Goal: Task Accomplishment & Management: Manage account settings

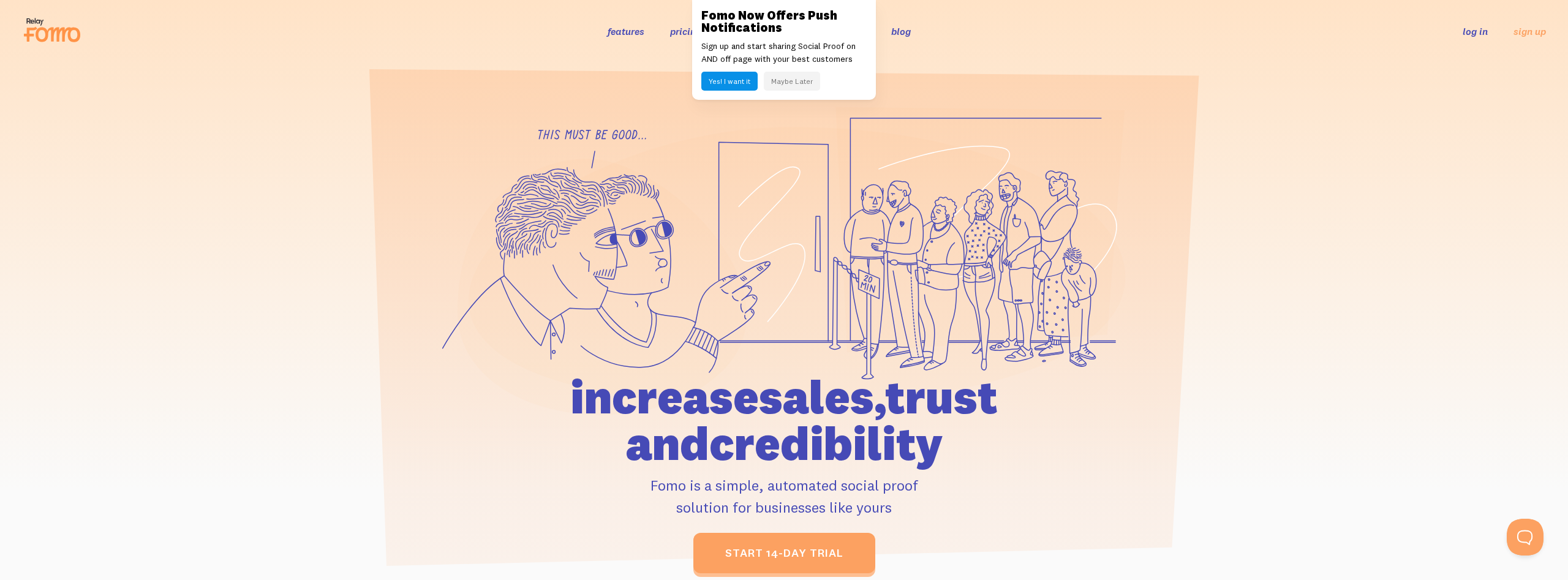
click at [793, 81] on button "Maybe Later" at bounding box center [792, 81] width 56 height 19
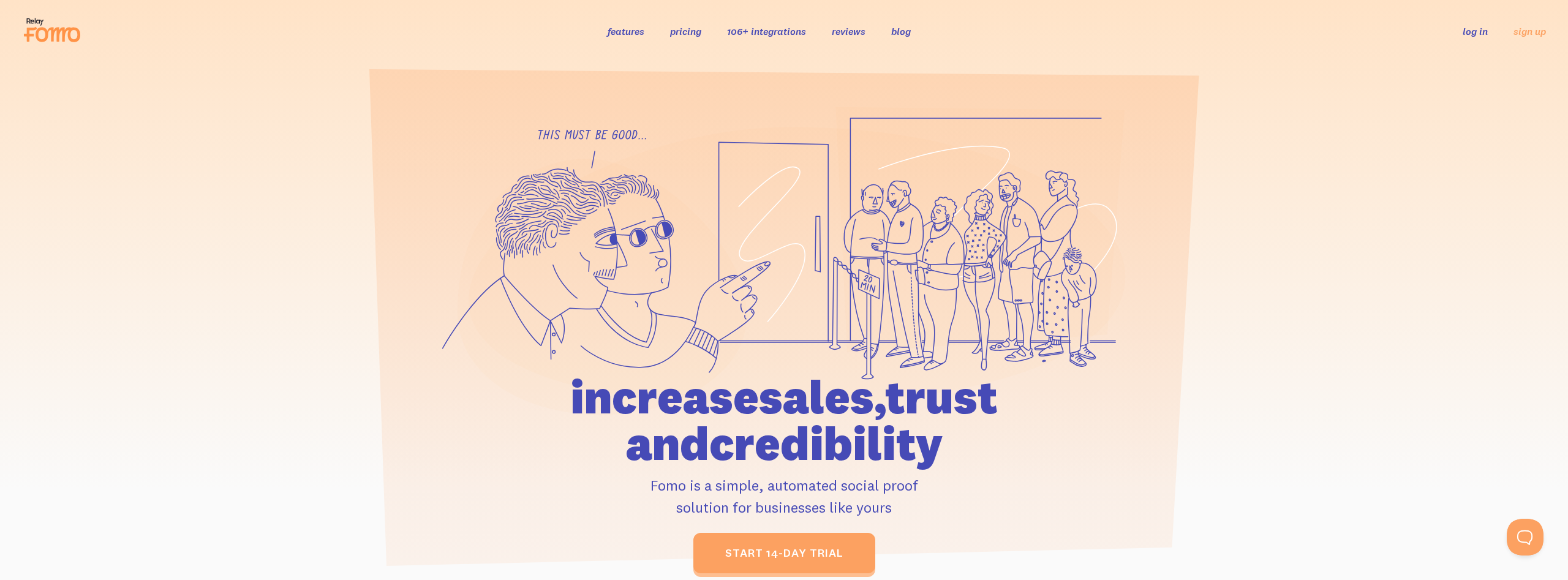
click at [1472, 37] on link "log in" at bounding box center [1475, 32] width 25 height 13
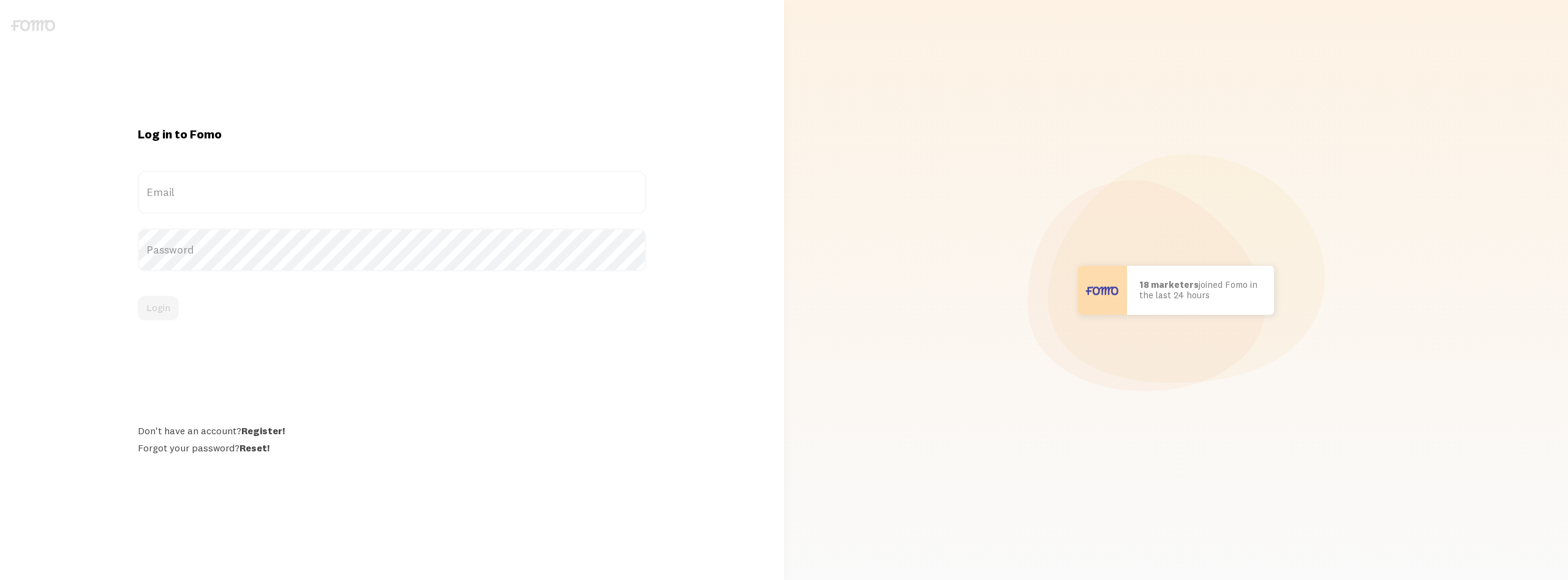
click at [194, 195] on label "Email" at bounding box center [391, 192] width 508 height 43
click at [194, 195] on input "Email" at bounding box center [391, 192] width 508 height 43
paste input "[EMAIL_ADDRESS][DOMAIN_NAME]"
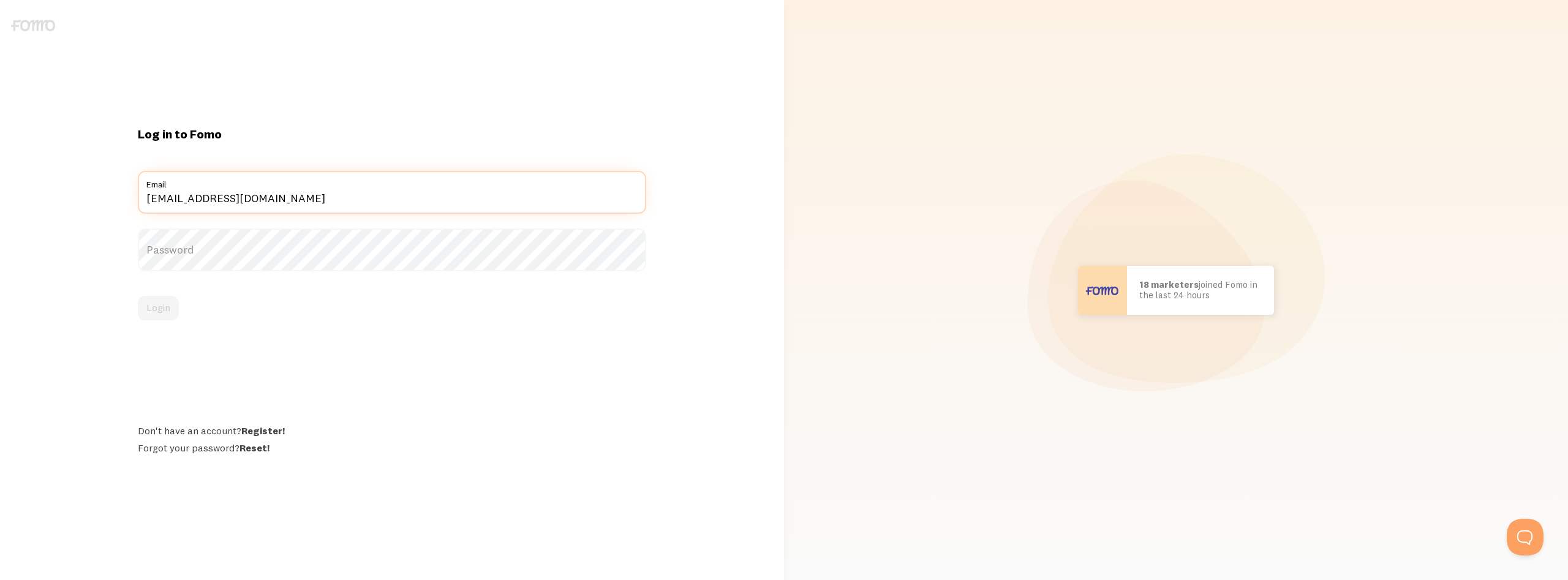
type input "[EMAIL_ADDRESS][DOMAIN_NAME]"
click at [176, 243] on label "Password" at bounding box center [391, 249] width 508 height 43
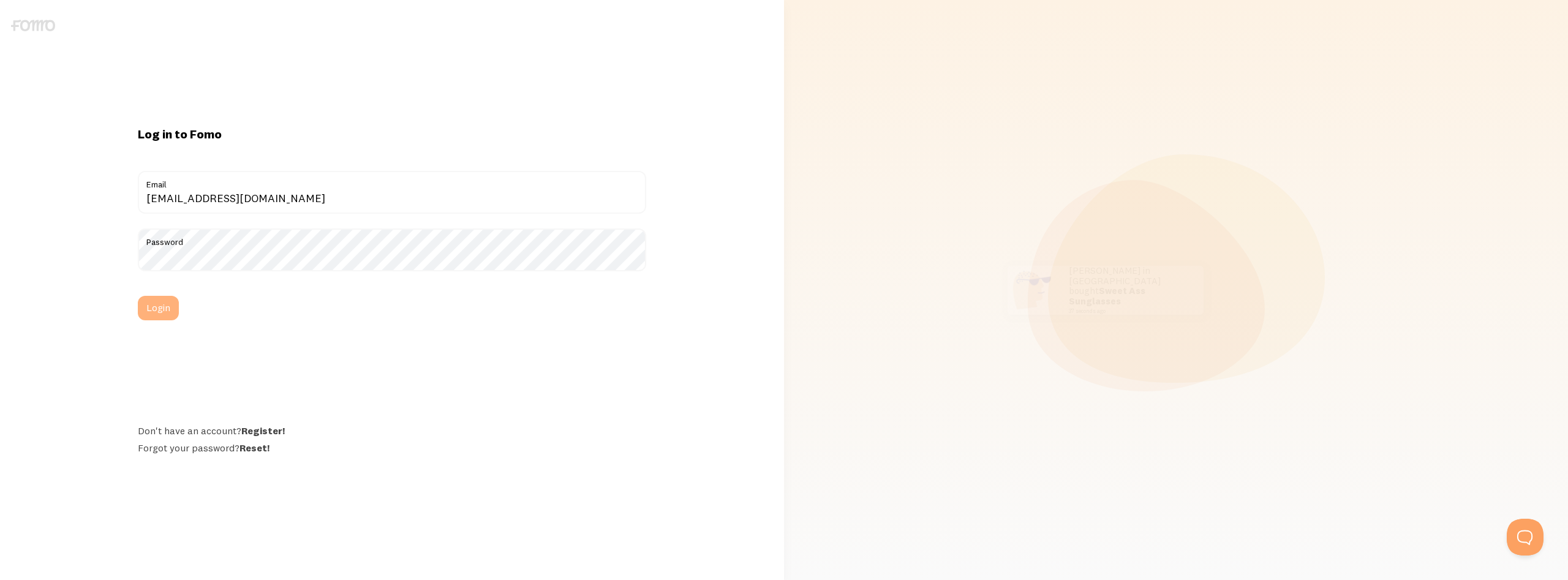
click at [153, 311] on button "Login" at bounding box center [157, 308] width 41 height 24
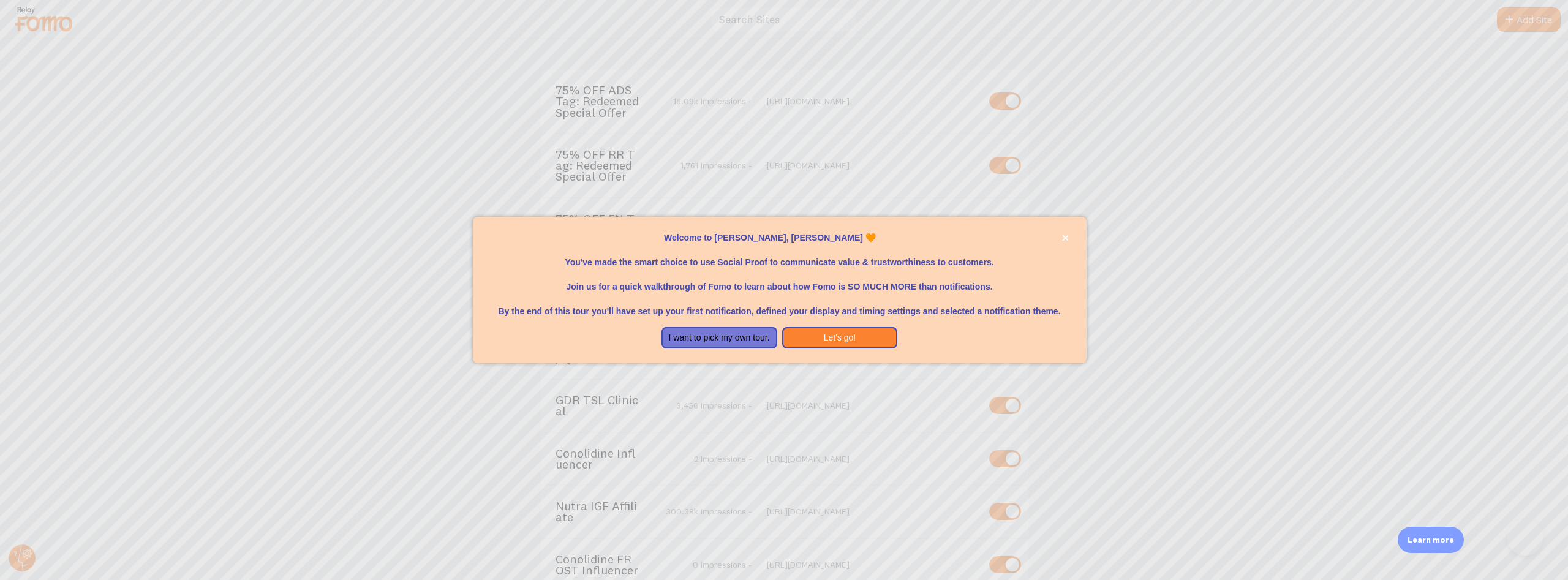
click at [368, 366] on div at bounding box center [784, 290] width 1568 height 580
click at [823, 338] on button "Let's go!" at bounding box center [840, 338] width 116 height 22
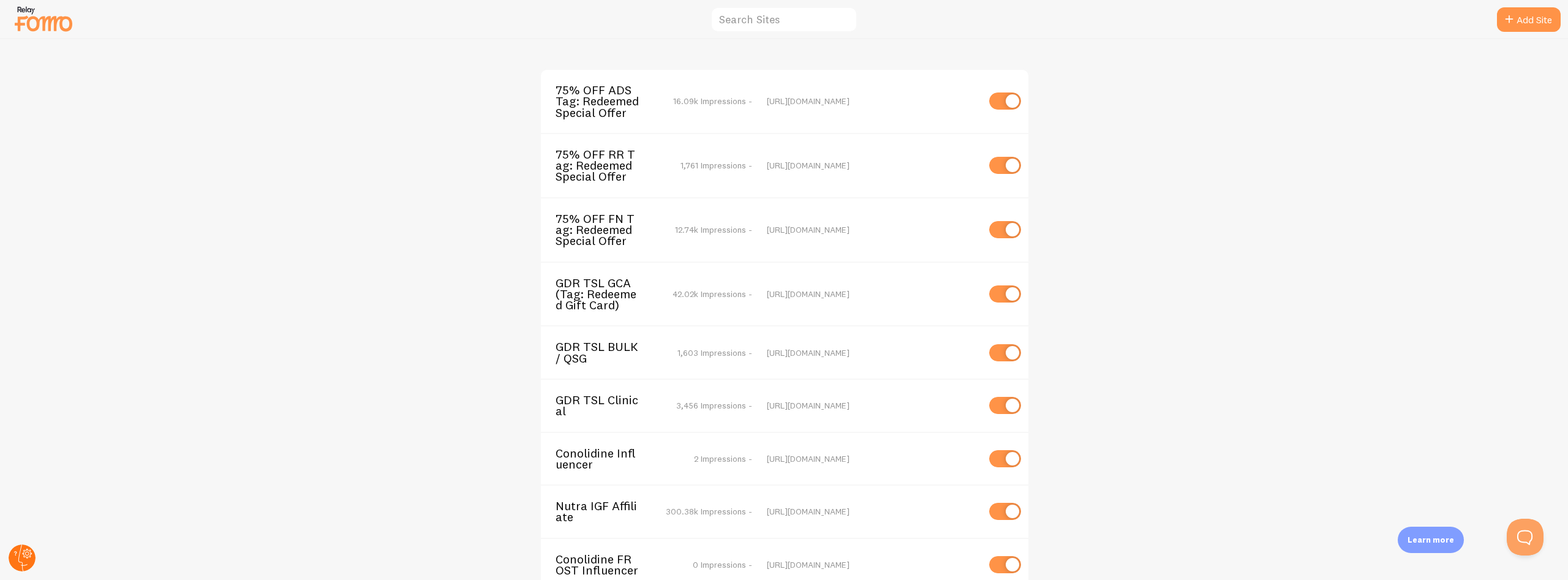
click at [24, 558] on circle at bounding box center [22, 558] width 27 height 27
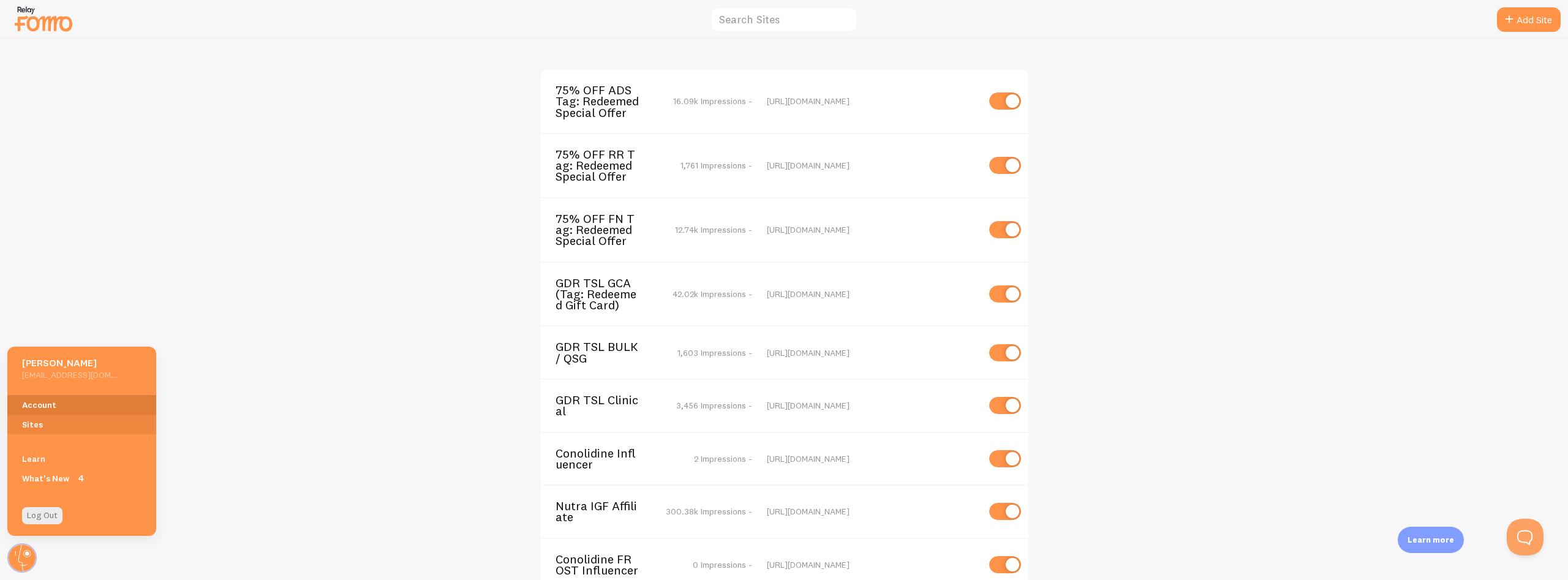
click at [41, 406] on link "Account" at bounding box center [81, 405] width 148 height 20
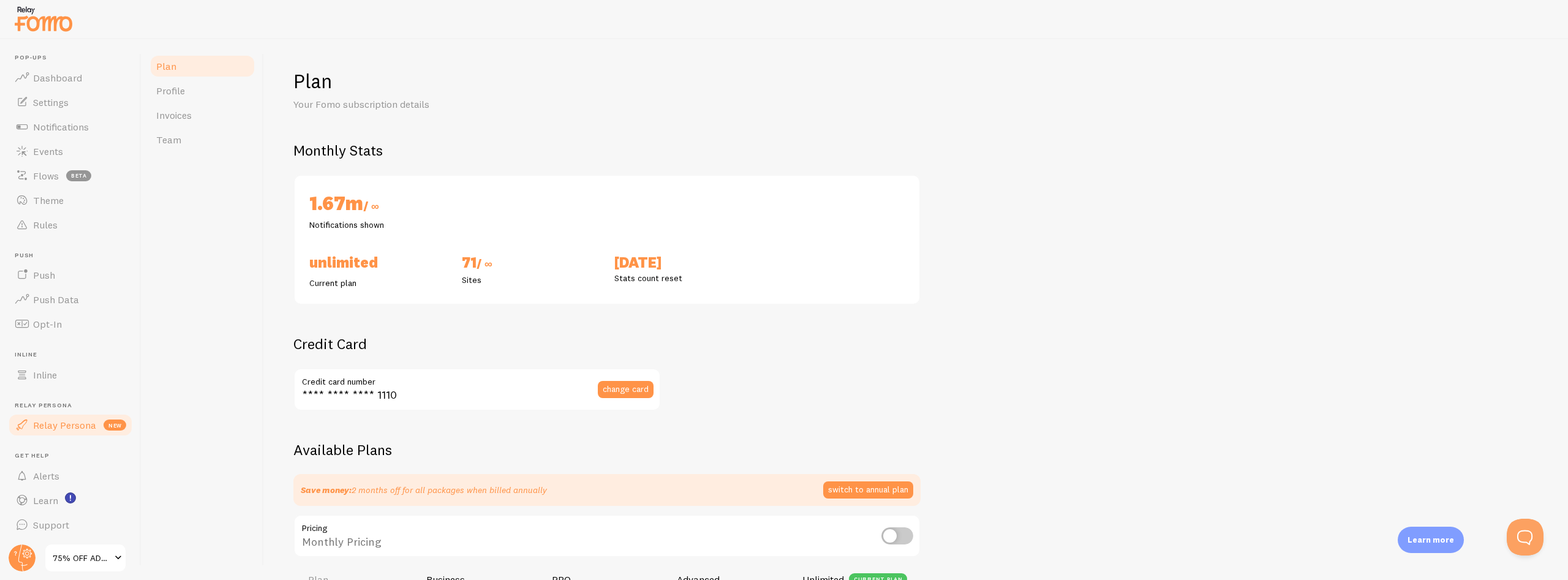
checkbox input "true"
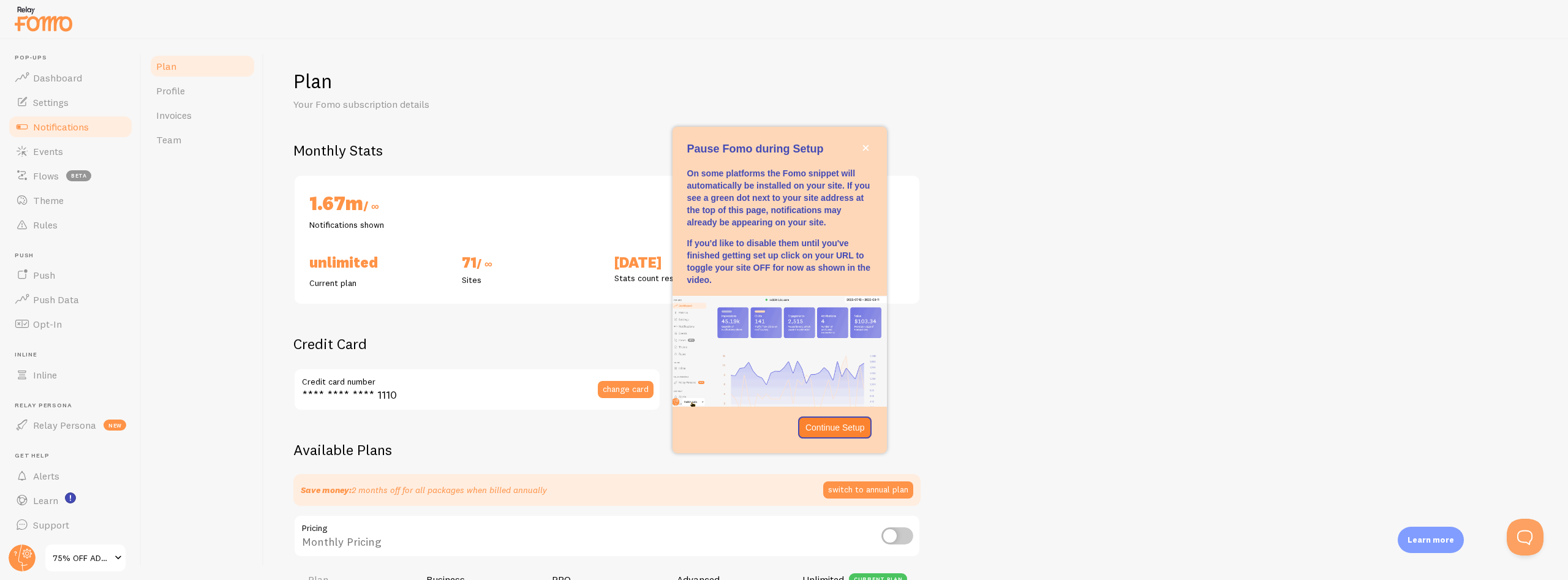
click at [54, 121] on span "Notifications" at bounding box center [62, 127] width 56 height 13
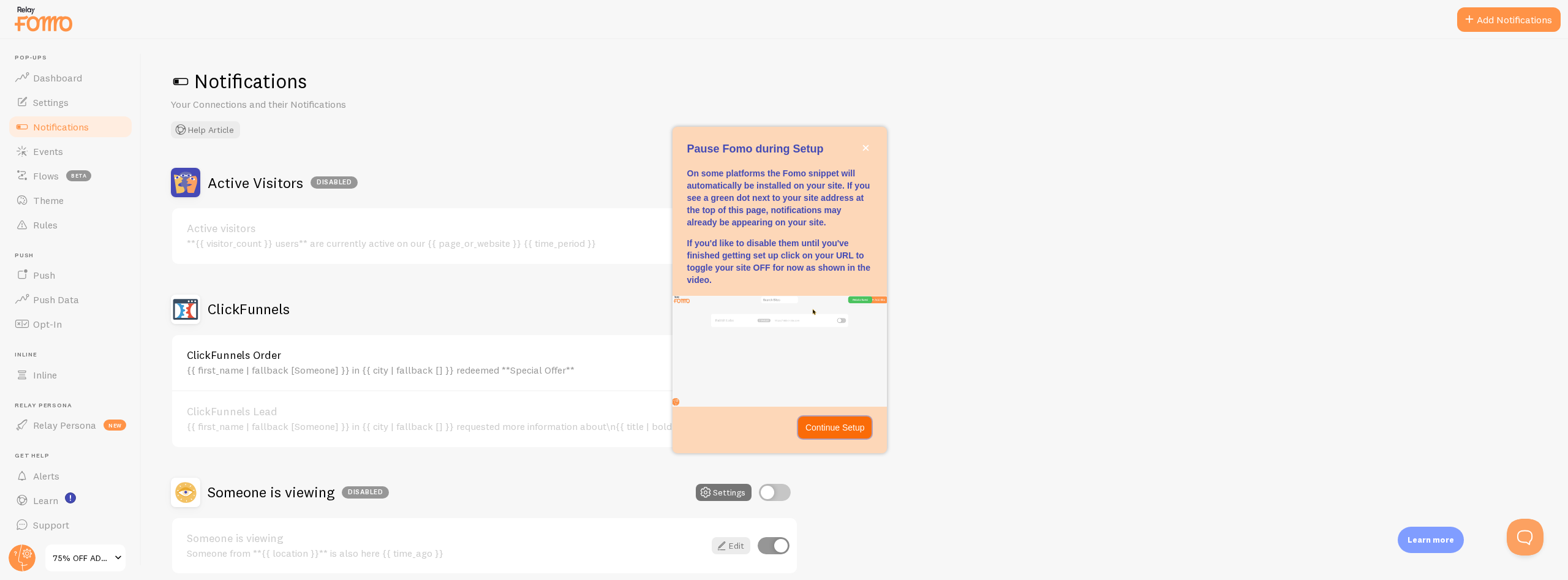
click at [852, 421] on button "Continue Setup" at bounding box center [835, 427] width 74 height 22
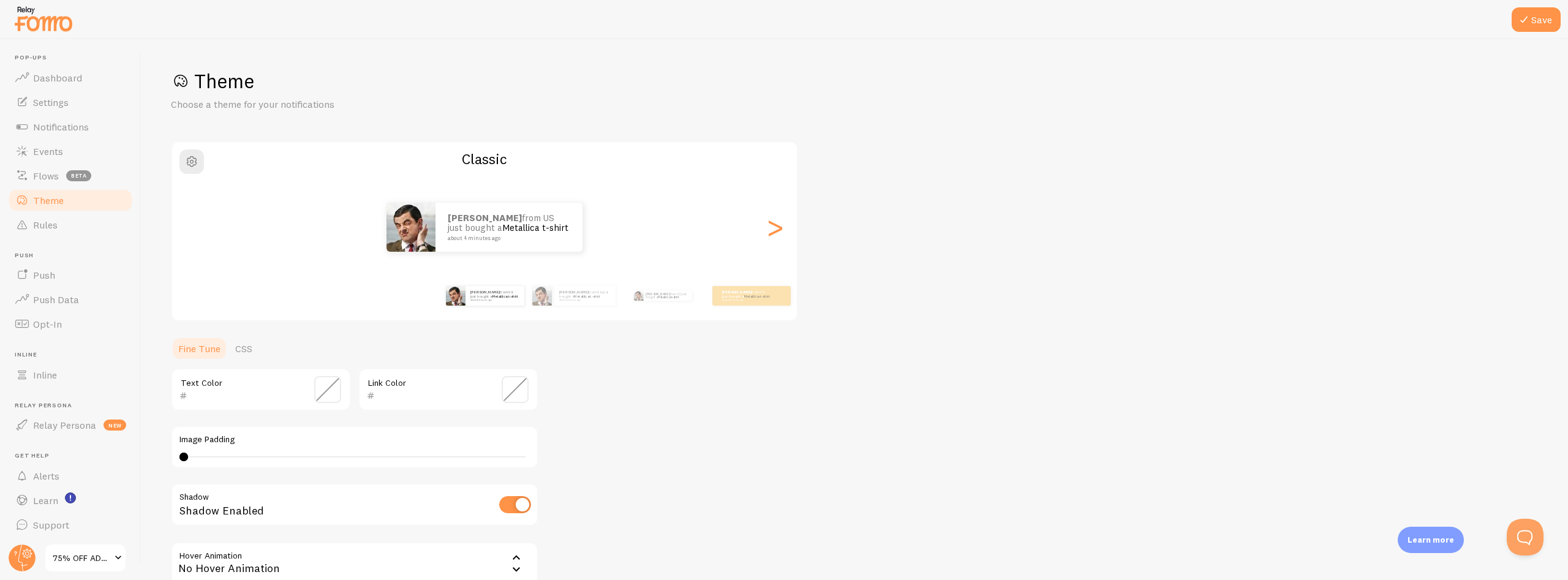
click at [1167, 373] on div "Theme Choose a theme for your notifications Classic Richie from US just bought …" at bounding box center [854, 359] width 1367 height 581
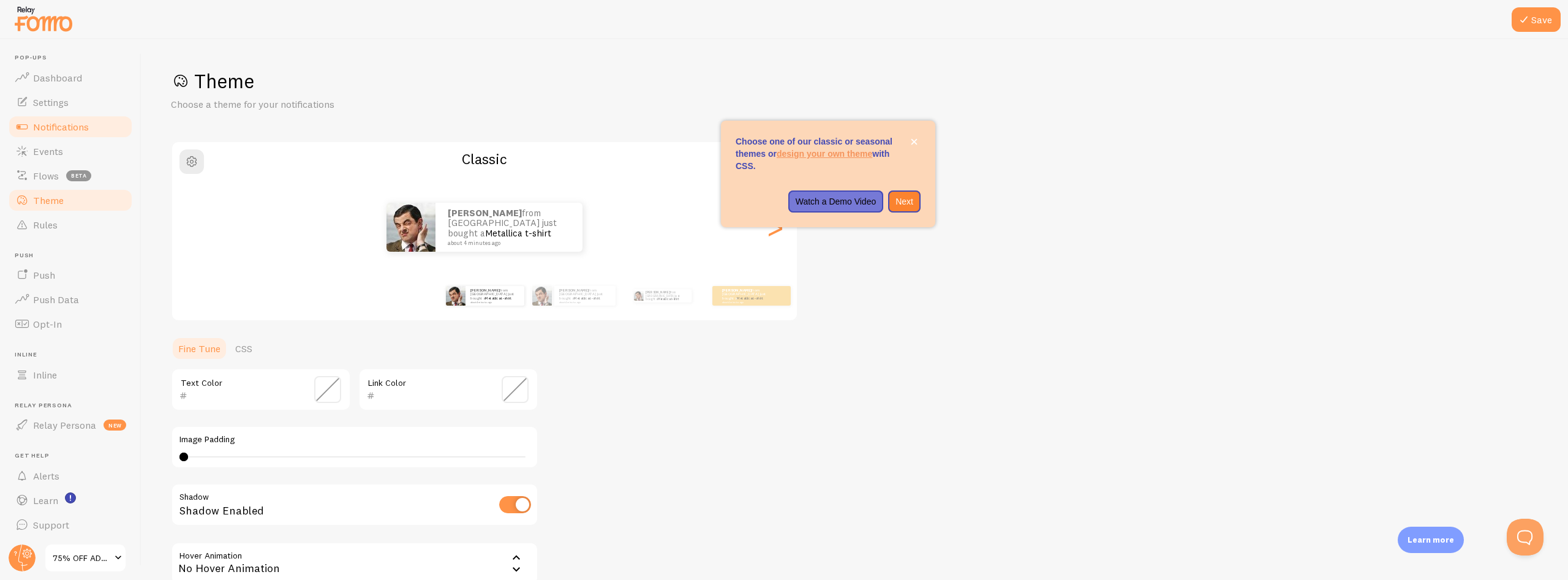
click at [50, 128] on span "Notifications" at bounding box center [62, 127] width 56 height 13
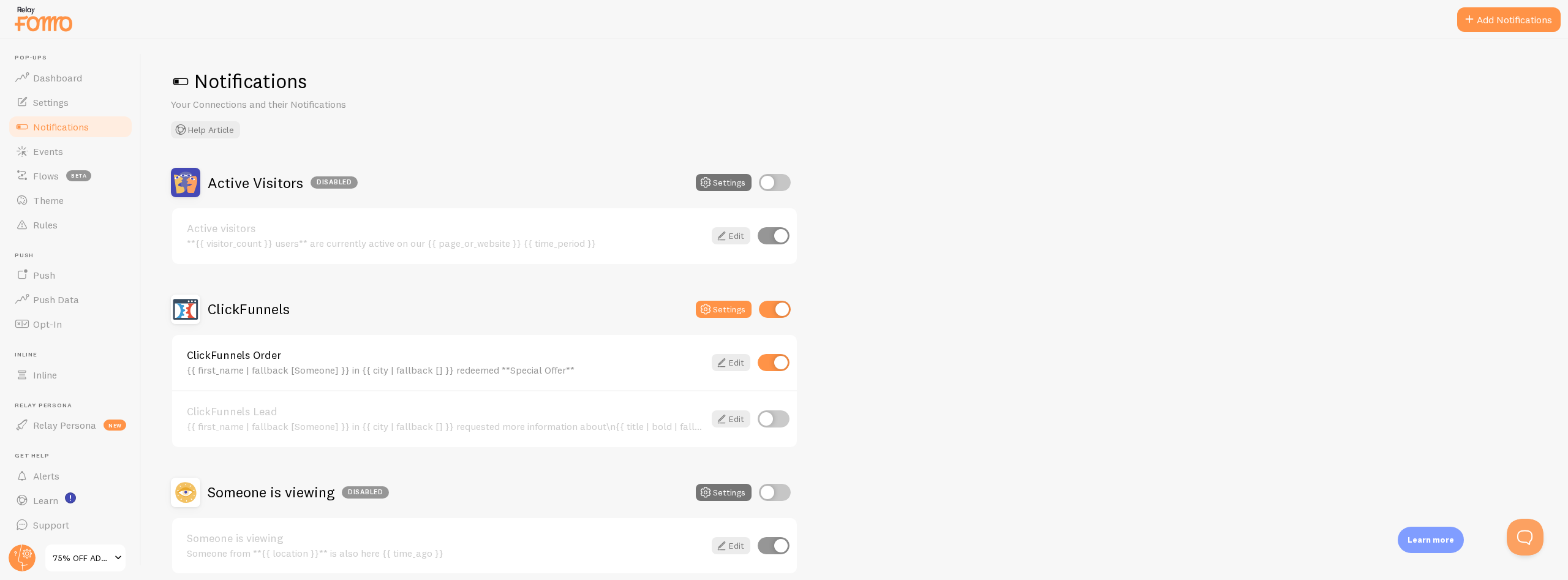
click at [994, 347] on div "Active Visitors Disabled Settings Active visitors **{{ visitor_count }} users**…" at bounding box center [854, 370] width 1367 height 406
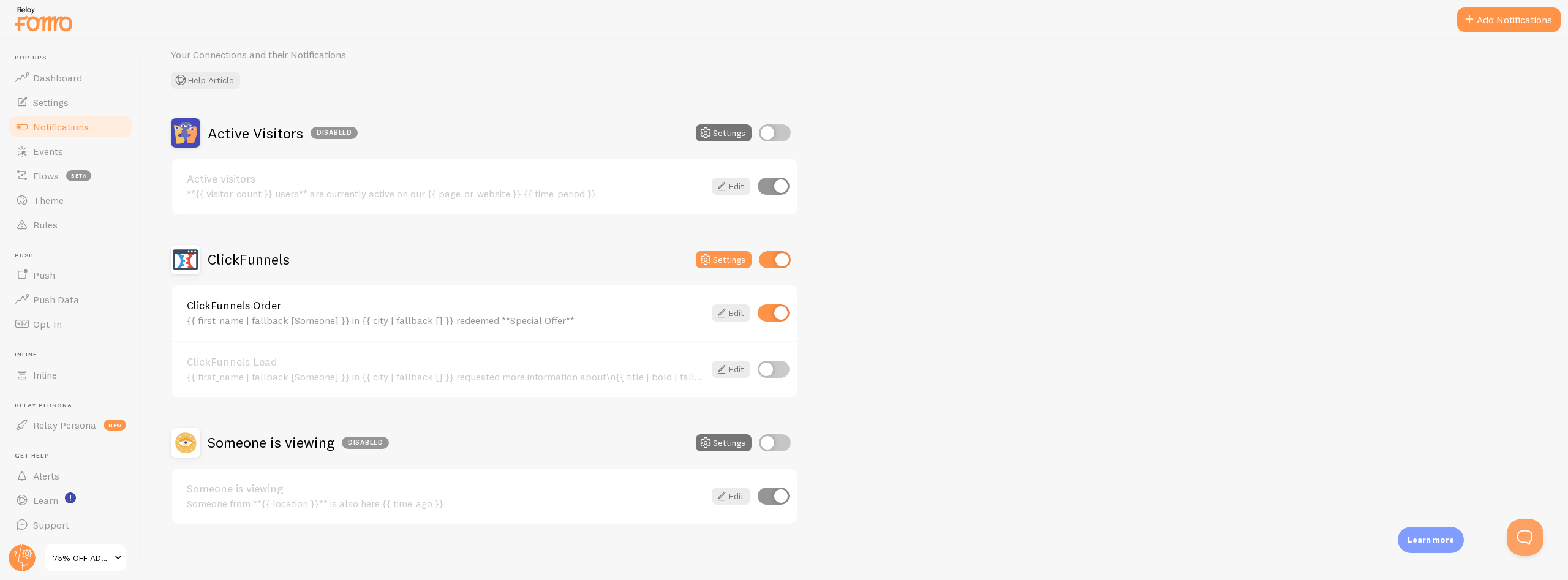
scroll to position [53, 0]
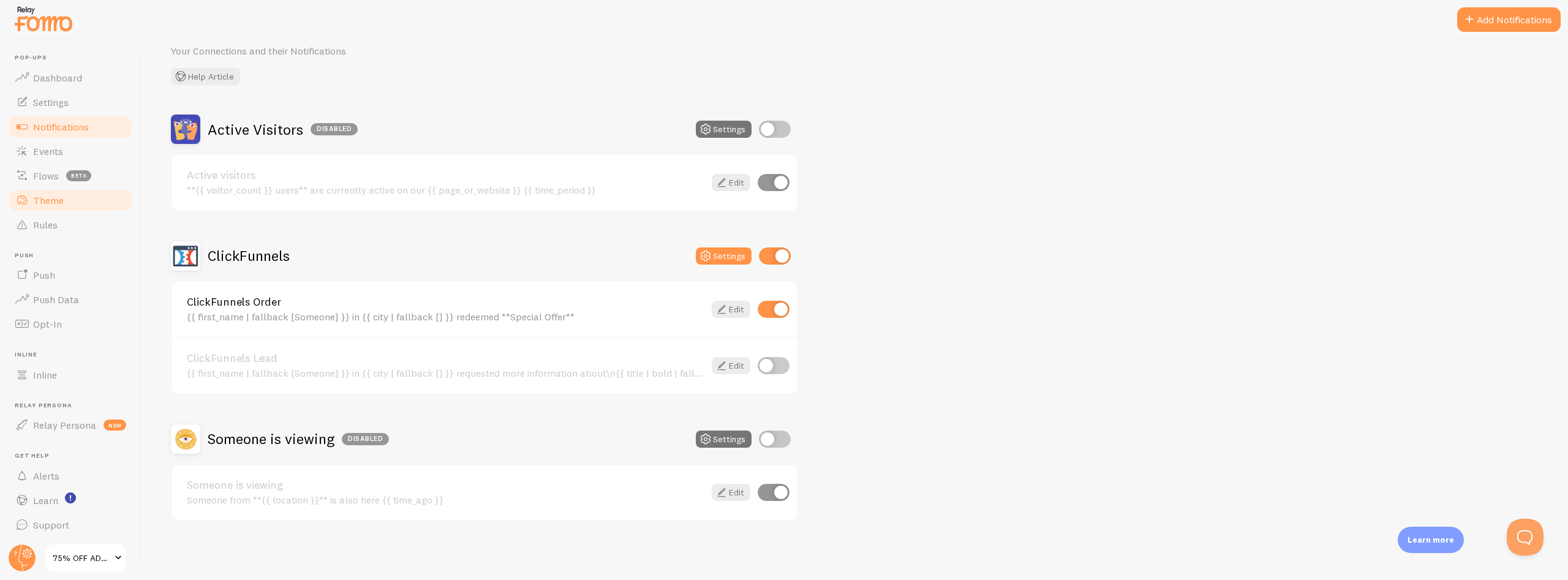
click at [46, 198] on span "Theme" at bounding box center [49, 201] width 31 height 13
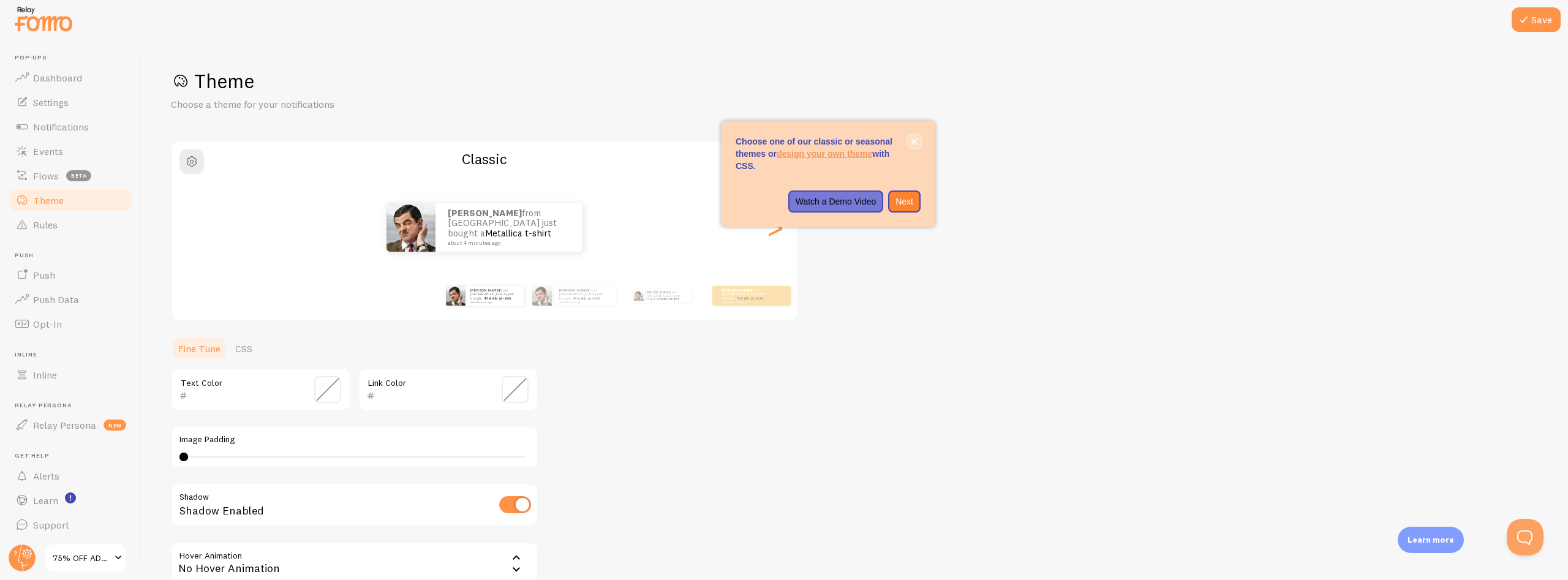
click at [914, 142] on icon "close," at bounding box center [914, 142] width 6 height 6
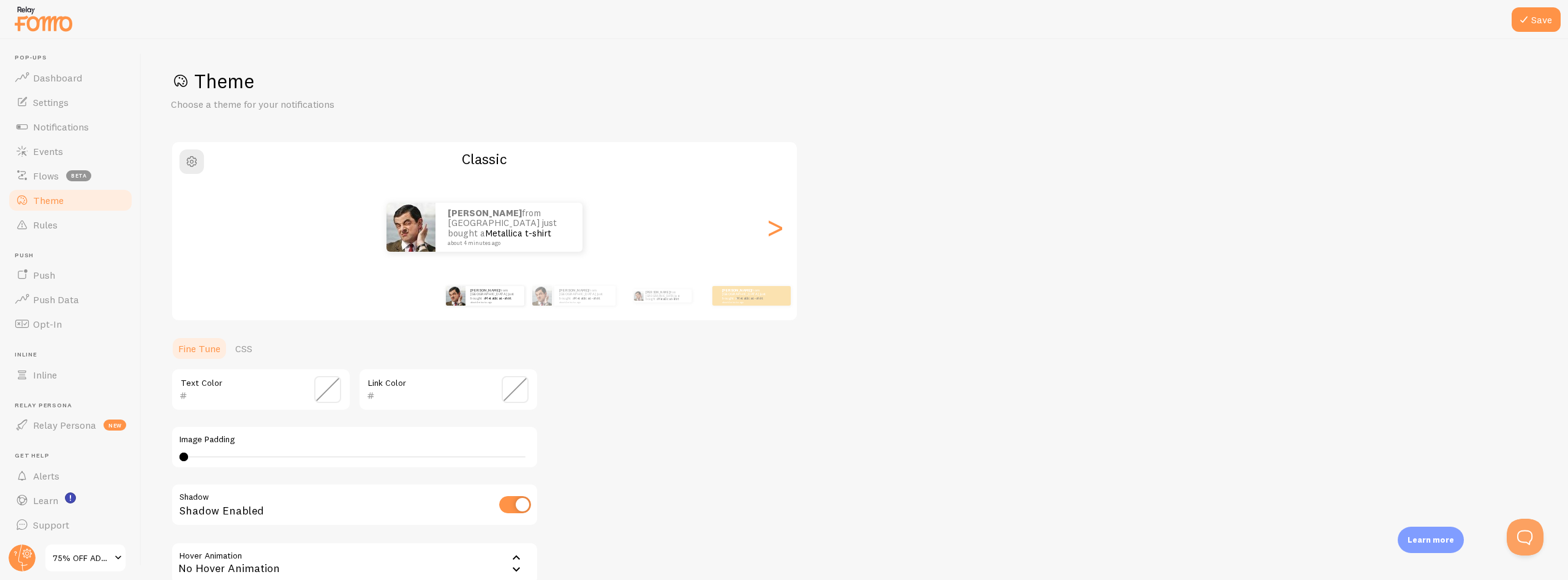
scroll to position [128, 0]
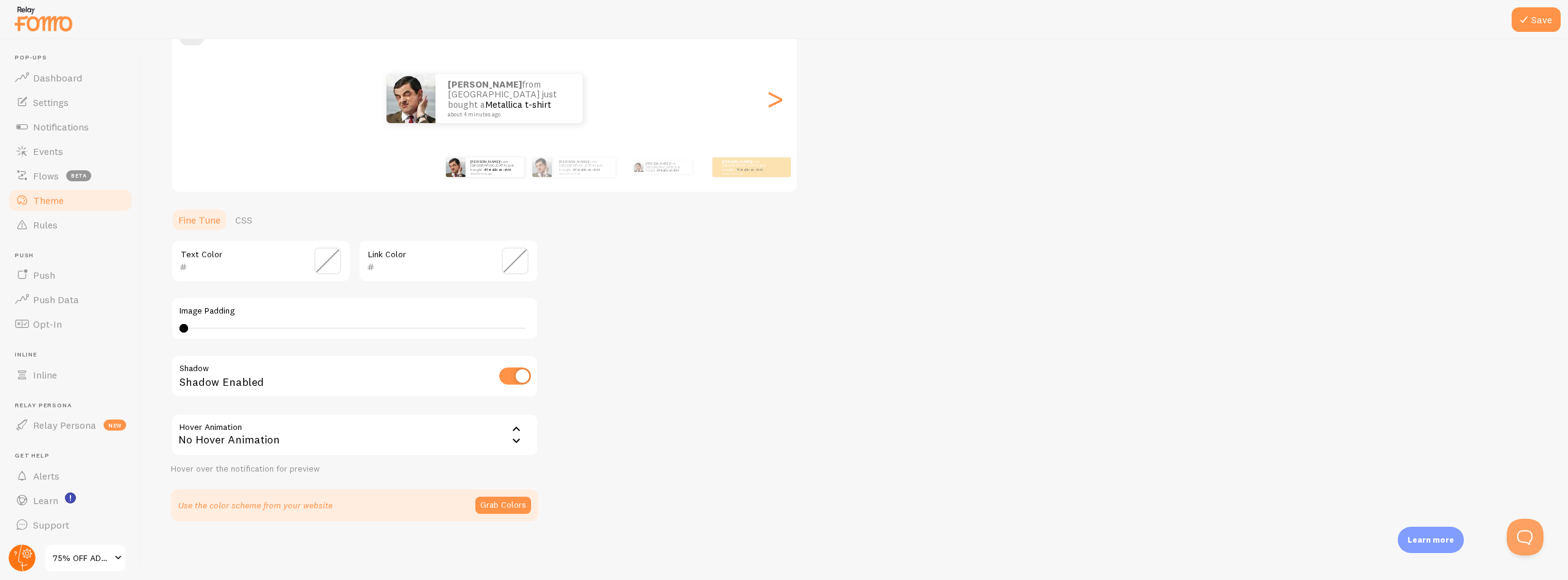
click at [29, 559] on circle at bounding box center [22, 558] width 27 height 27
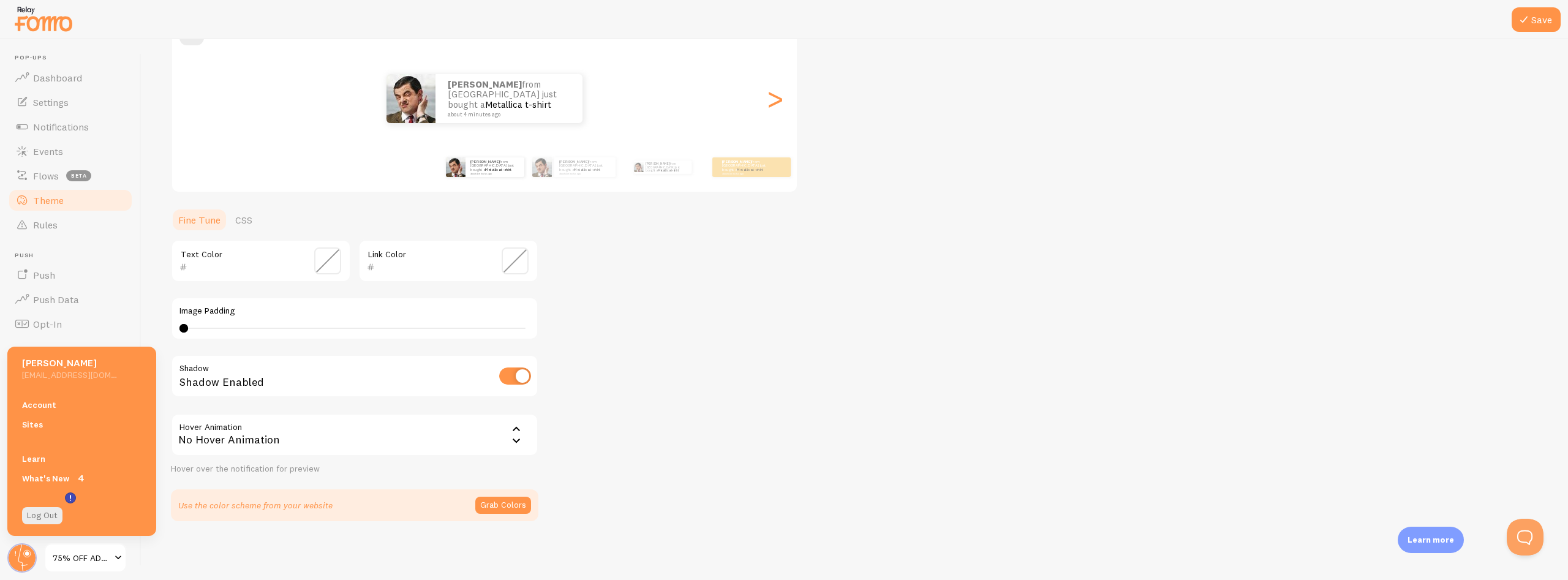
click at [863, 370] on div "Theme Choose a theme for your notifications Classic Richie from India just boug…" at bounding box center [854, 231] width 1367 height 581
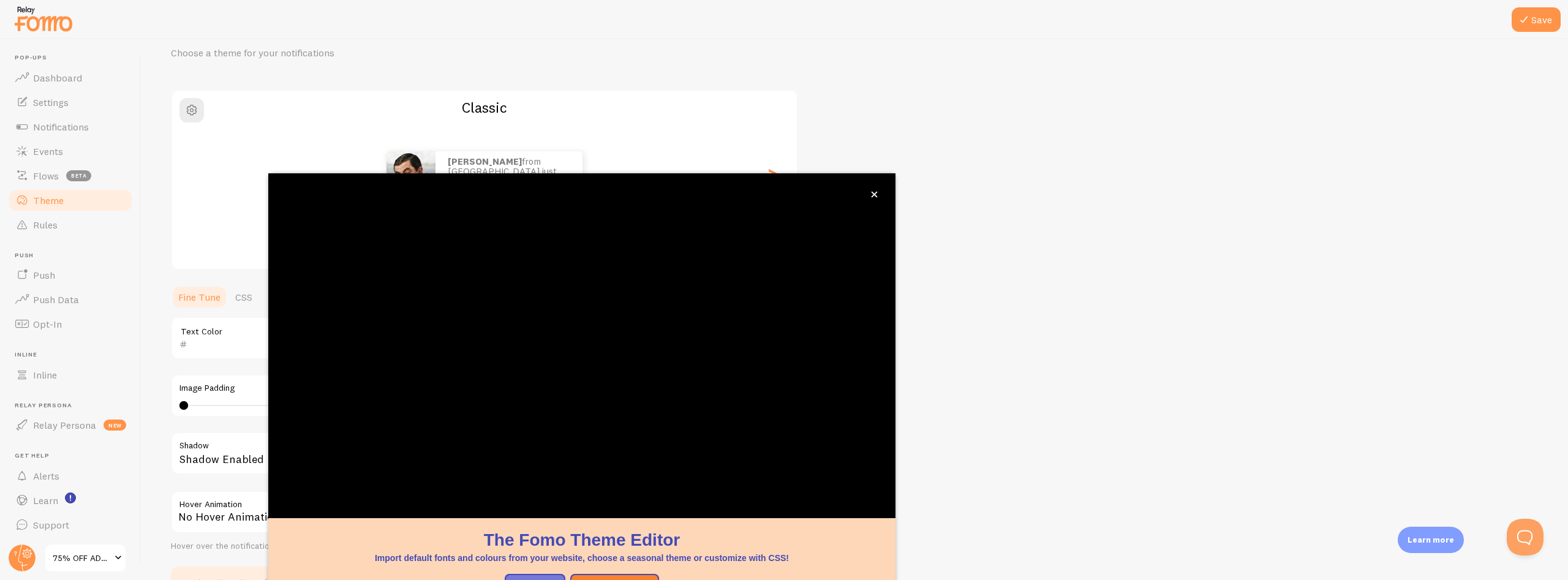
scroll to position [39, 0]
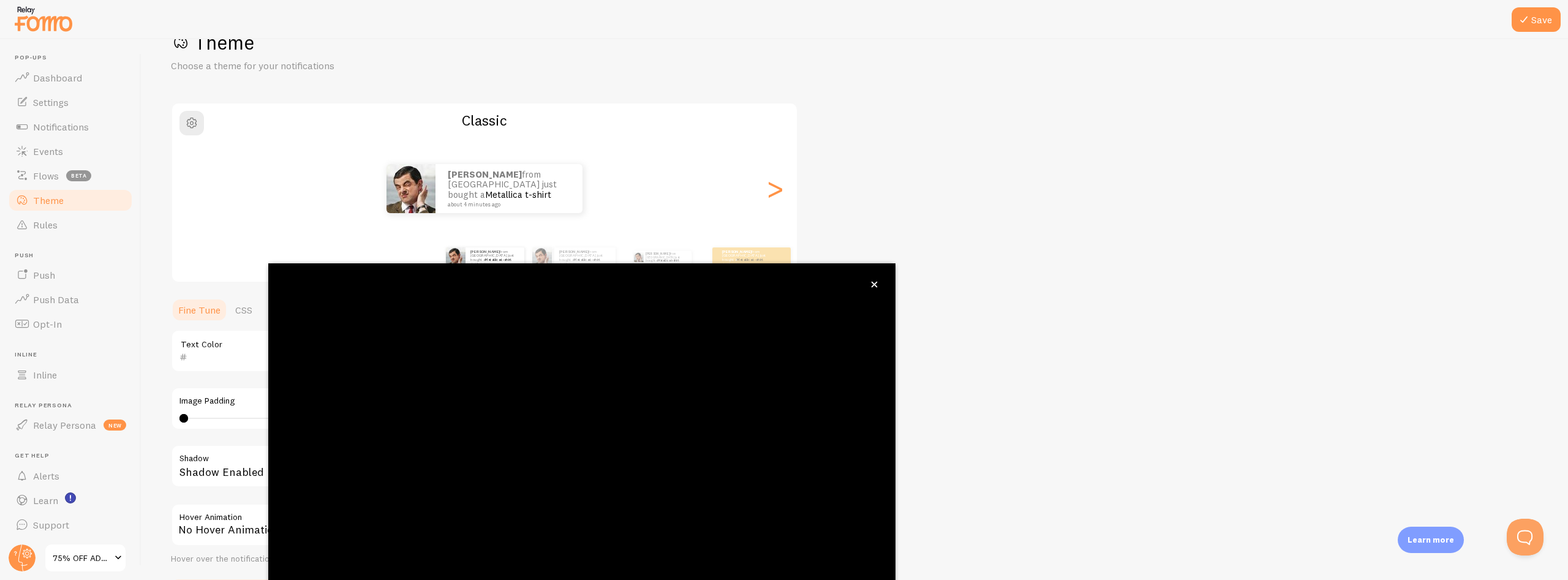
drag, startPoint x: 1235, startPoint y: 201, endPoint x: 926, endPoint y: 262, distance: 315.0
click at [1232, 202] on div "Theme Choose a theme for your notifications Classic Richie from India just boug…" at bounding box center [854, 320] width 1367 height 581
click at [870, 281] on button "close," at bounding box center [874, 284] width 13 height 13
click at [41, 128] on span "Notifications" at bounding box center [62, 127] width 56 height 13
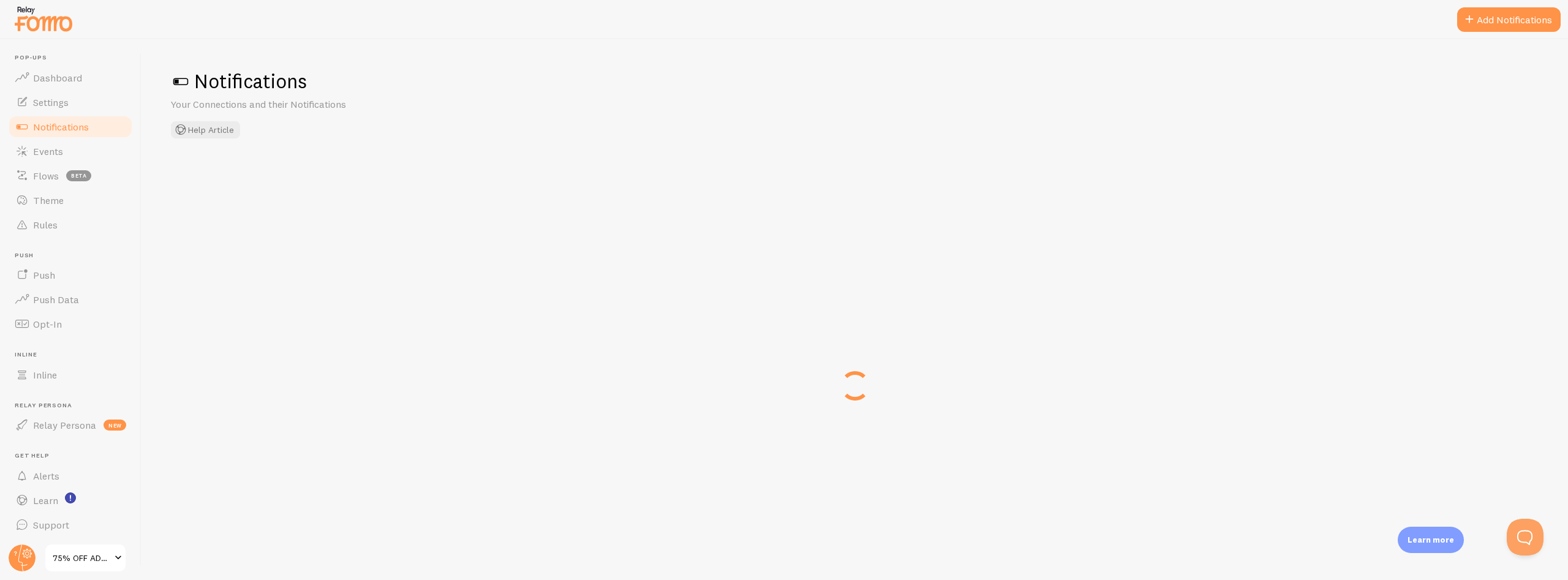
scroll to position [53, 0]
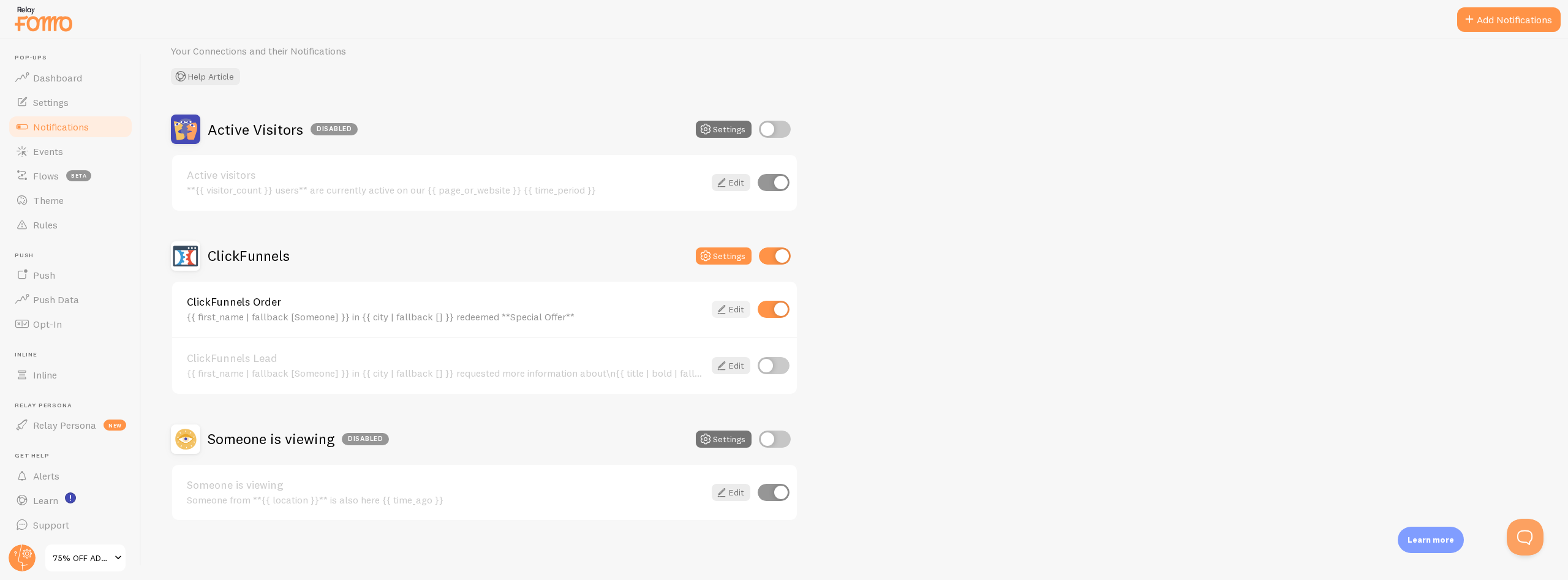
click at [717, 308] on icon at bounding box center [721, 309] width 14 height 14
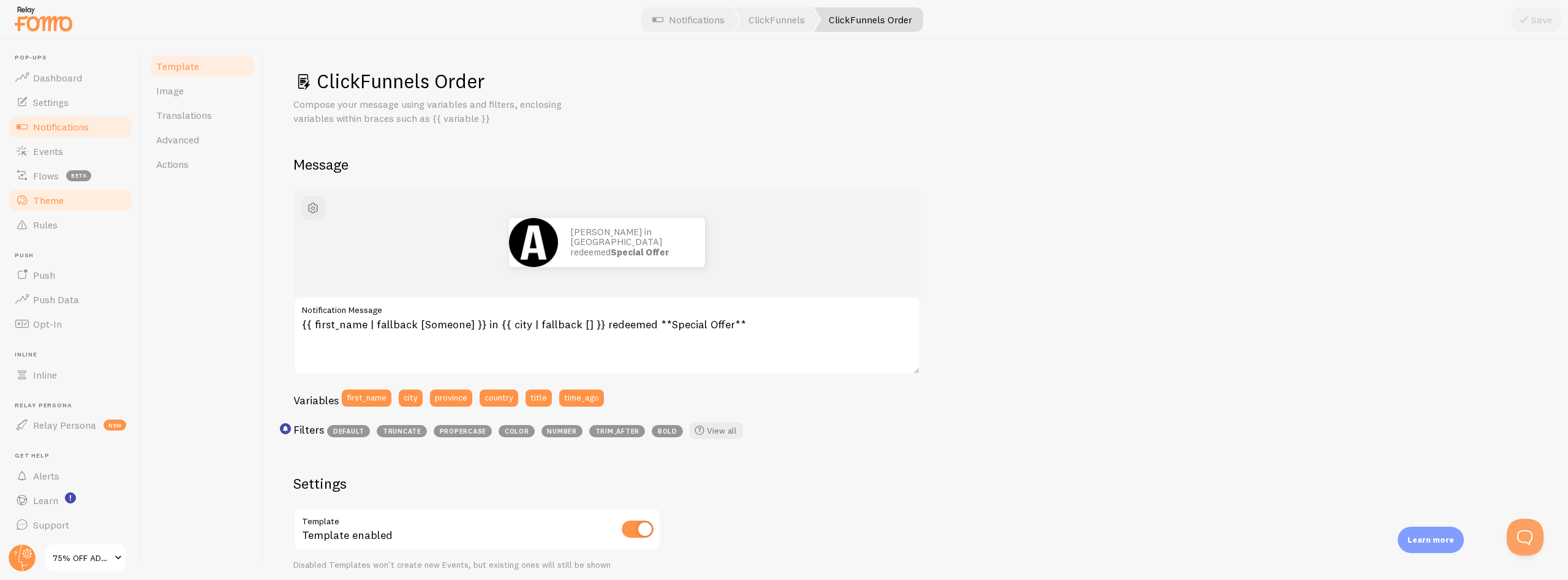
click at [32, 198] on link "Theme" at bounding box center [70, 200] width 126 height 24
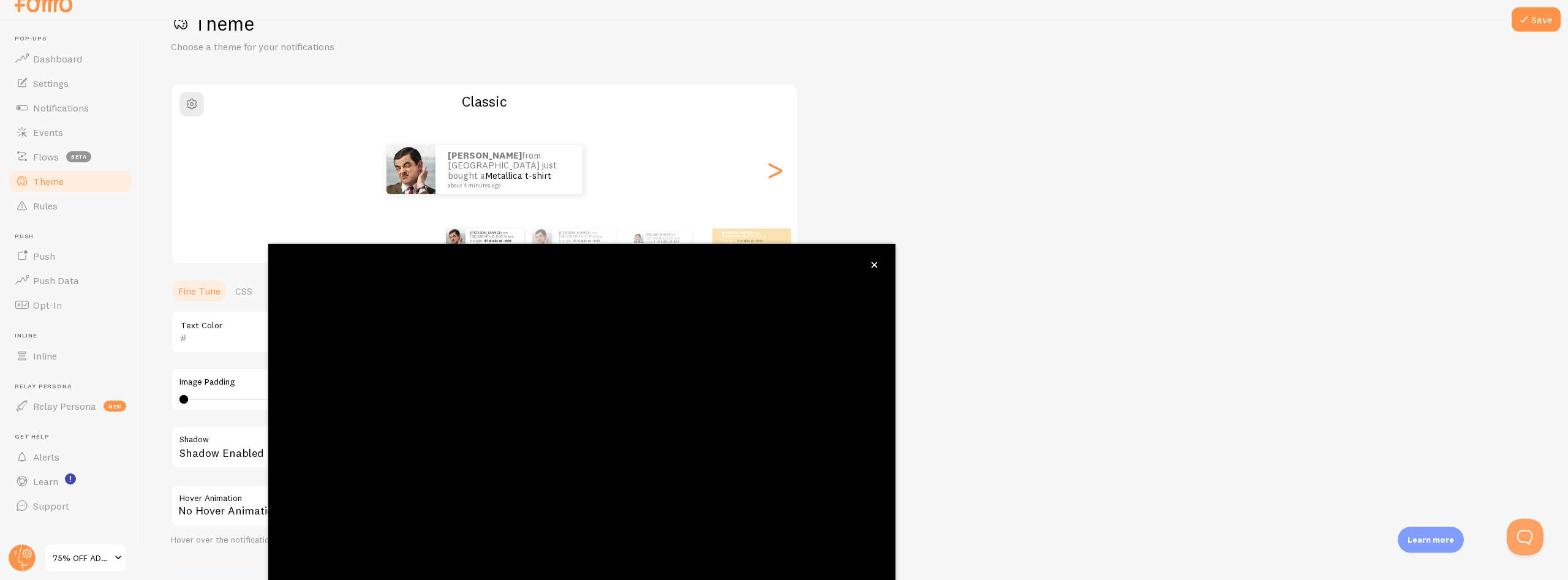
scroll to position [20, 0]
click at [879, 264] on button "close," at bounding box center [874, 264] width 13 height 13
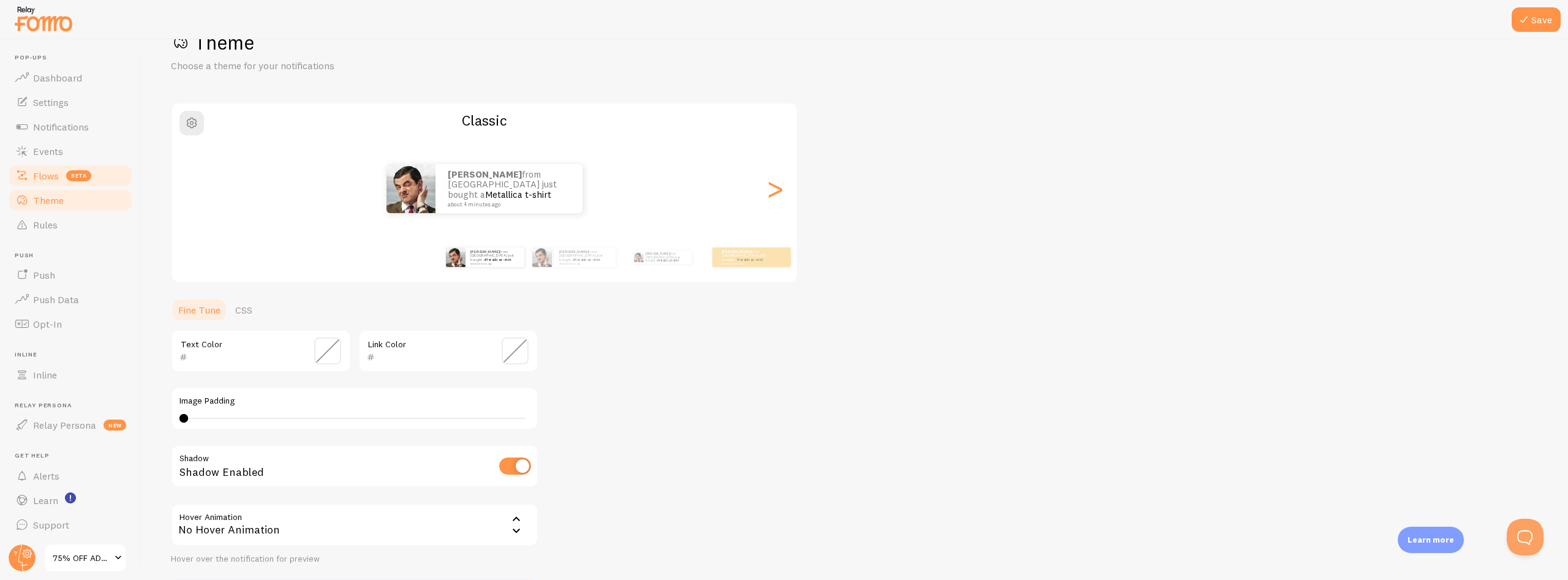
scroll to position [0, 0]
click at [66, 204] on link "Theme" at bounding box center [70, 200] width 126 height 24
click at [186, 128] on span "button" at bounding box center [192, 123] width 14 height 14
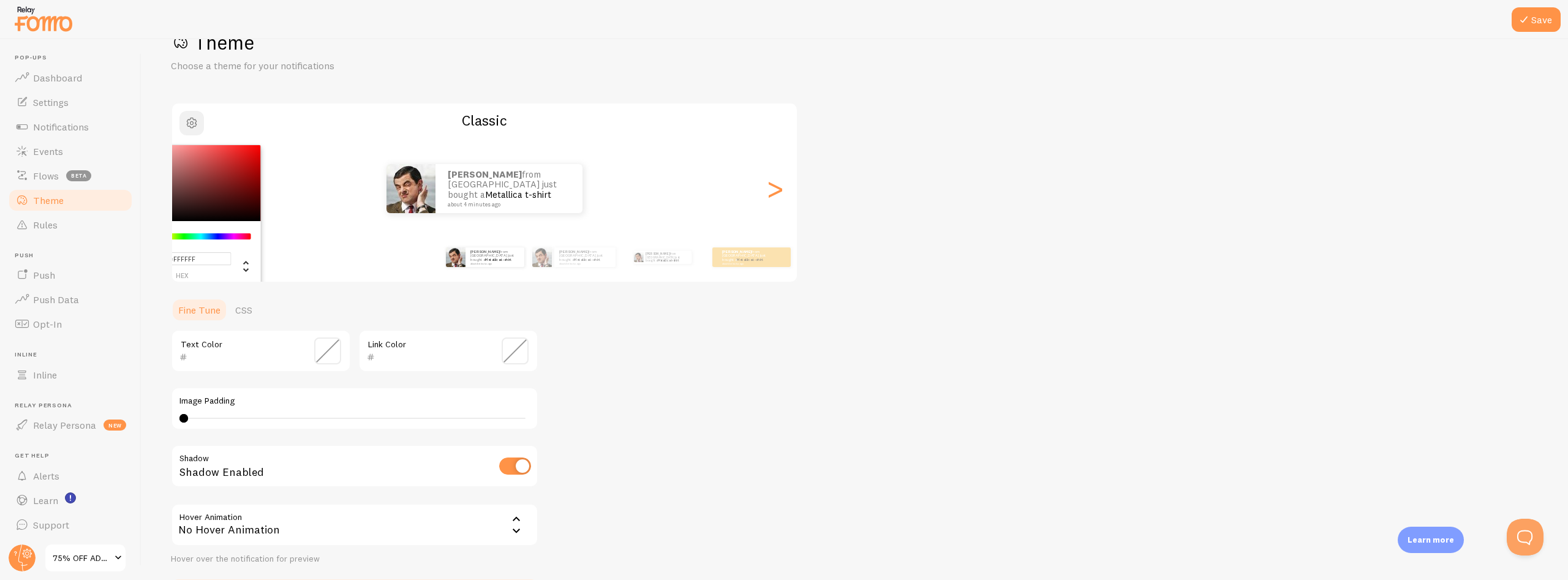
click at [187, 121] on span "button" at bounding box center [192, 123] width 14 height 14
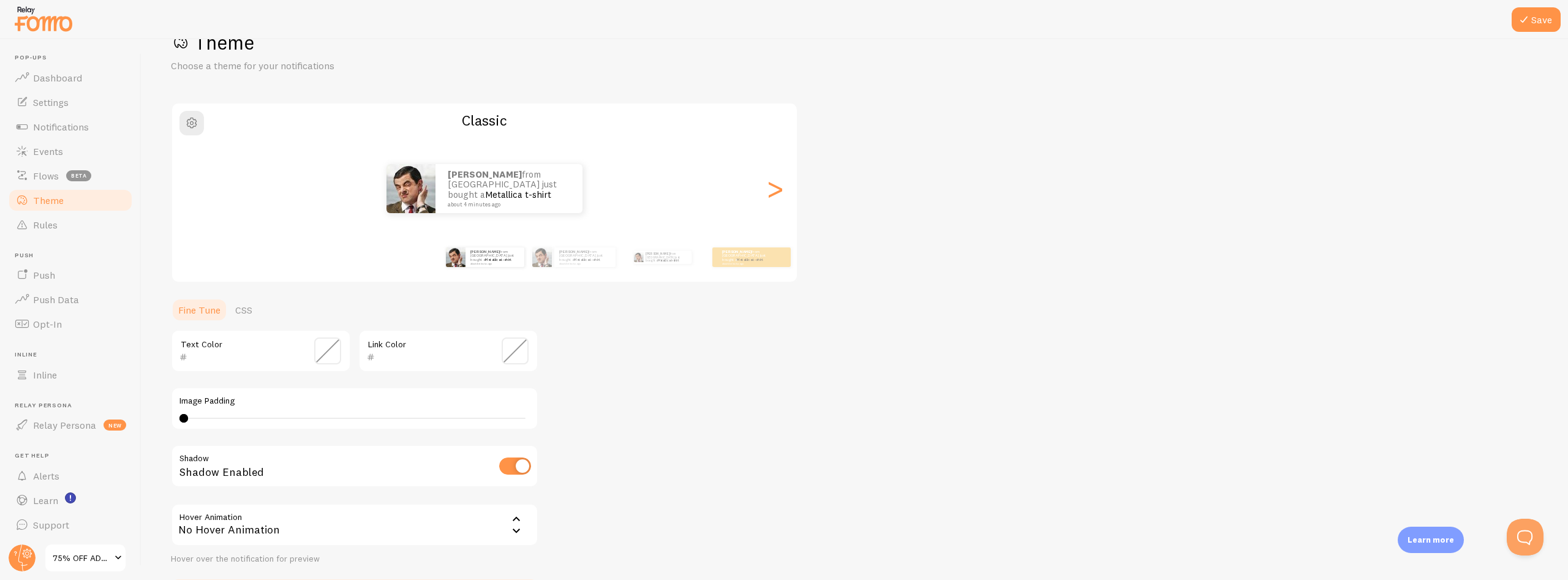
click at [927, 486] on div "Theme Choose a theme for your notifications Classic Richie from India just boug…" at bounding box center [854, 320] width 1367 height 581
click at [241, 312] on link "CSS" at bounding box center [243, 309] width 32 height 24
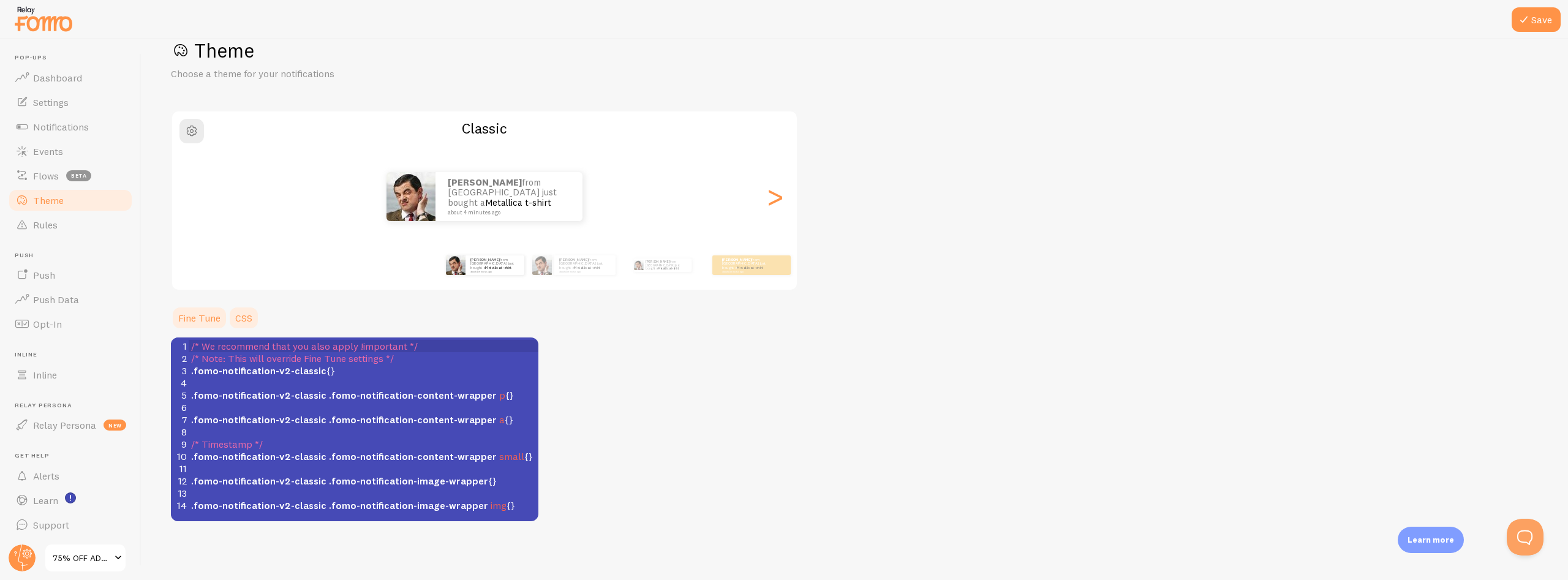
click at [198, 318] on link "Fine Tune" at bounding box center [199, 318] width 57 height 24
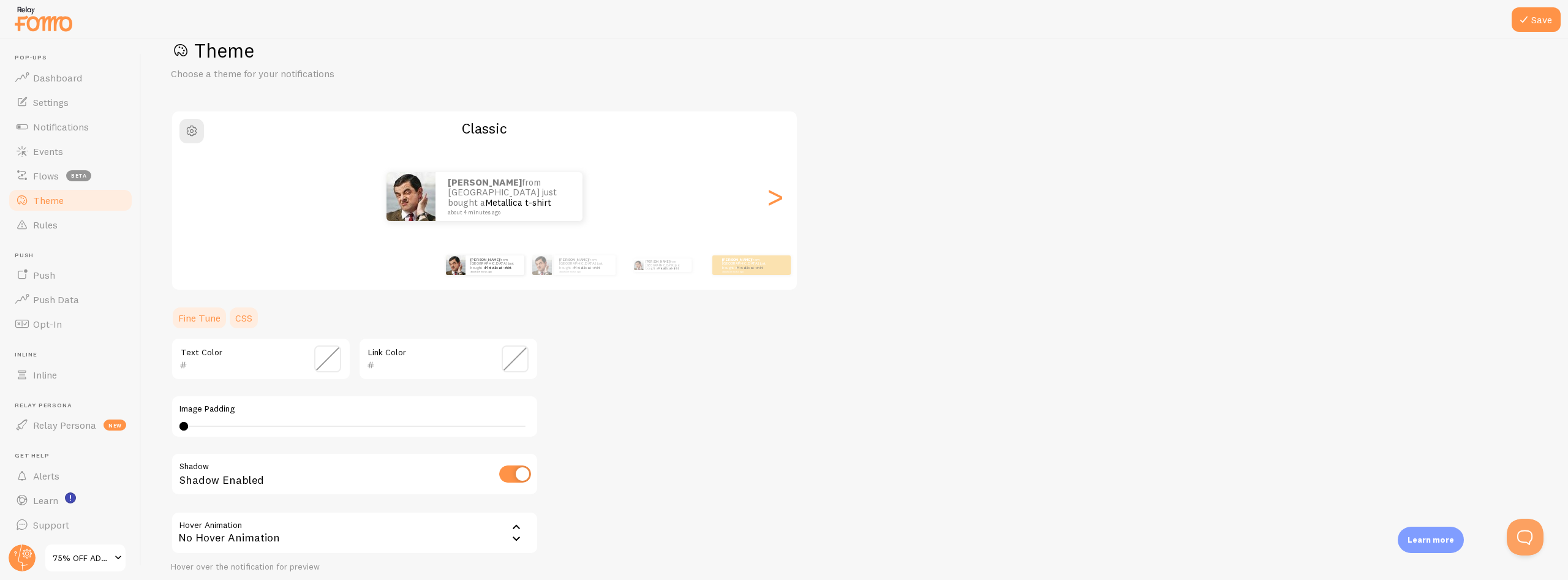
click at [241, 315] on link "CSS" at bounding box center [243, 318] width 32 height 24
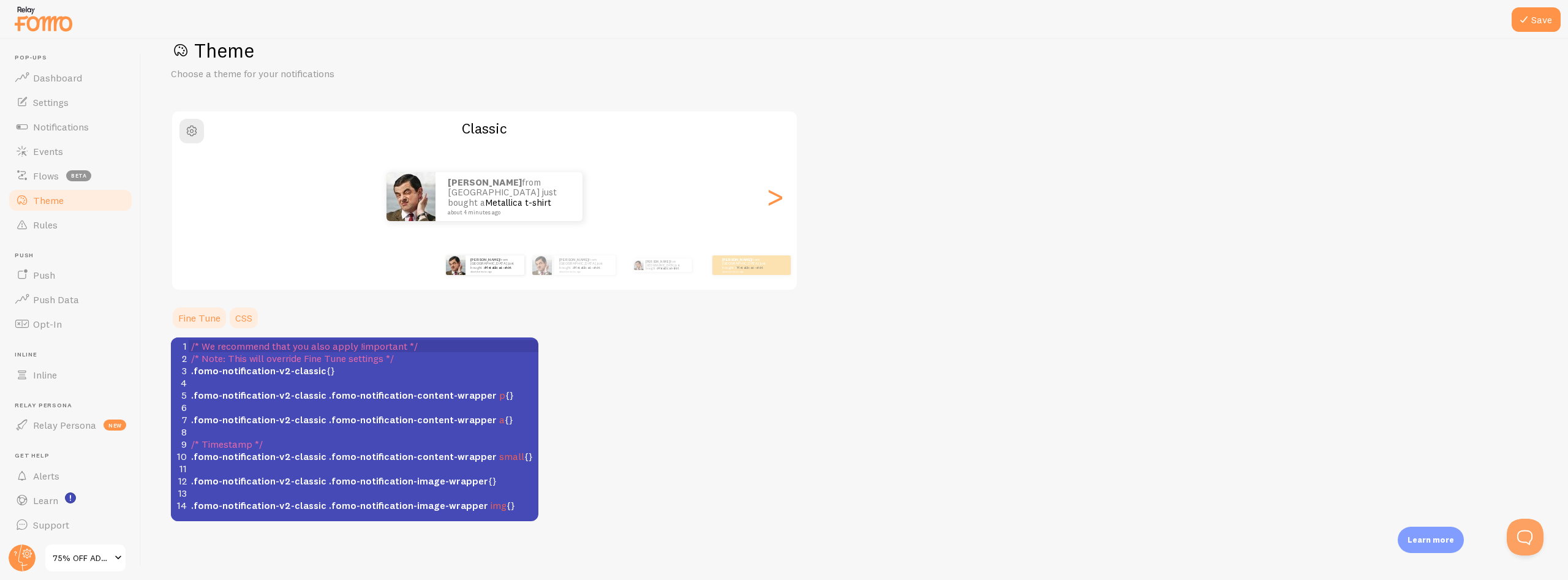
click at [198, 319] on link "Fine Tune" at bounding box center [199, 318] width 57 height 24
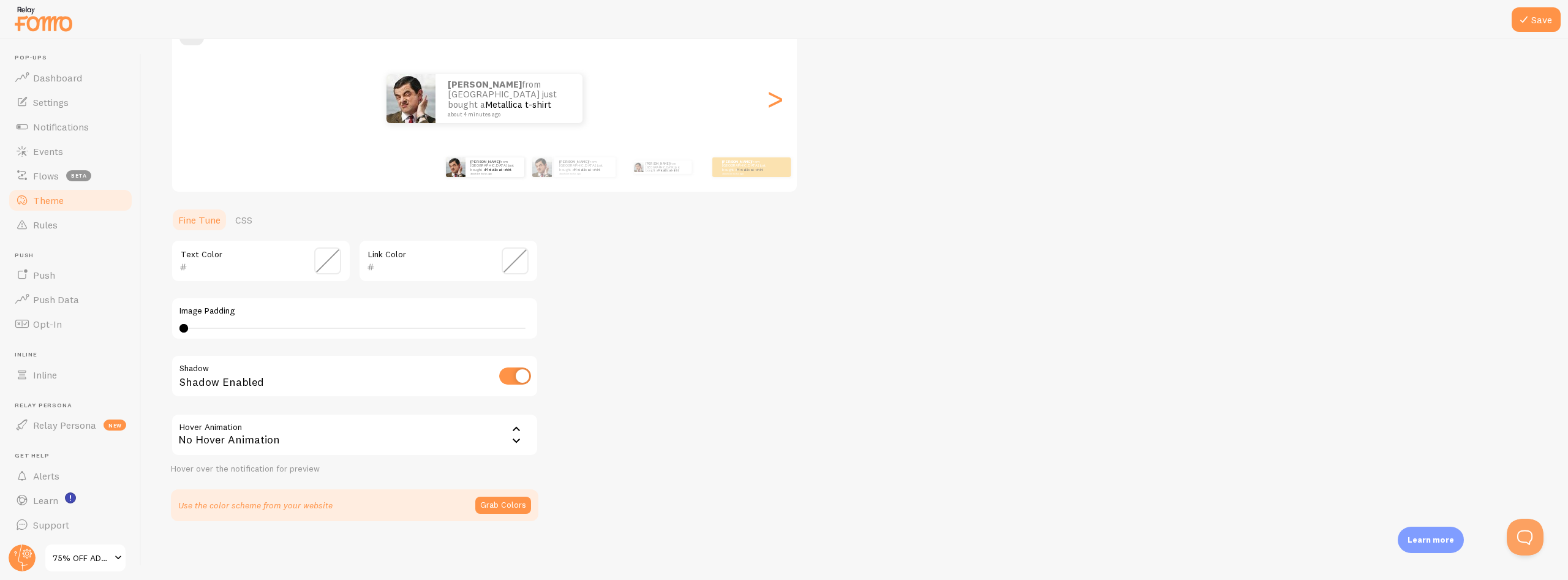
scroll to position [0, 0]
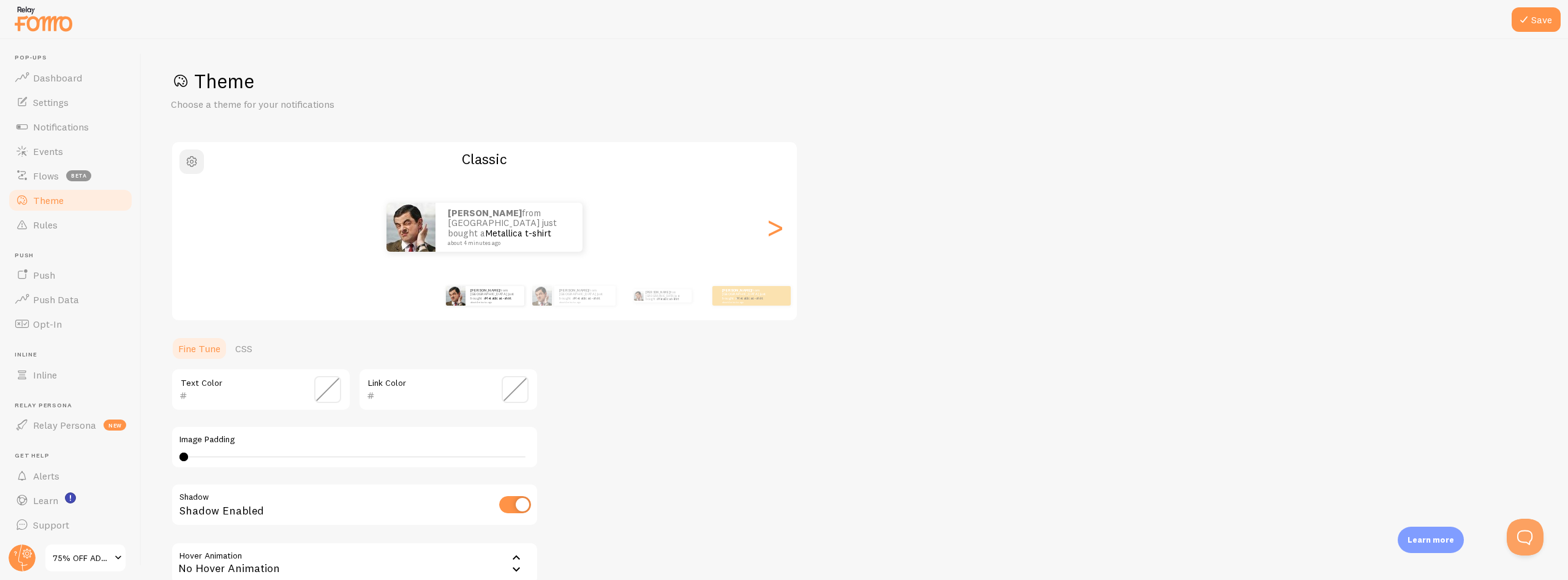
click at [194, 166] on span "button" at bounding box center [192, 162] width 14 height 14
click at [801, 466] on div "Theme Choose a theme for your notifications #FFFFFF hex 255 r 255 g 255 b 0 h 0…" at bounding box center [854, 359] width 1367 height 581
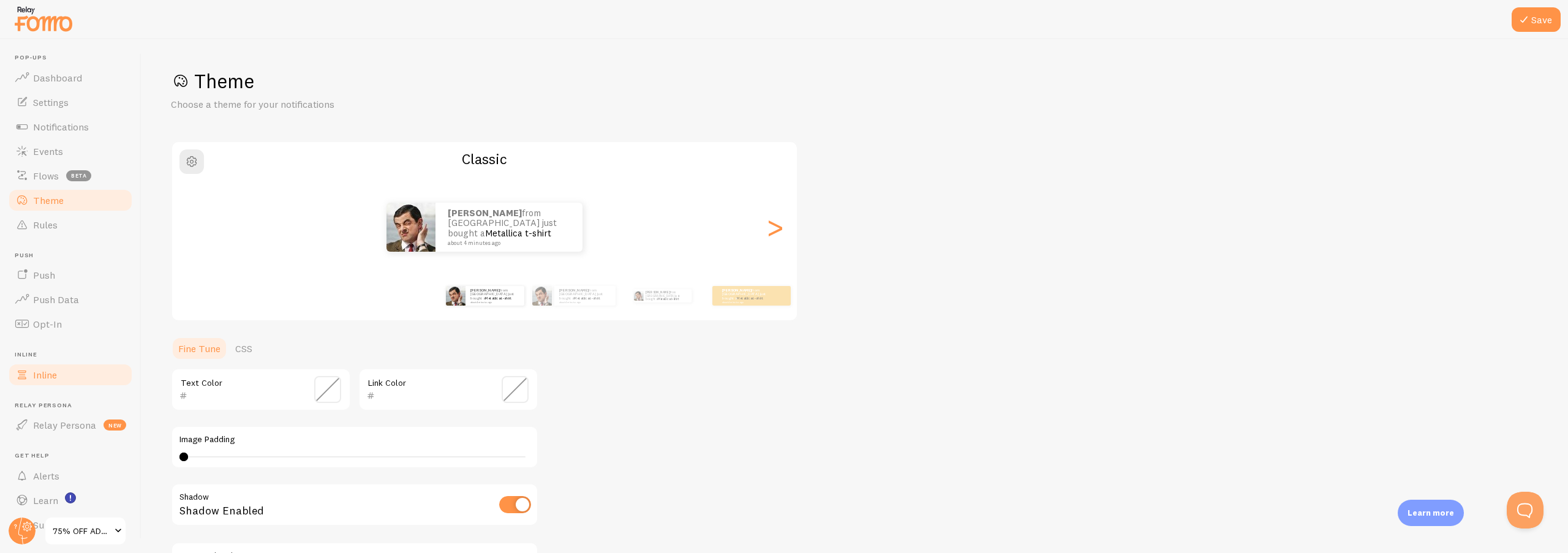
click at [33, 399] on ul "Pop-ups Dashboard Settings Notifications Events Flows beta Theme Rules Push Pus…" at bounding box center [70, 296] width 126 height 483
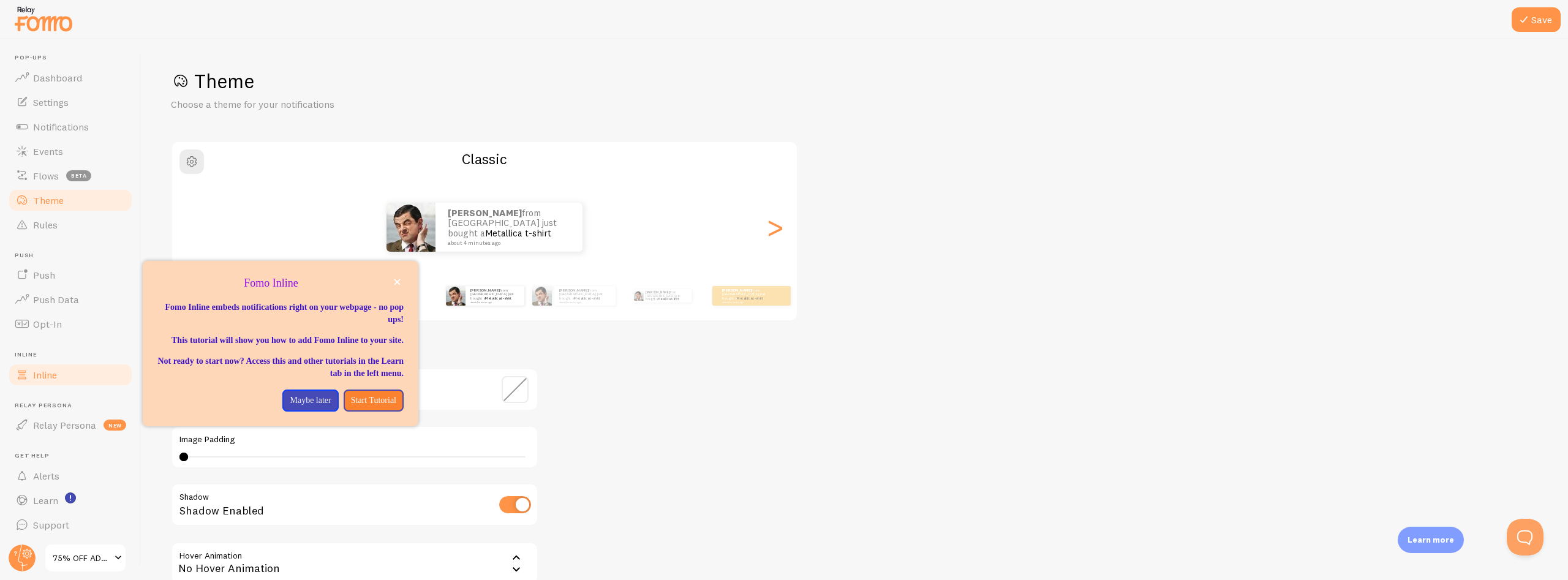
scroll to position [1, 0]
click at [41, 372] on span "Inline" at bounding box center [45, 374] width 24 height 13
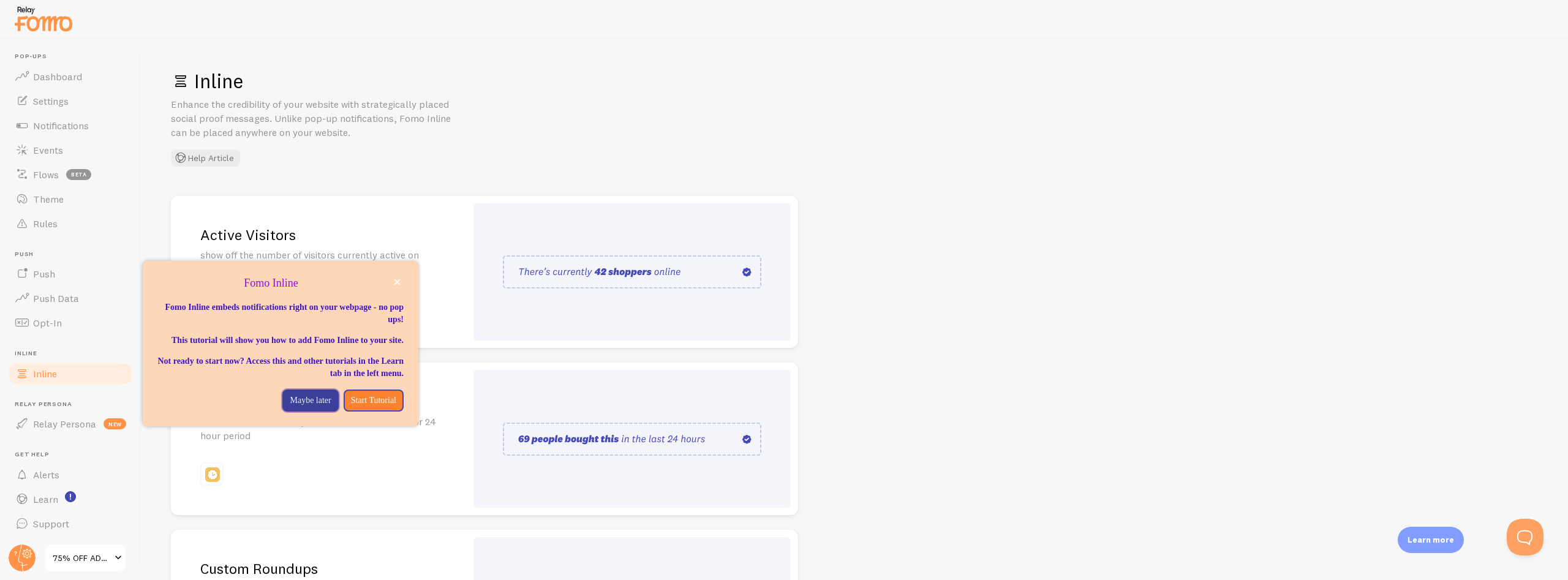
click at [309, 406] on p "Maybe later" at bounding box center [309, 401] width 41 height 13
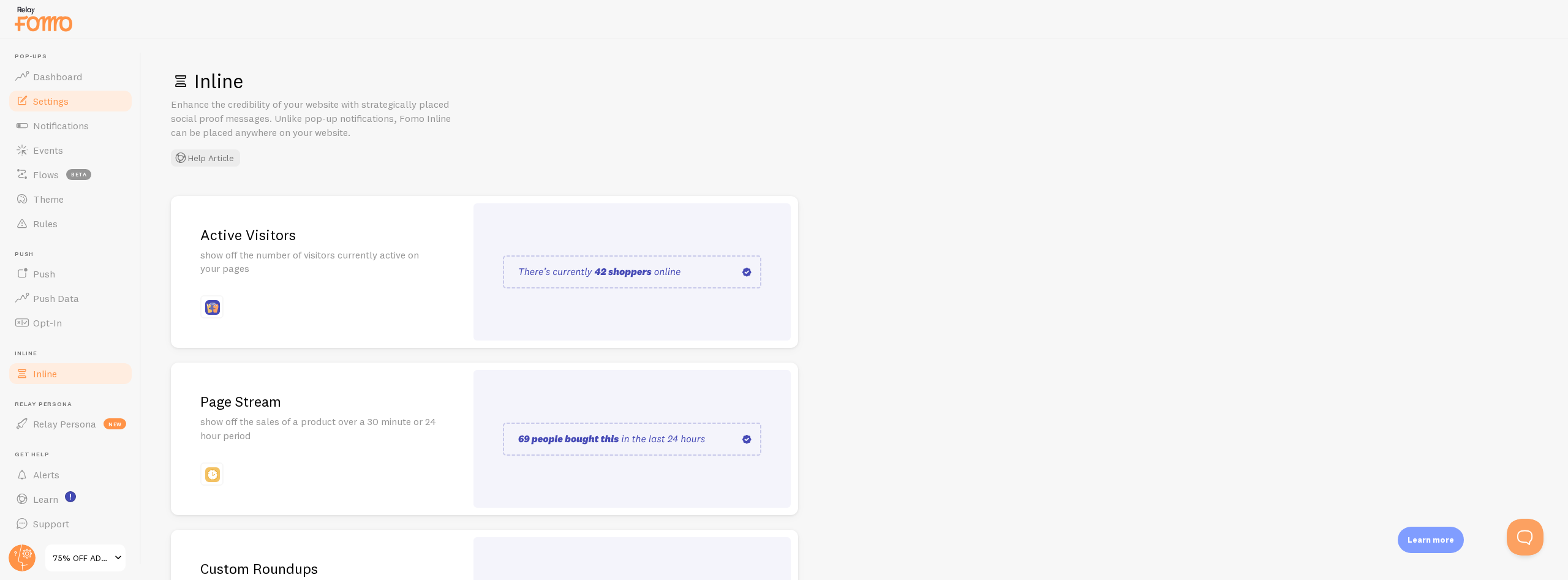
click at [39, 106] on span "Settings" at bounding box center [51, 101] width 35 height 13
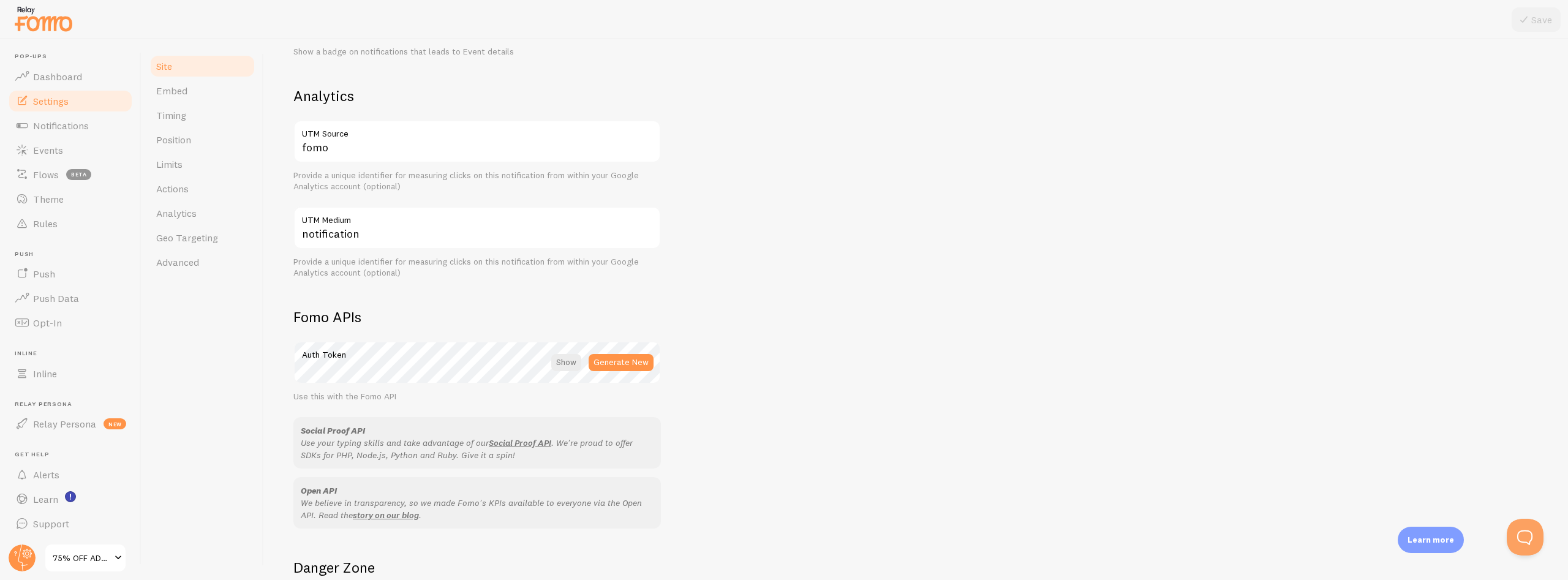
scroll to position [588, 0]
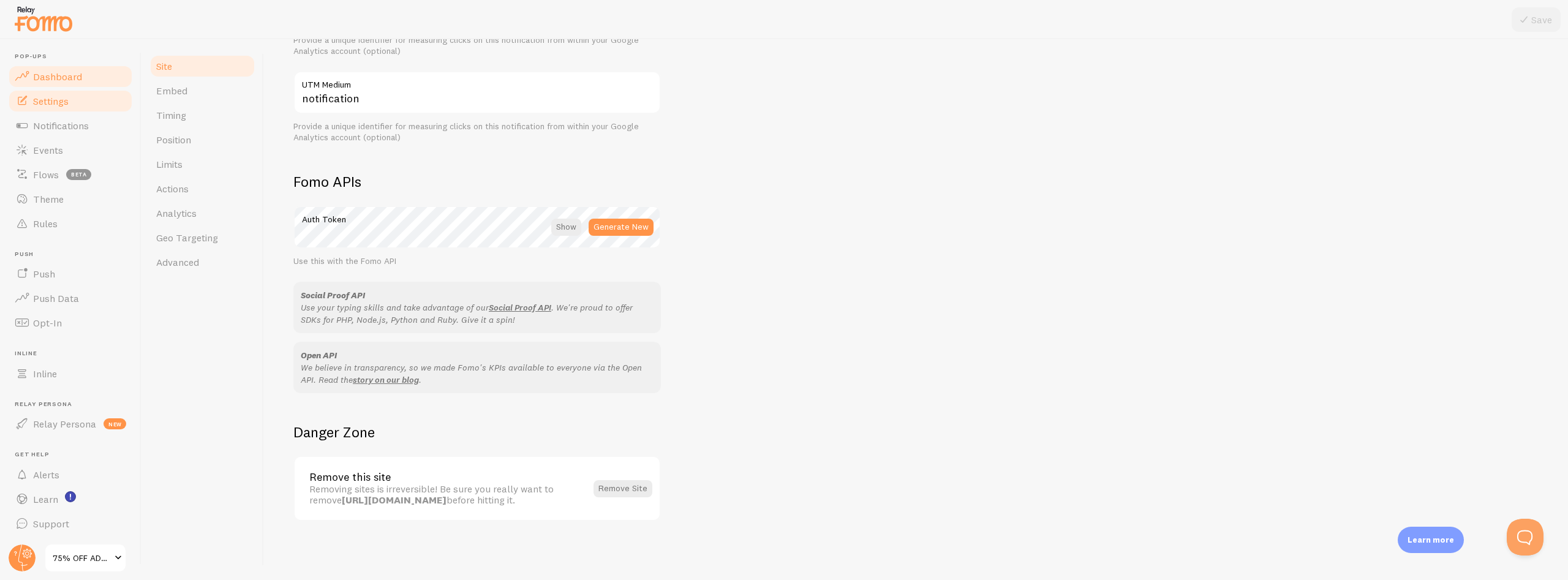
click at [33, 75] on span "Dashboard" at bounding box center [58, 77] width 49 height 13
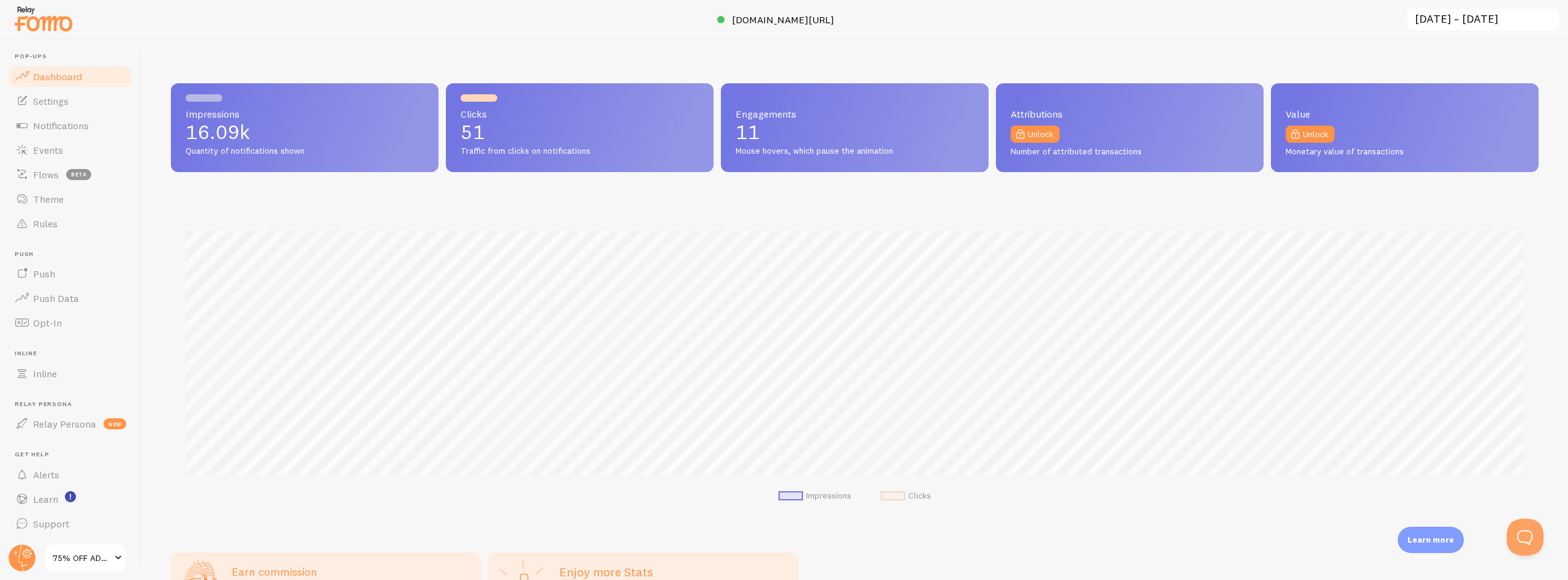
scroll to position [441, 0]
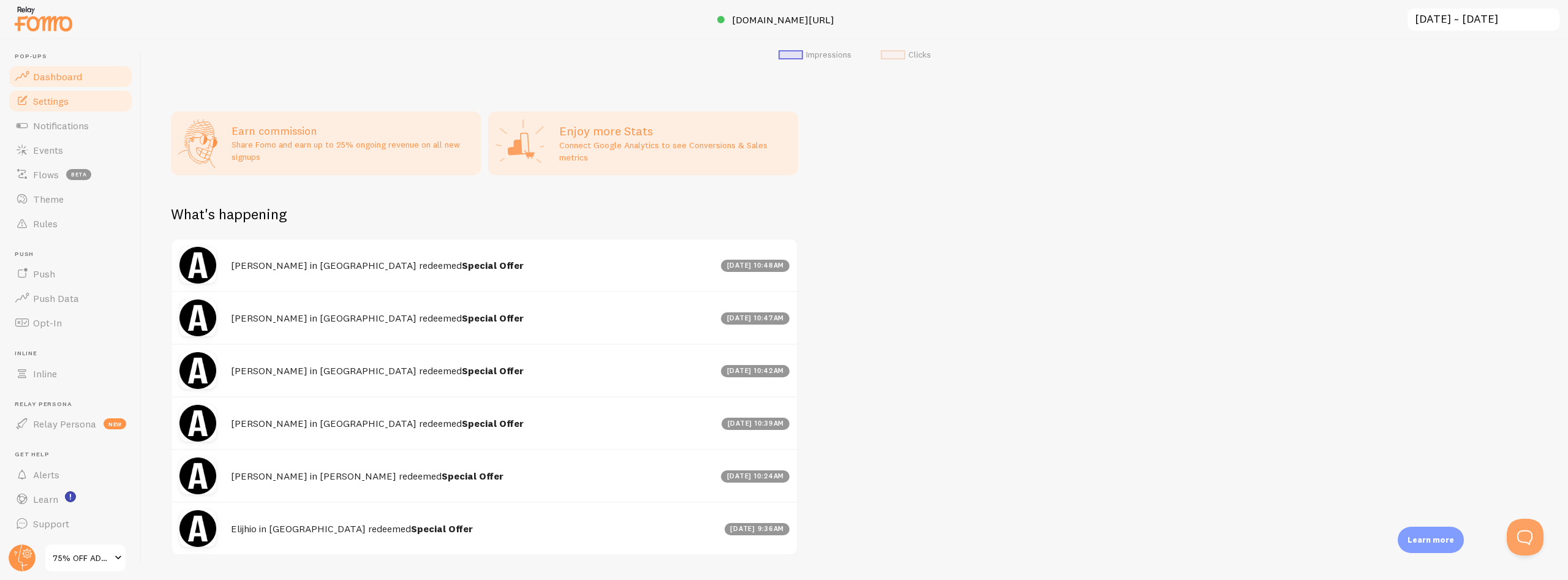
click at [55, 96] on span "Settings" at bounding box center [51, 101] width 35 height 13
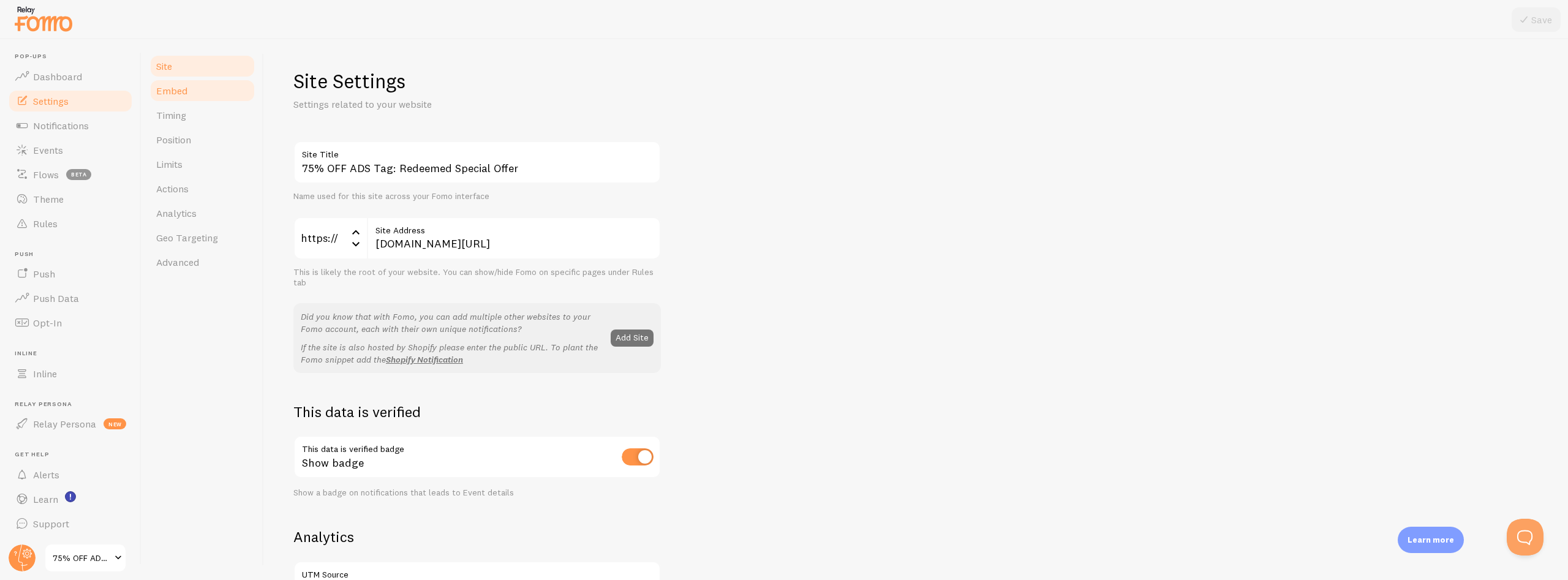
click at [157, 90] on span "Embed" at bounding box center [172, 90] width 32 height 13
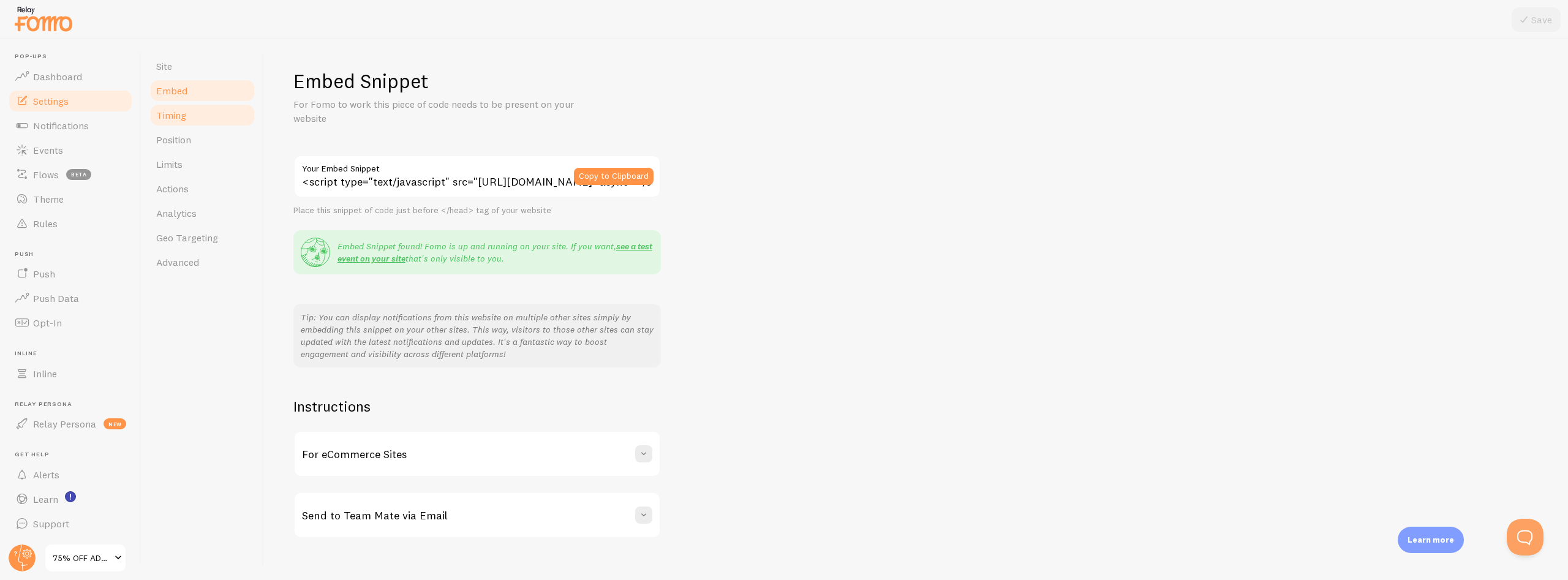
click at [169, 120] on span "Timing" at bounding box center [171, 115] width 30 height 13
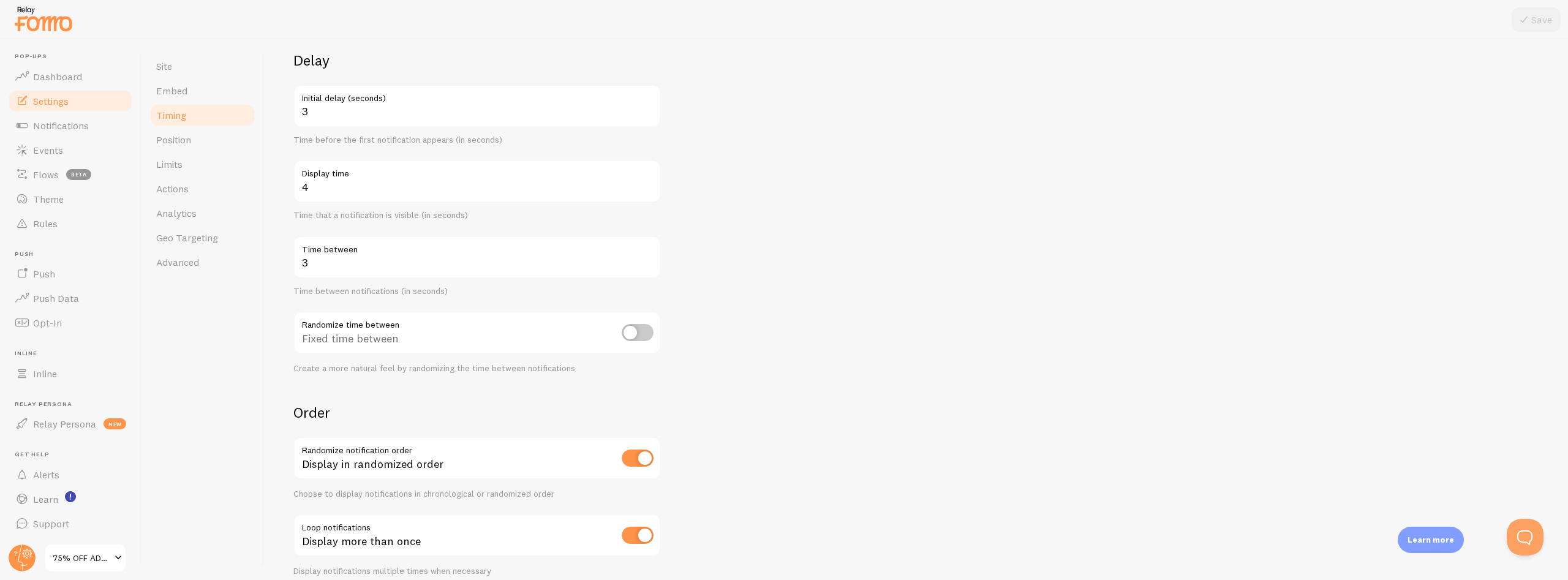
scroll to position [145, 0]
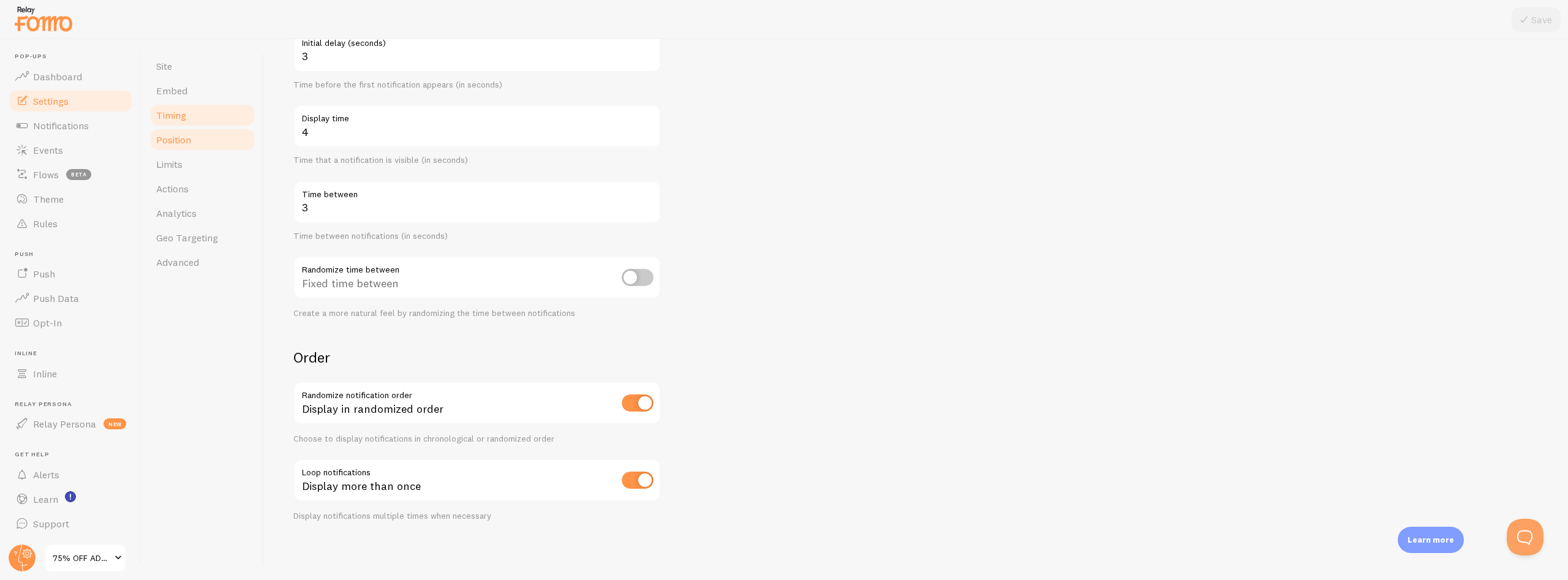
click at [179, 137] on span "Position" at bounding box center [174, 140] width 35 height 13
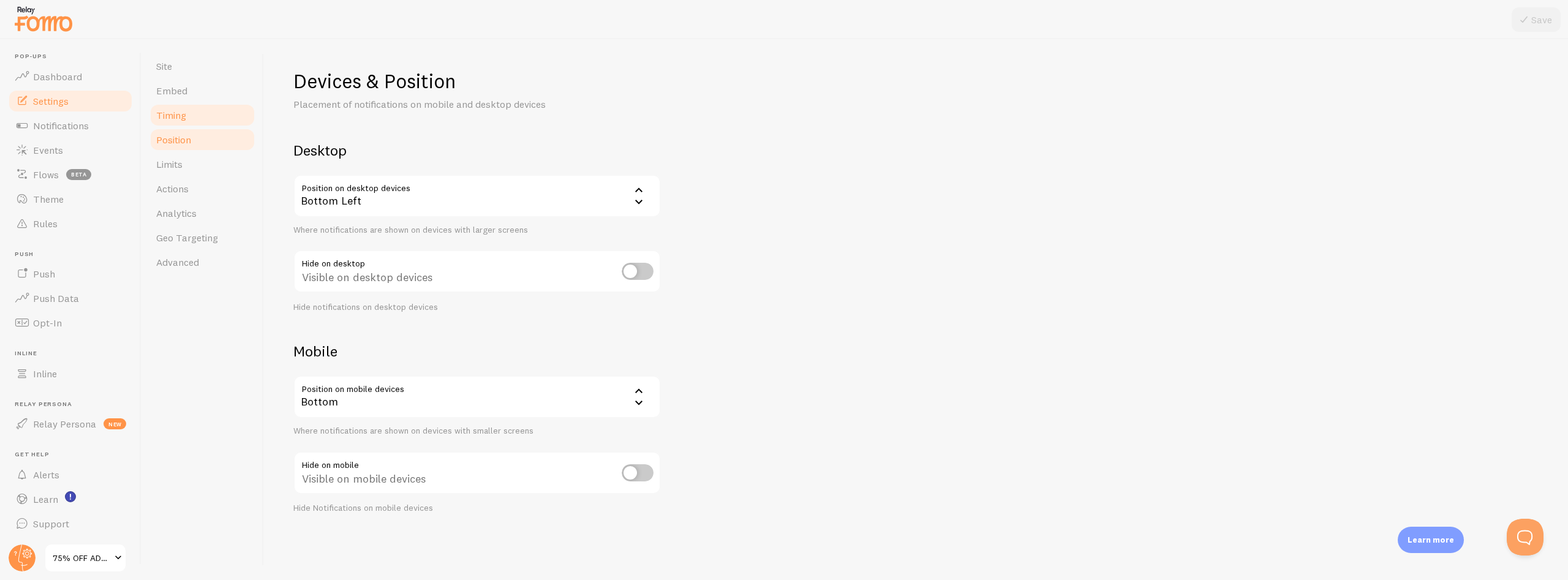
click at [162, 113] on span "Timing" at bounding box center [171, 115] width 30 height 13
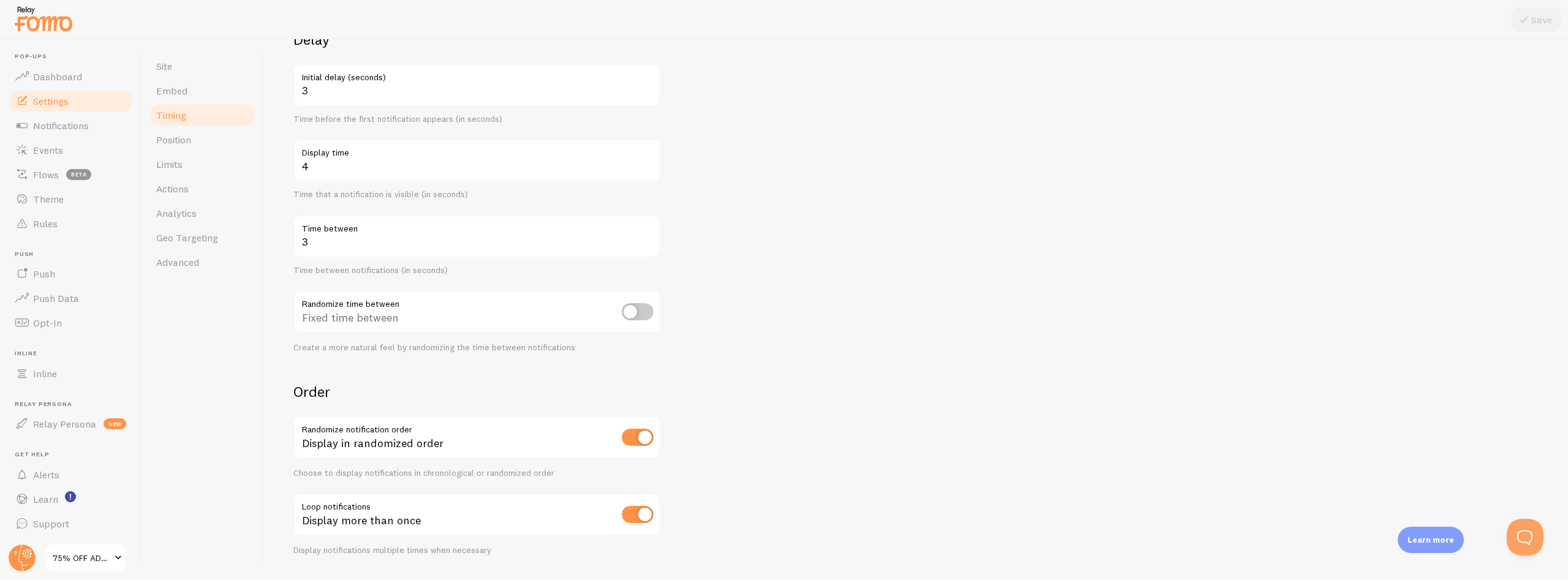
scroll to position [145, 0]
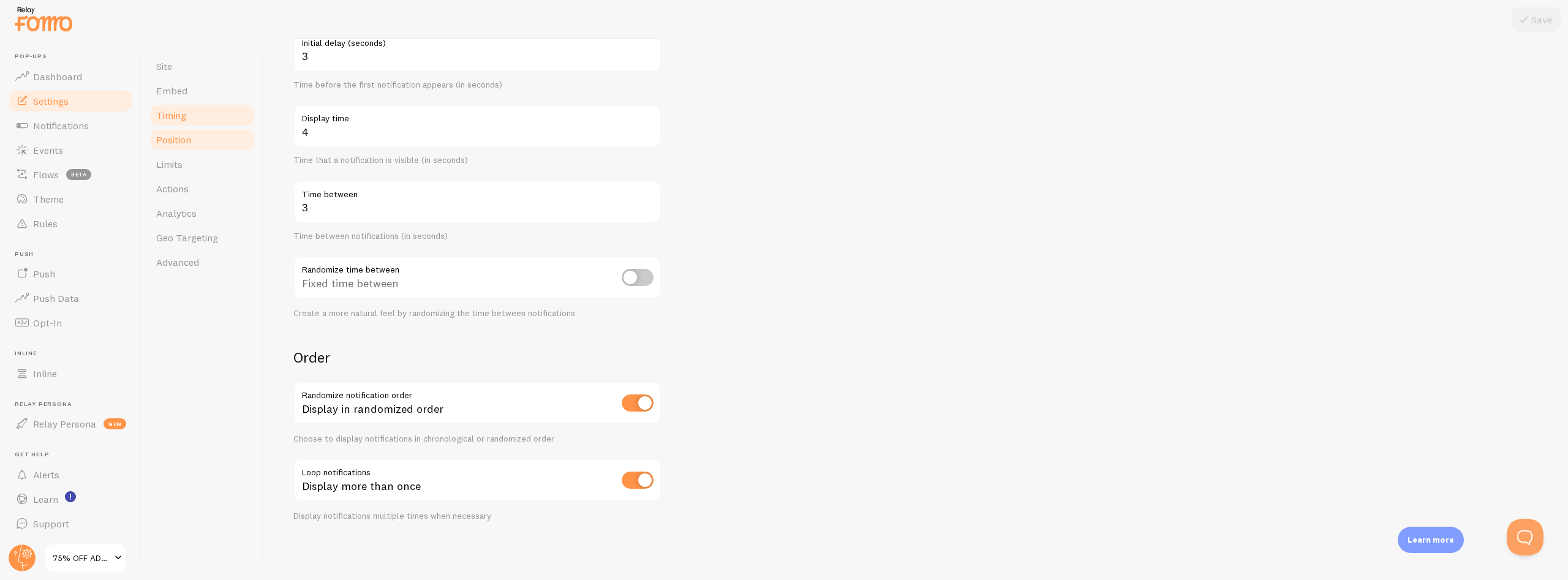
click at [177, 147] on link "Position" at bounding box center [202, 139] width 107 height 24
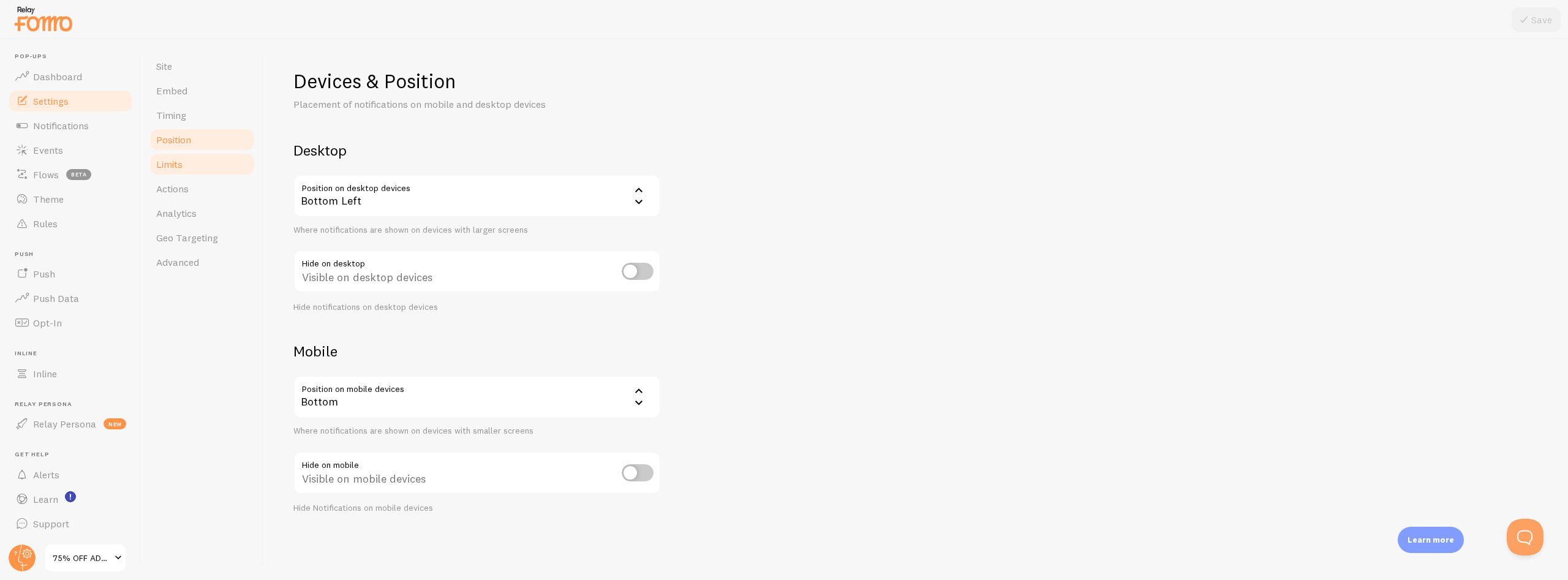
click at [173, 164] on span "Limits" at bounding box center [169, 165] width 26 height 13
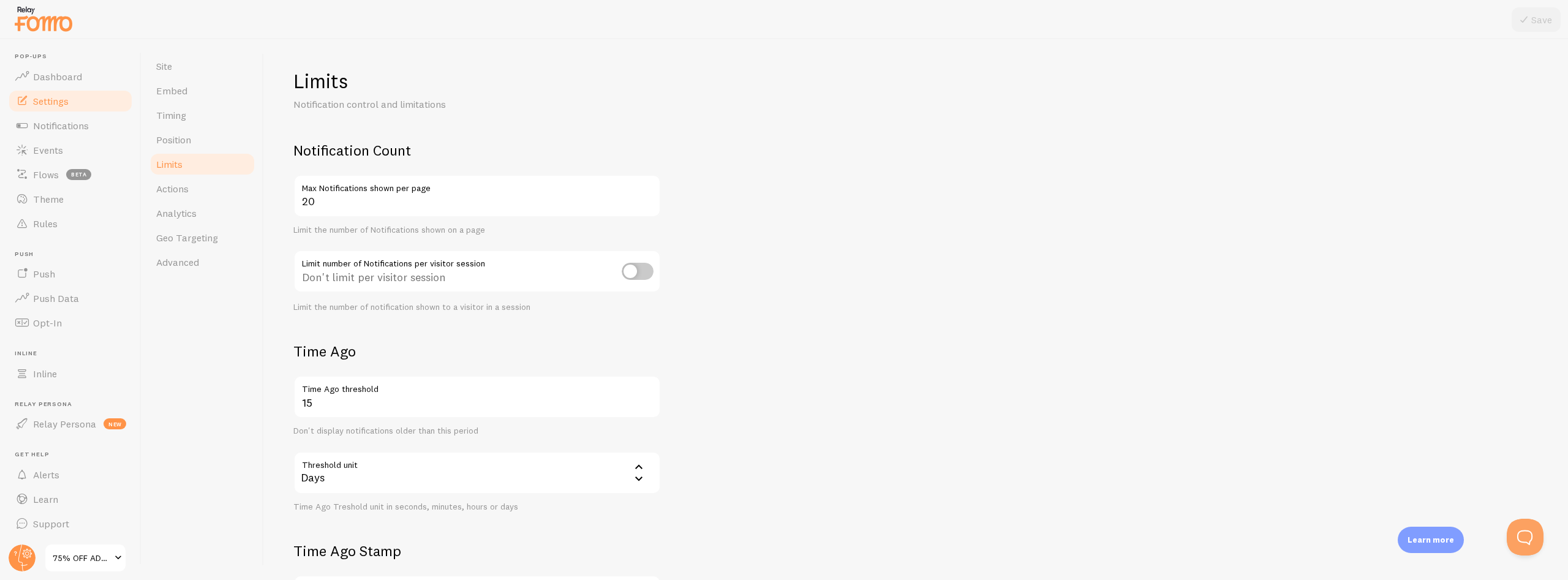
scroll to position [214, 0]
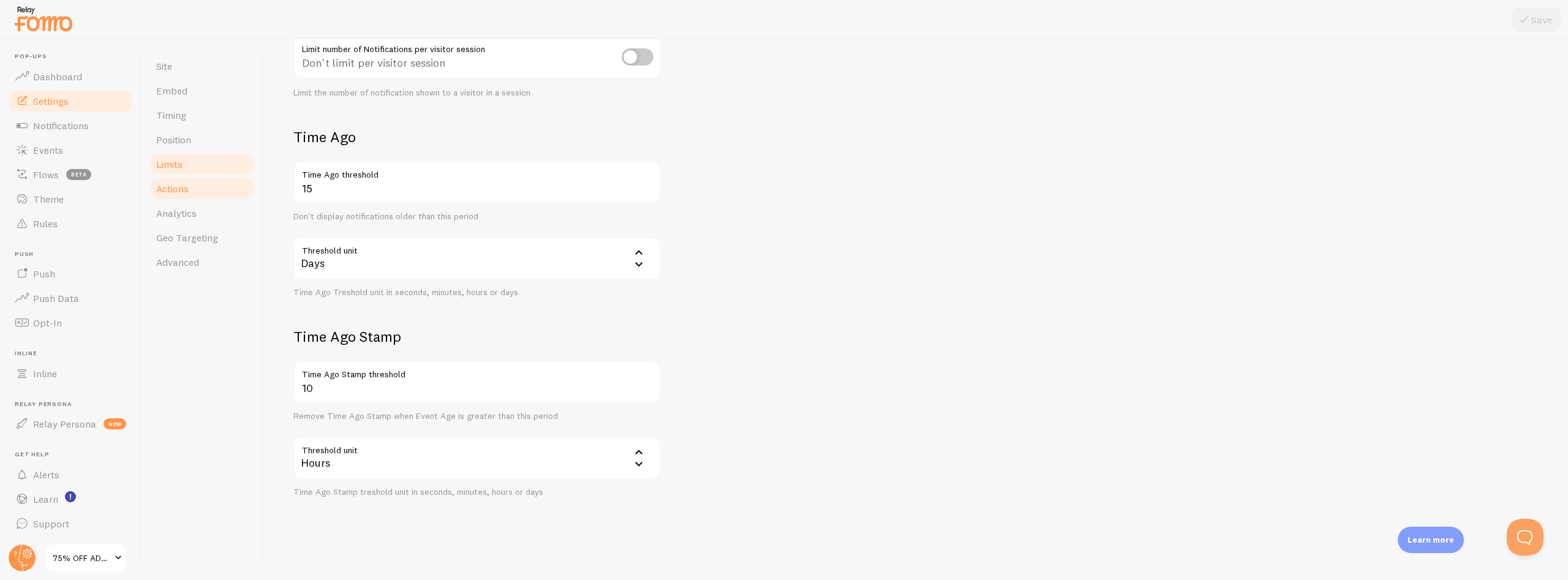
click at [176, 190] on span "Actions" at bounding box center [173, 189] width 33 height 13
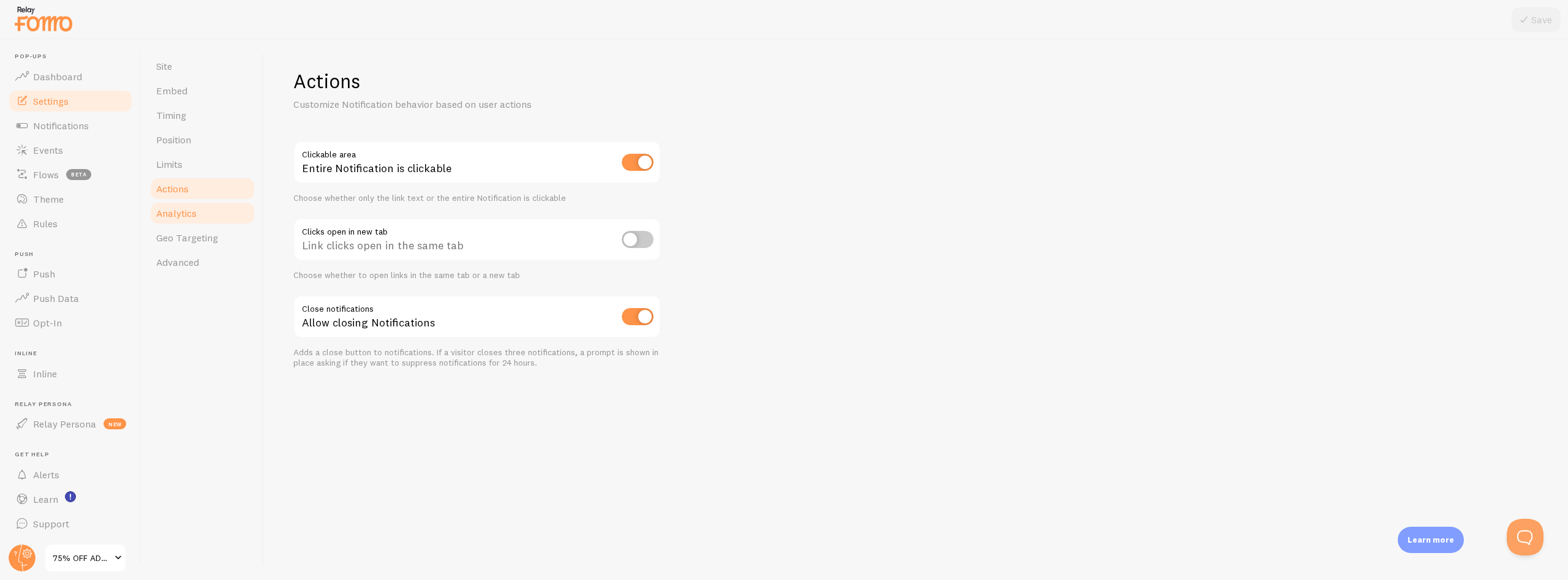
click at [169, 209] on span "Analytics" at bounding box center [176, 214] width 41 height 13
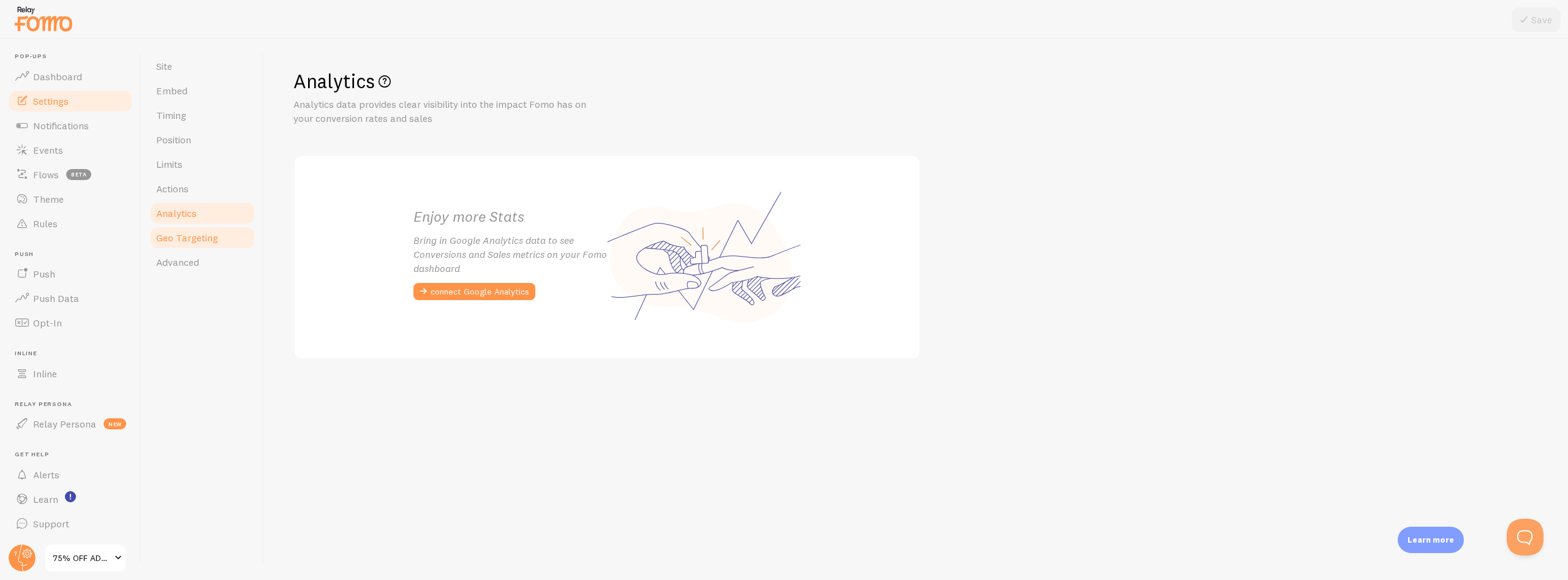
click at [182, 238] on span "Geo Targeting" at bounding box center [187, 238] width 62 height 13
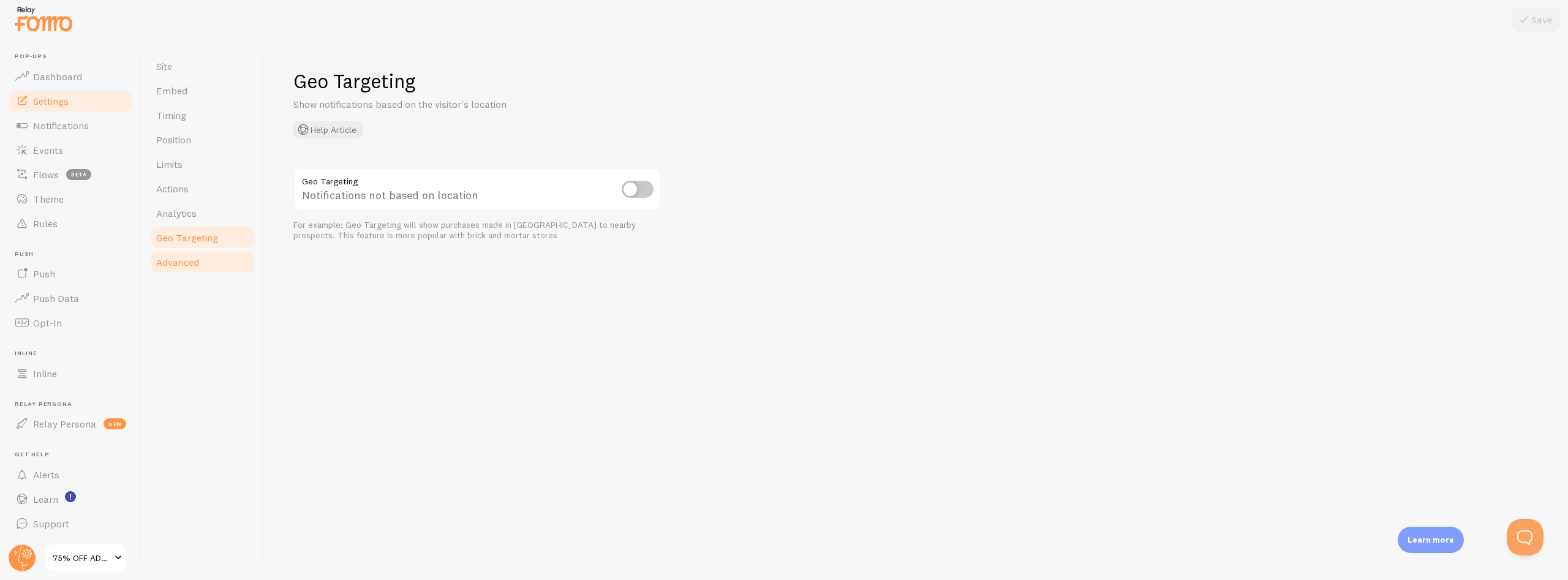
click at [170, 269] on link "Advanced" at bounding box center [202, 261] width 107 height 24
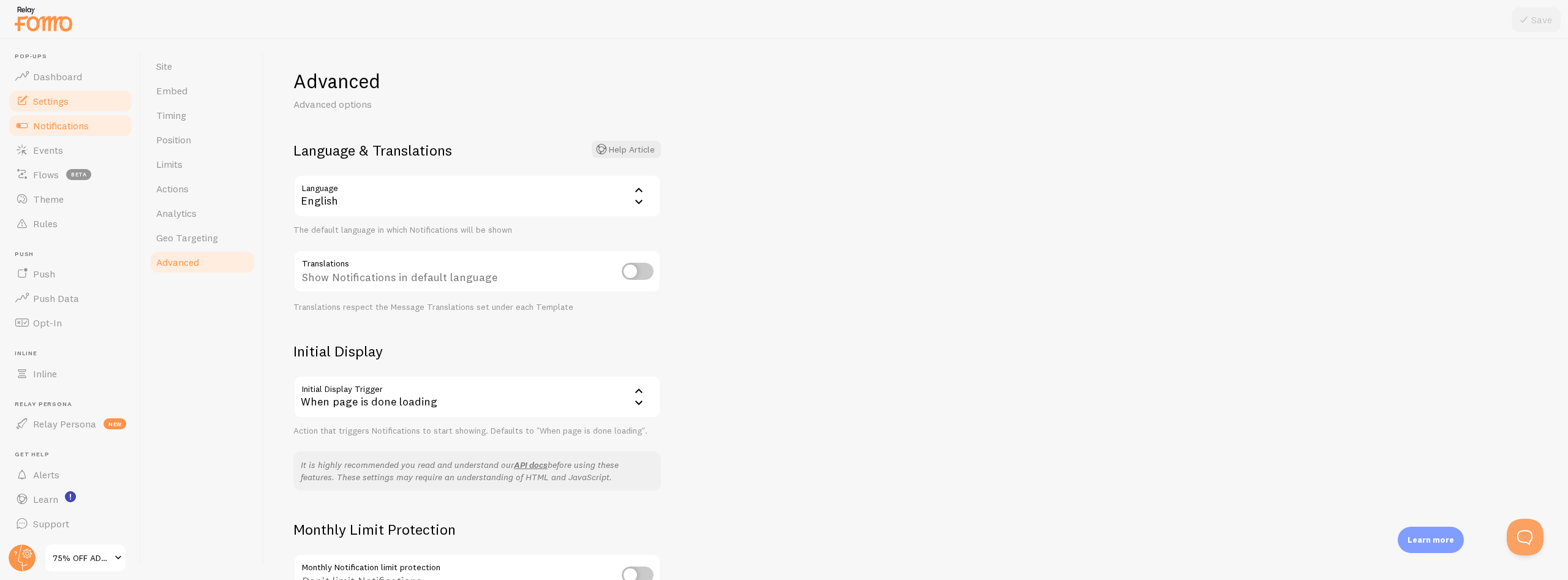
click at [56, 134] on link "Notifications" at bounding box center [70, 125] width 126 height 24
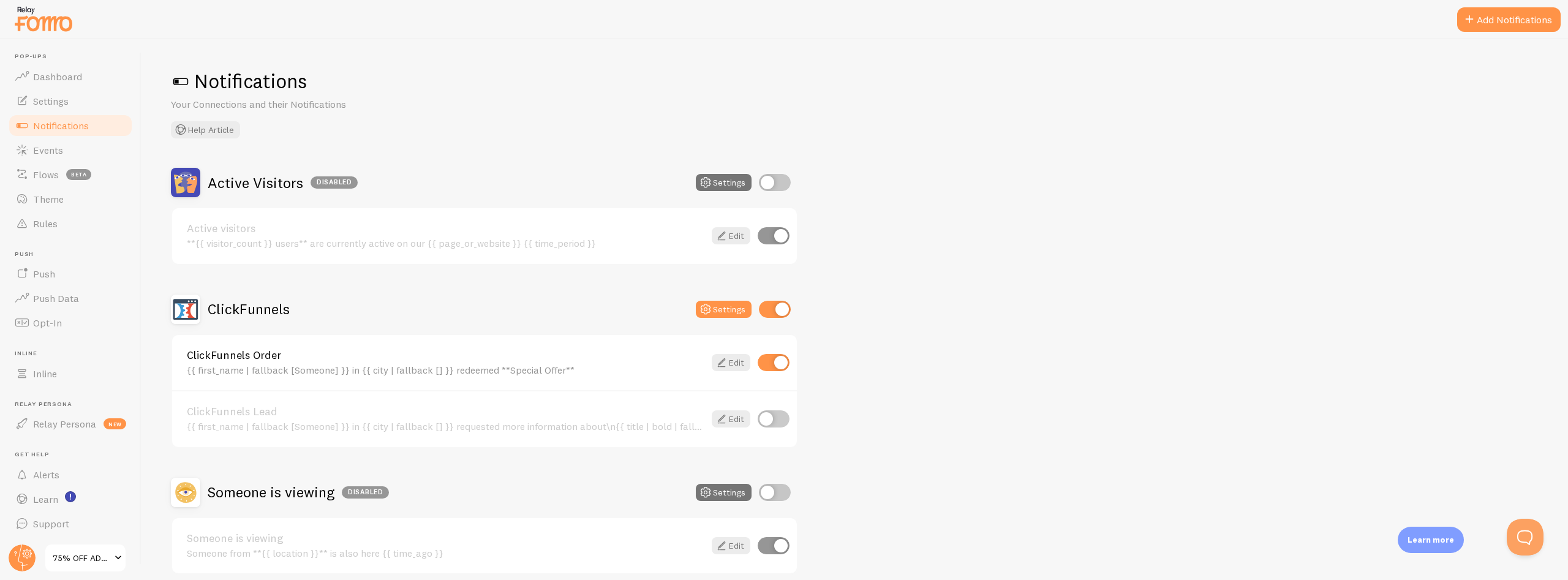
scroll to position [53, 0]
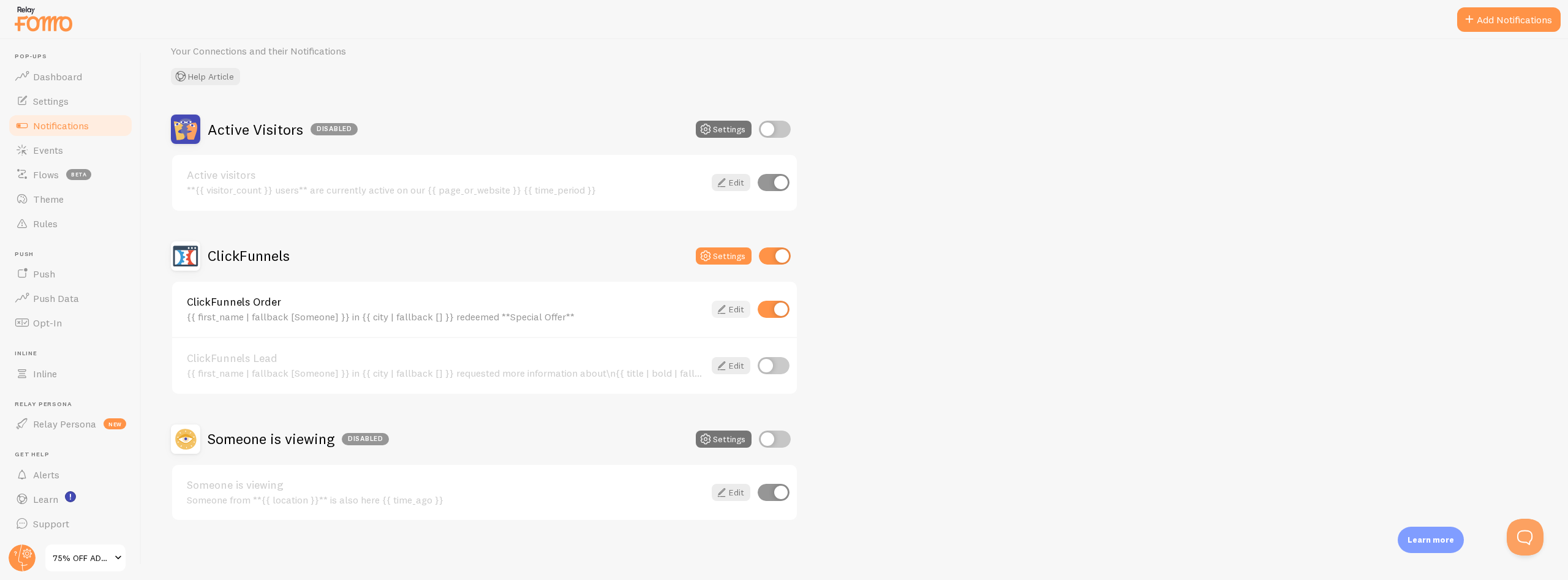
click at [728, 309] on link "Edit" at bounding box center [731, 309] width 39 height 17
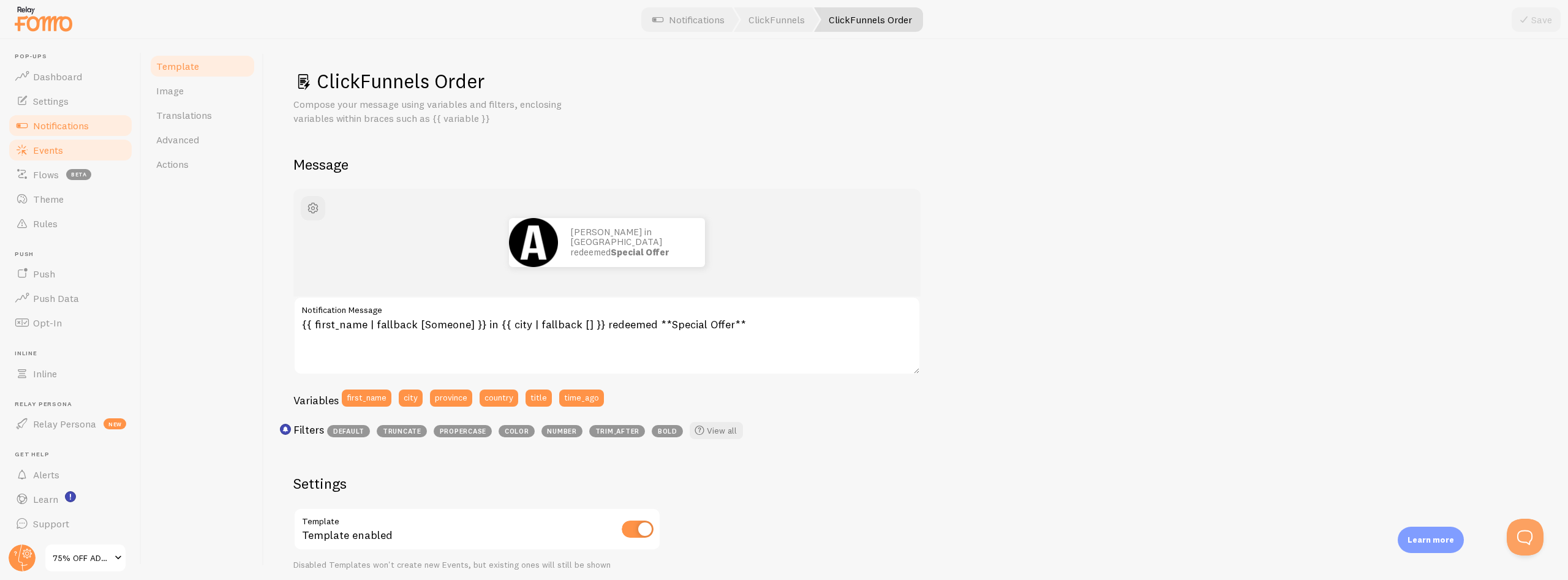
click at [35, 156] on span "Events" at bounding box center [48, 150] width 30 height 13
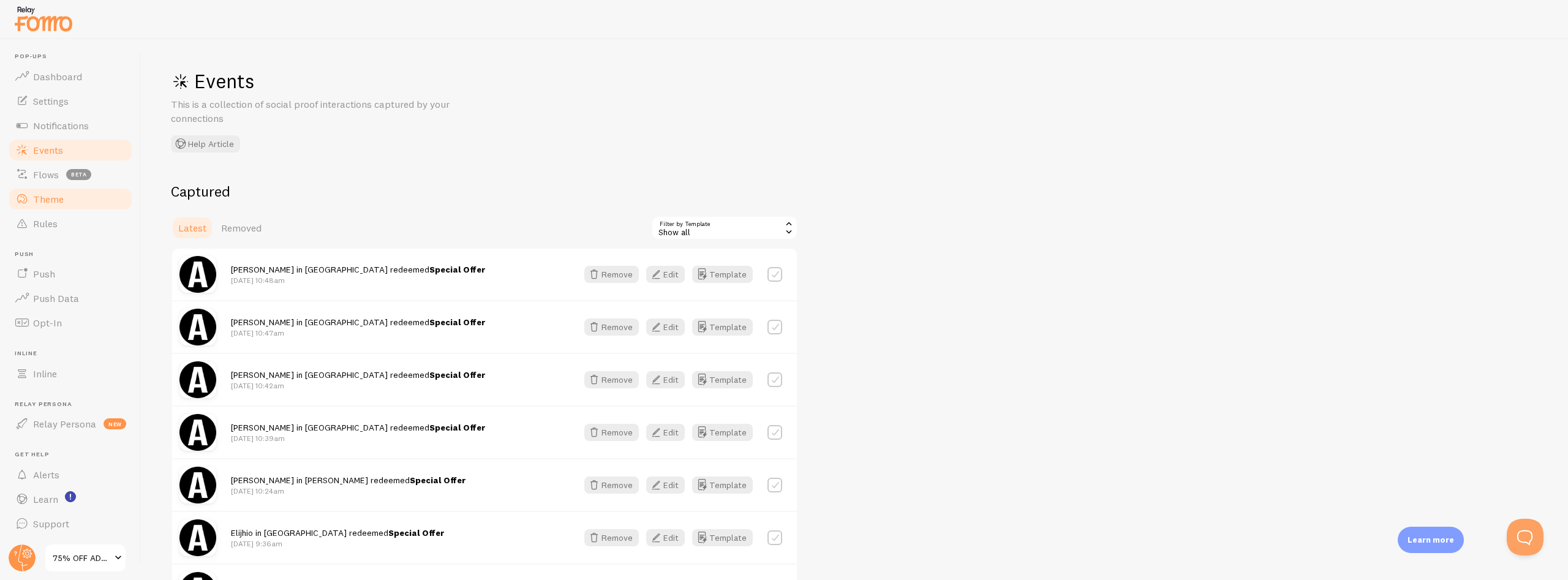
click at [44, 204] on span "Theme" at bounding box center [49, 199] width 31 height 13
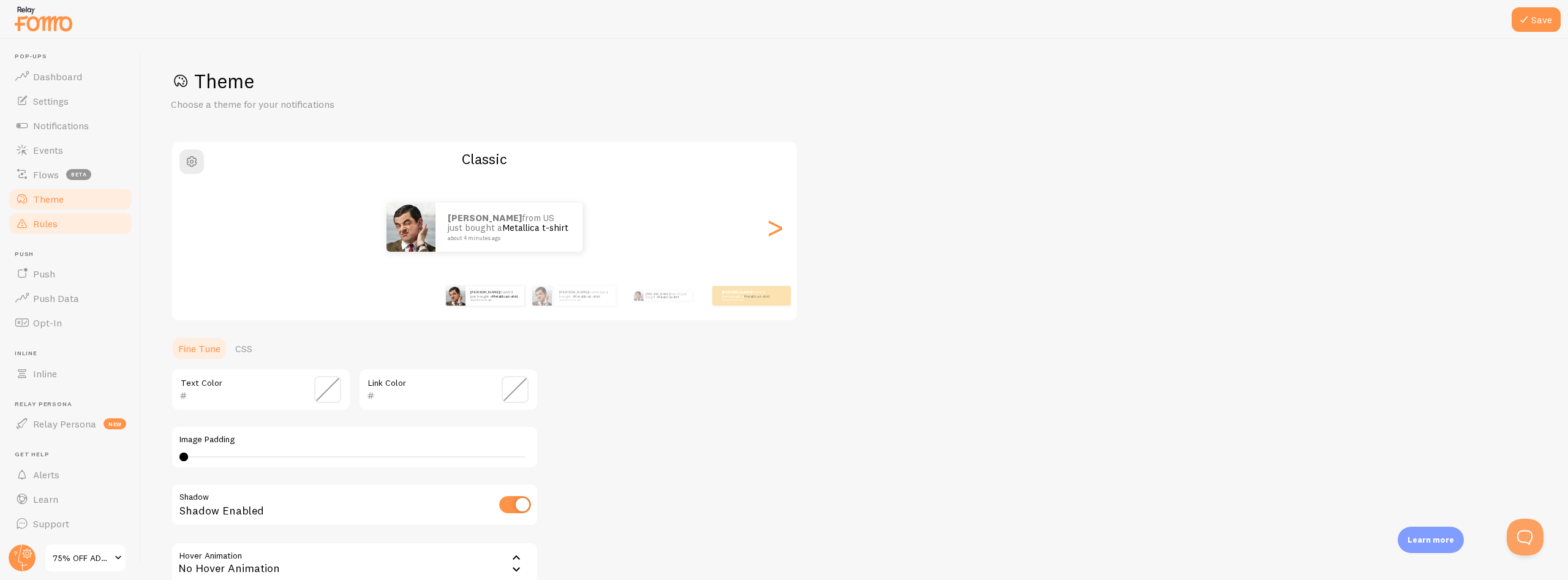
click at [43, 227] on span "Rules" at bounding box center [45, 223] width 24 height 13
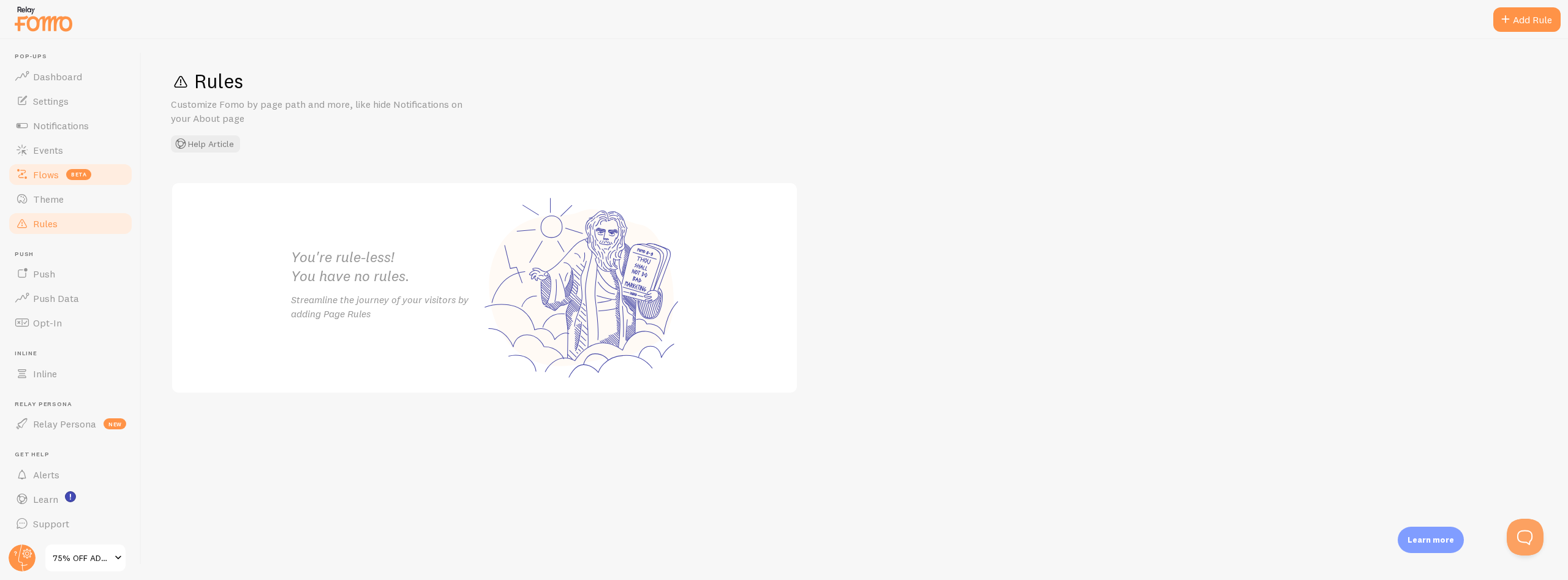
click at [32, 176] on link "Flows beta" at bounding box center [70, 174] width 126 height 24
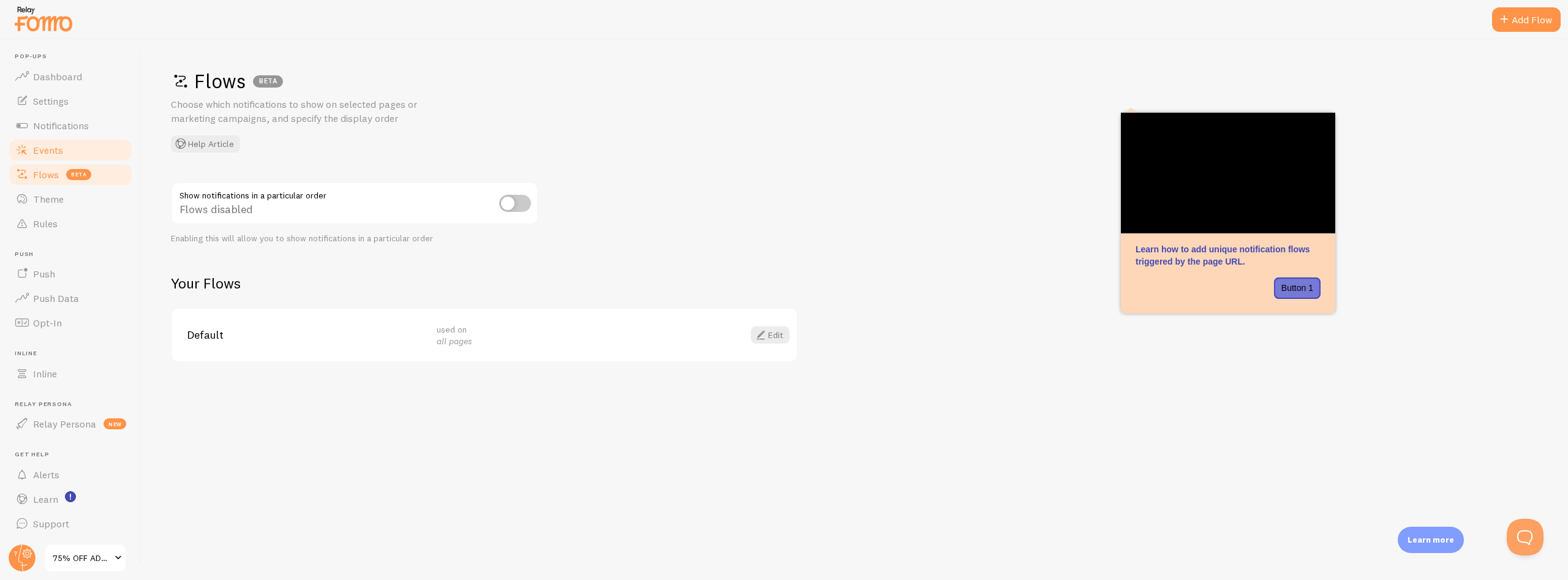
click at [36, 150] on span "Events" at bounding box center [48, 150] width 30 height 13
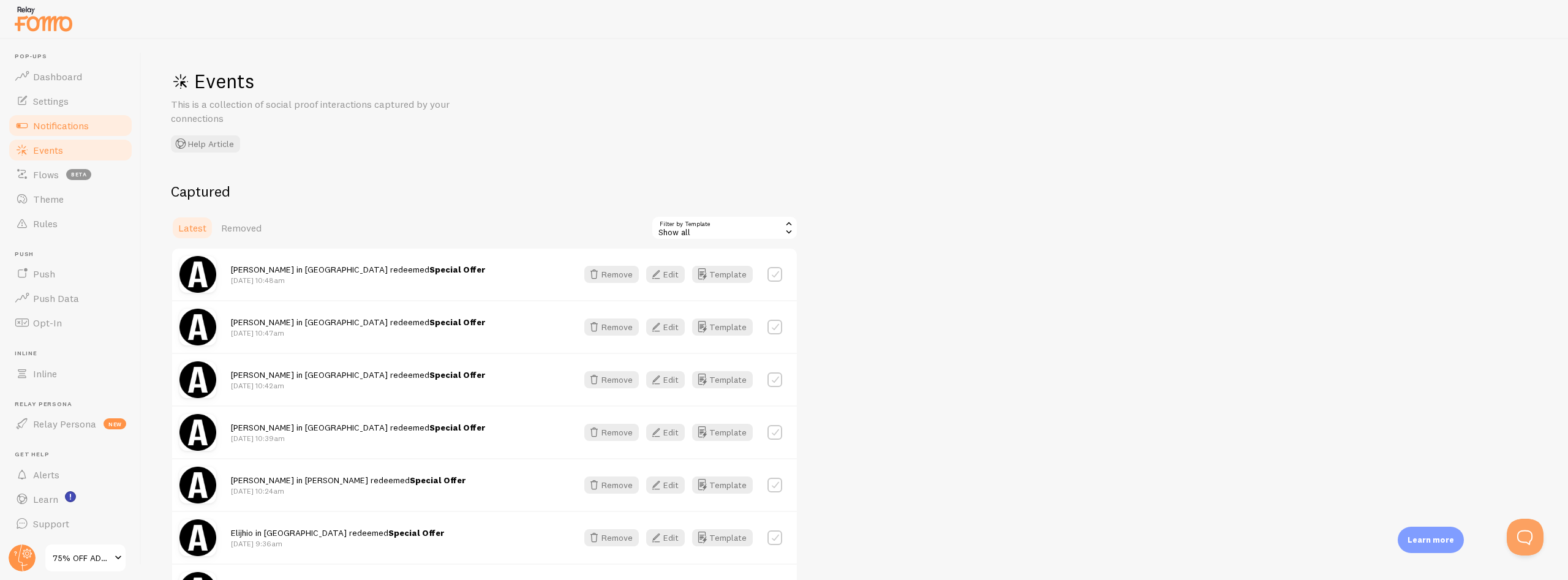
click at [44, 126] on span "Notifications" at bounding box center [62, 126] width 56 height 13
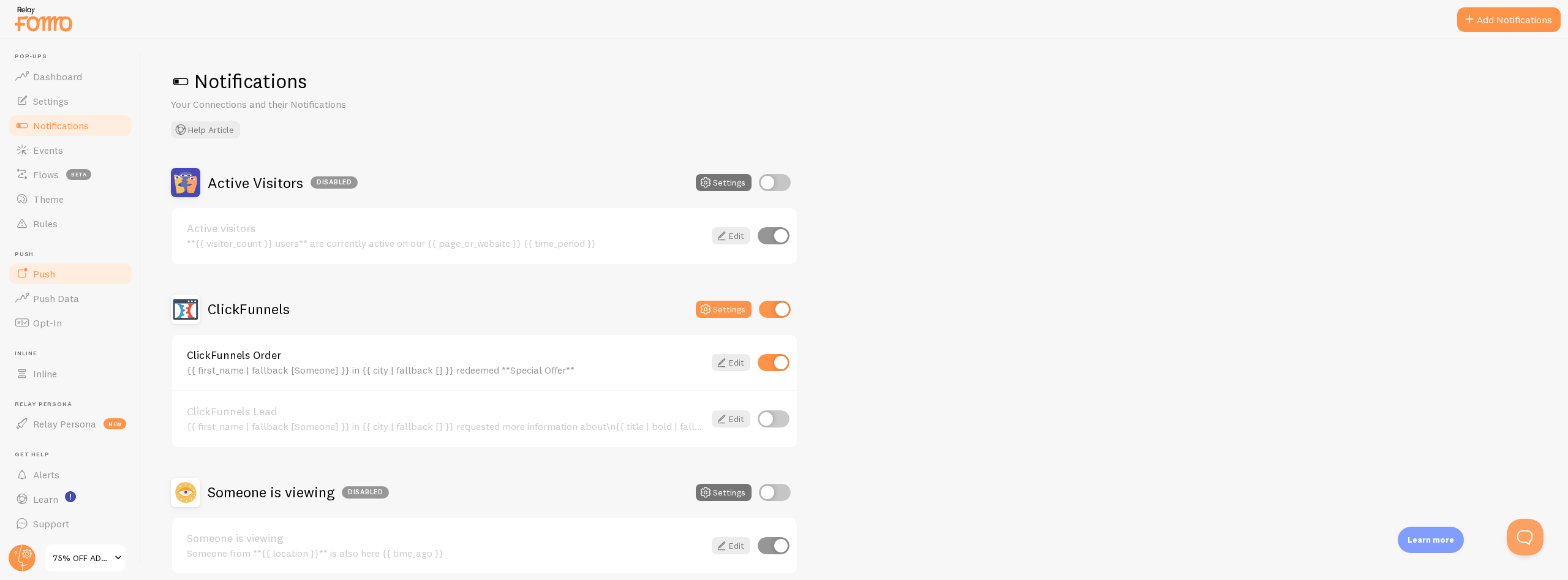
click at [43, 279] on span "Push" at bounding box center [44, 274] width 22 height 13
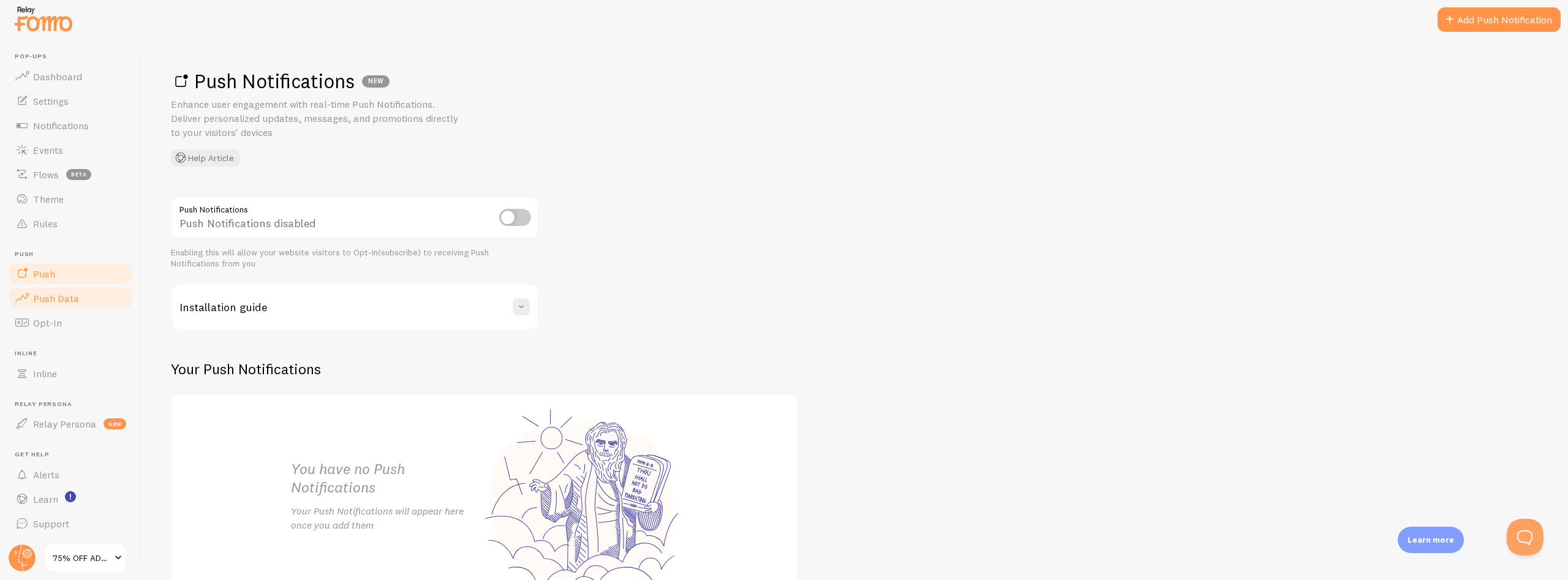
click at [51, 303] on span "Push Data" at bounding box center [56, 299] width 46 height 13
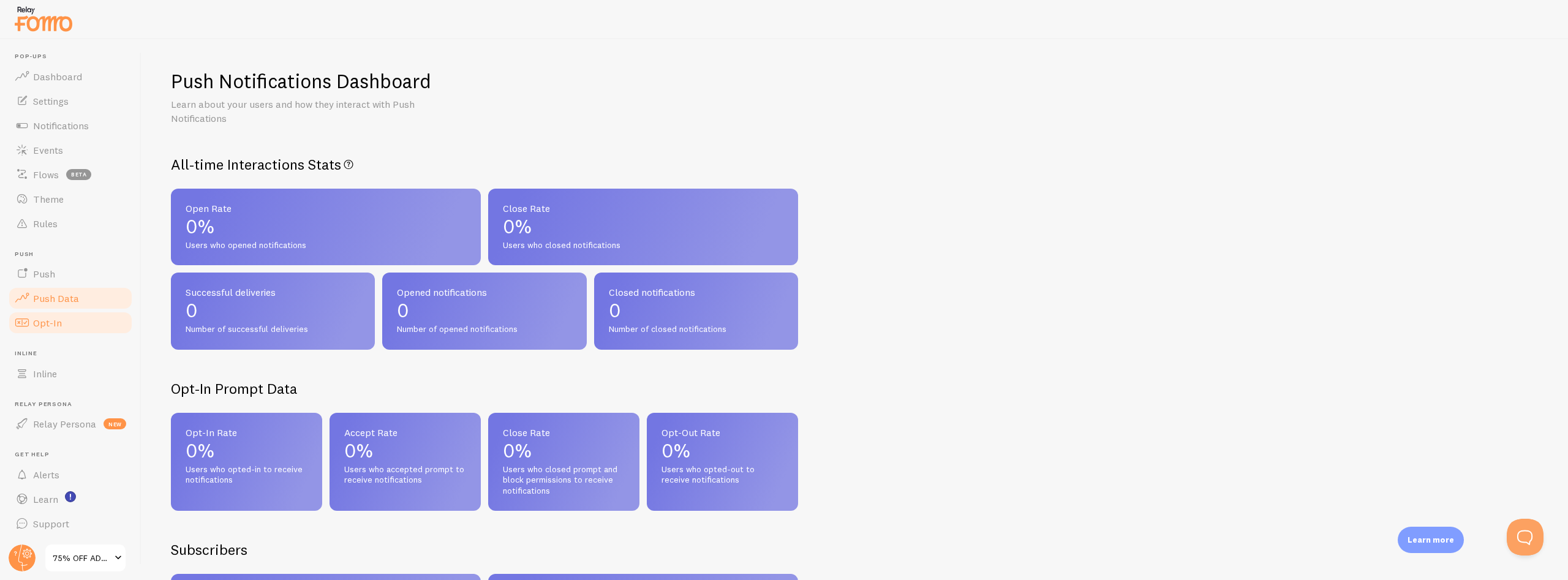
click at [38, 328] on span "Opt-In" at bounding box center [48, 323] width 29 height 13
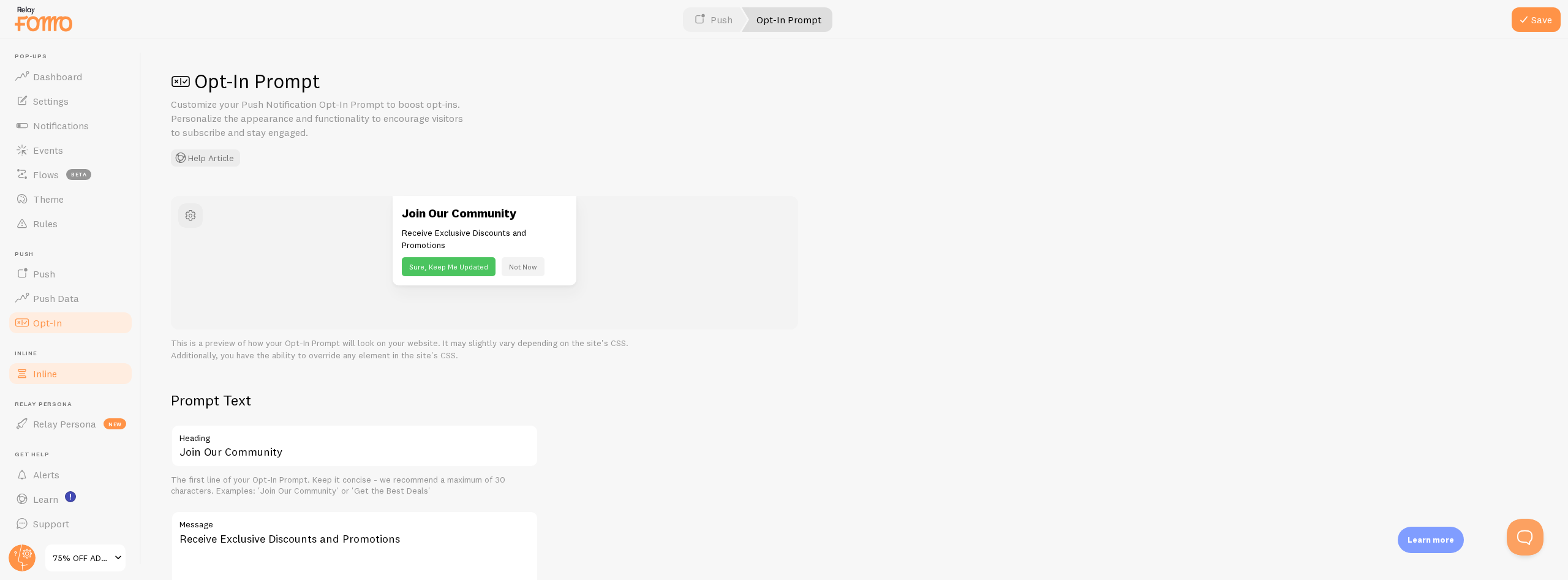
click at [39, 375] on span "Inline" at bounding box center [45, 374] width 24 height 13
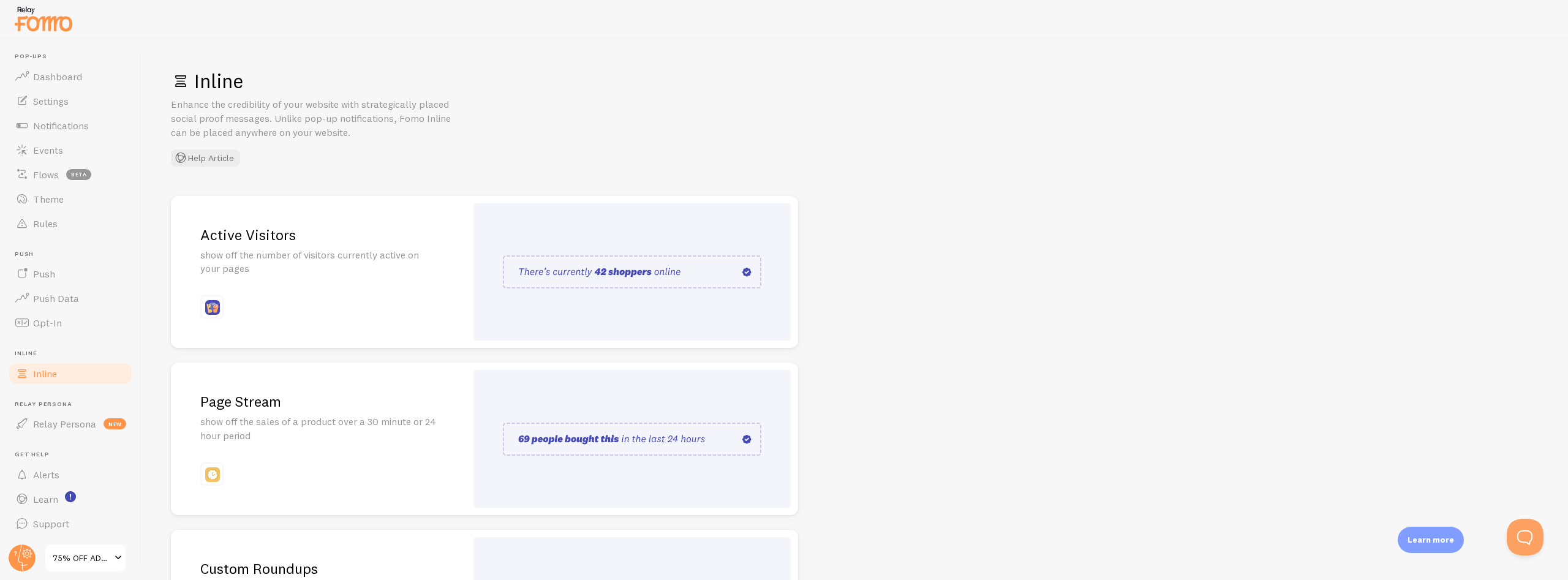
scroll to position [160, 0]
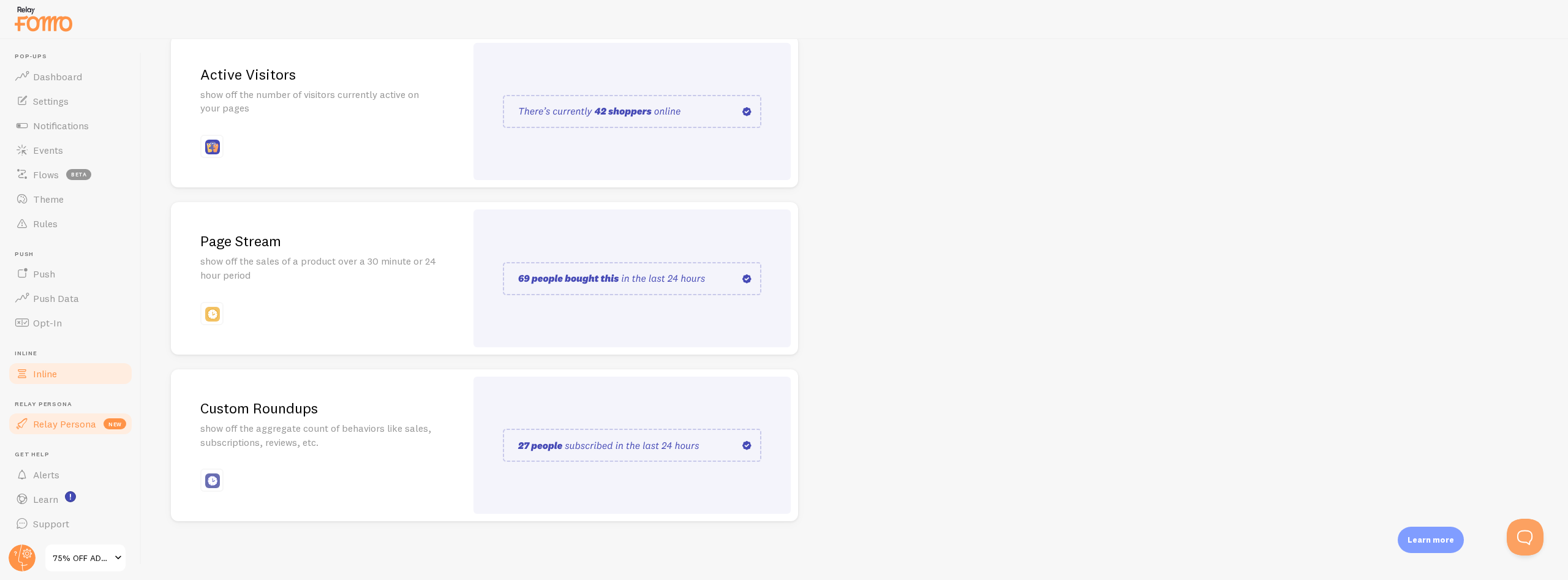
click at [33, 421] on span "Relay Persona" at bounding box center [65, 424] width 63 height 13
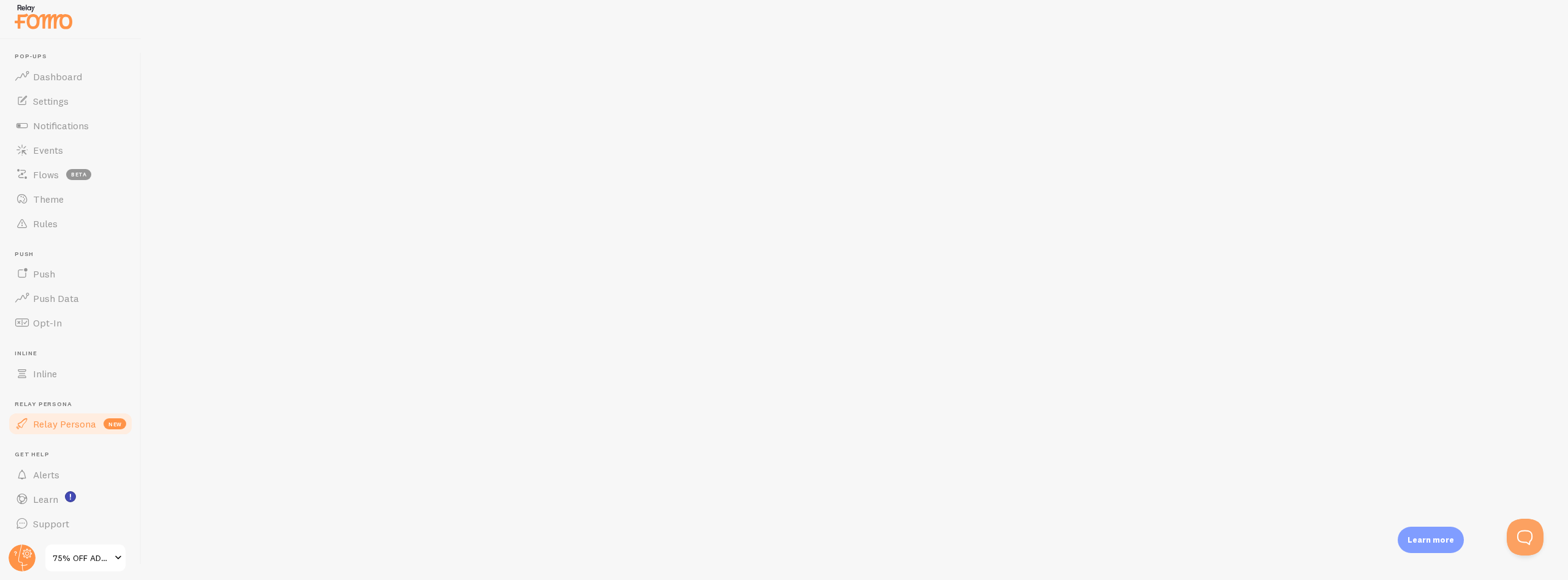
scroll to position [1, 0]
click at [43, 471] on span "Alerts" at bounding box center [46, 475] width 26 height 13
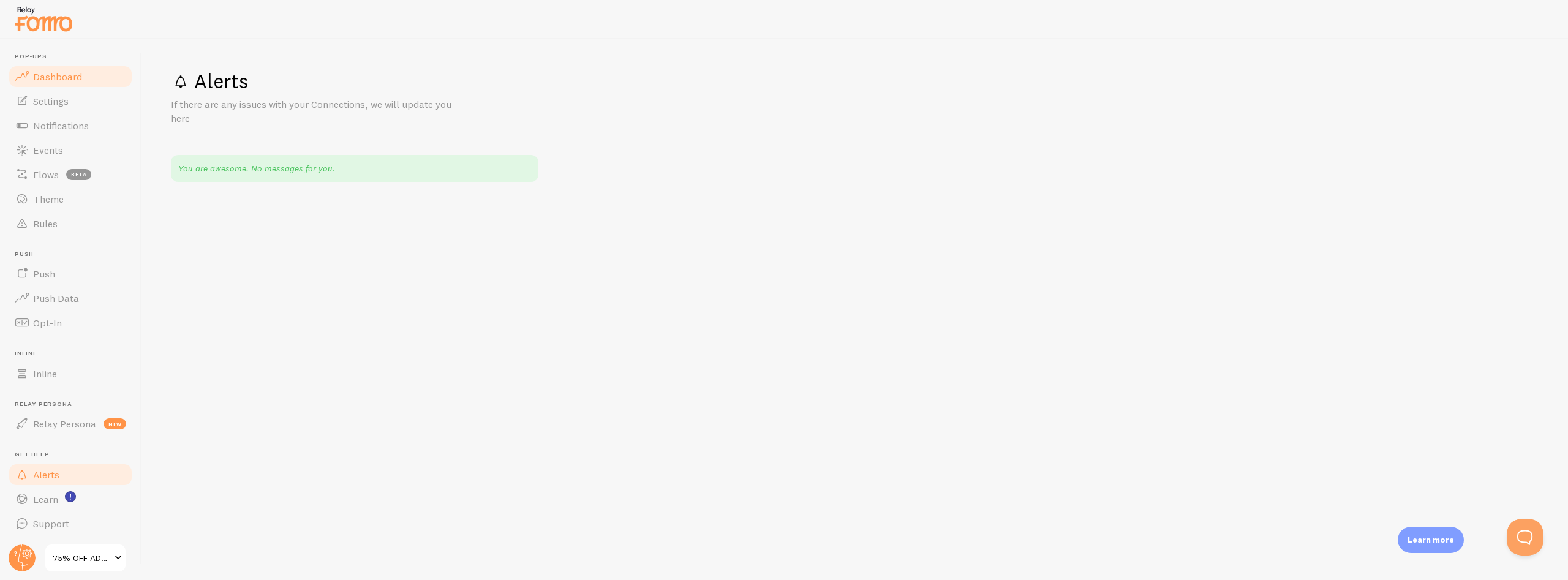
click at [44, 67] on link "Dashboard" at bounding box center [70, 76] width 126 height 24
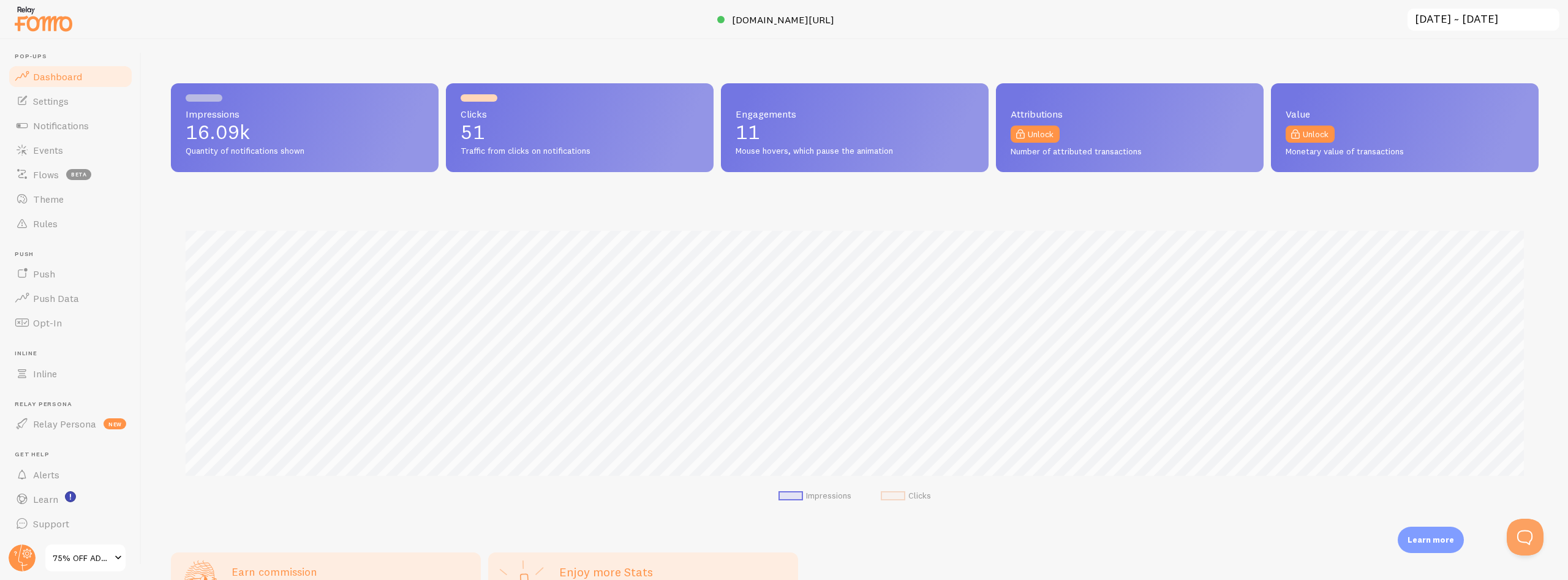
scroll to position [321, 1367]
click at [43, 101] on span "Settings" at bounding box center [51, 101] width 35 height 13
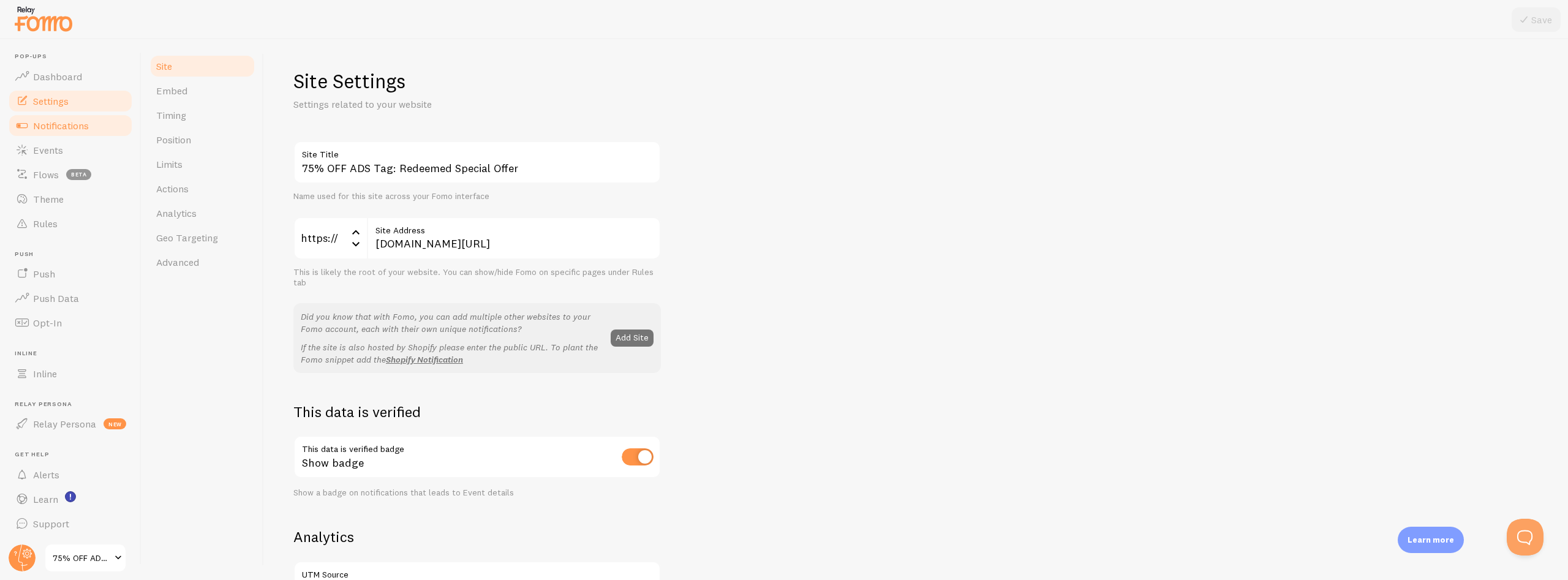
click at [49, 122] on span "Notifications" at bounding box center [62, 126] width 56 height 13
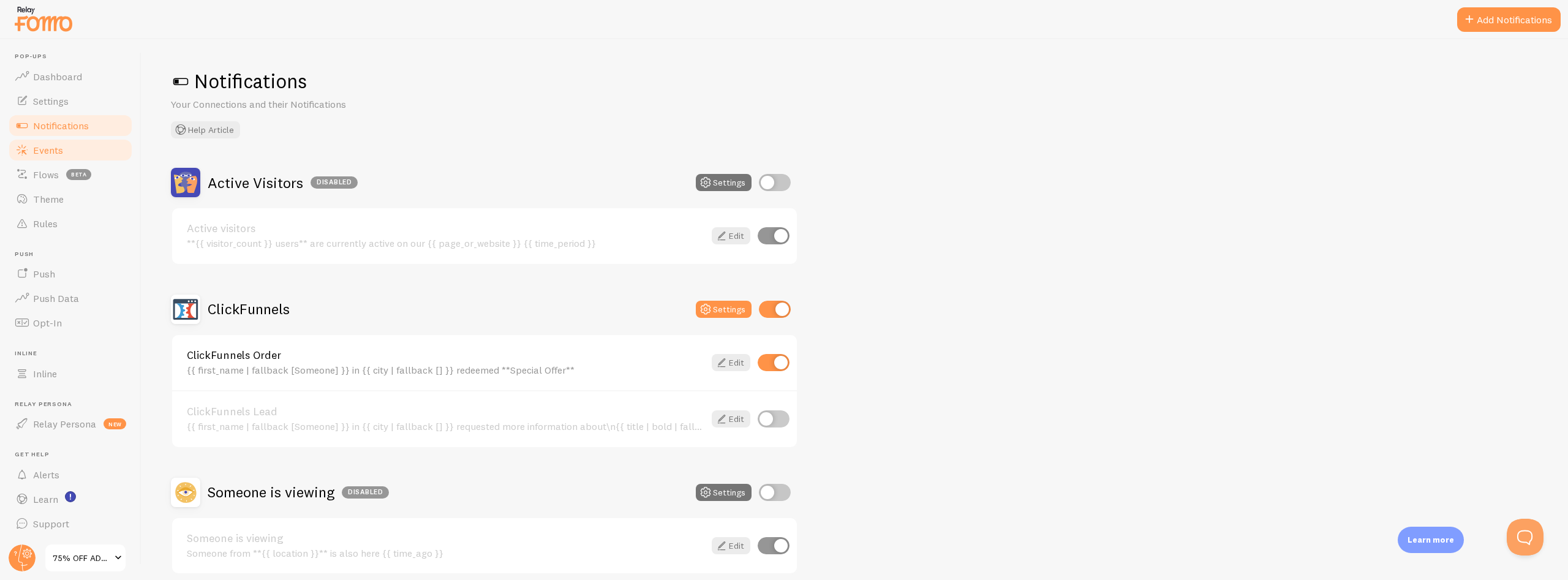
click at [42, 155] on span "Events" at bounding box center [48, 150] width 30 height 13
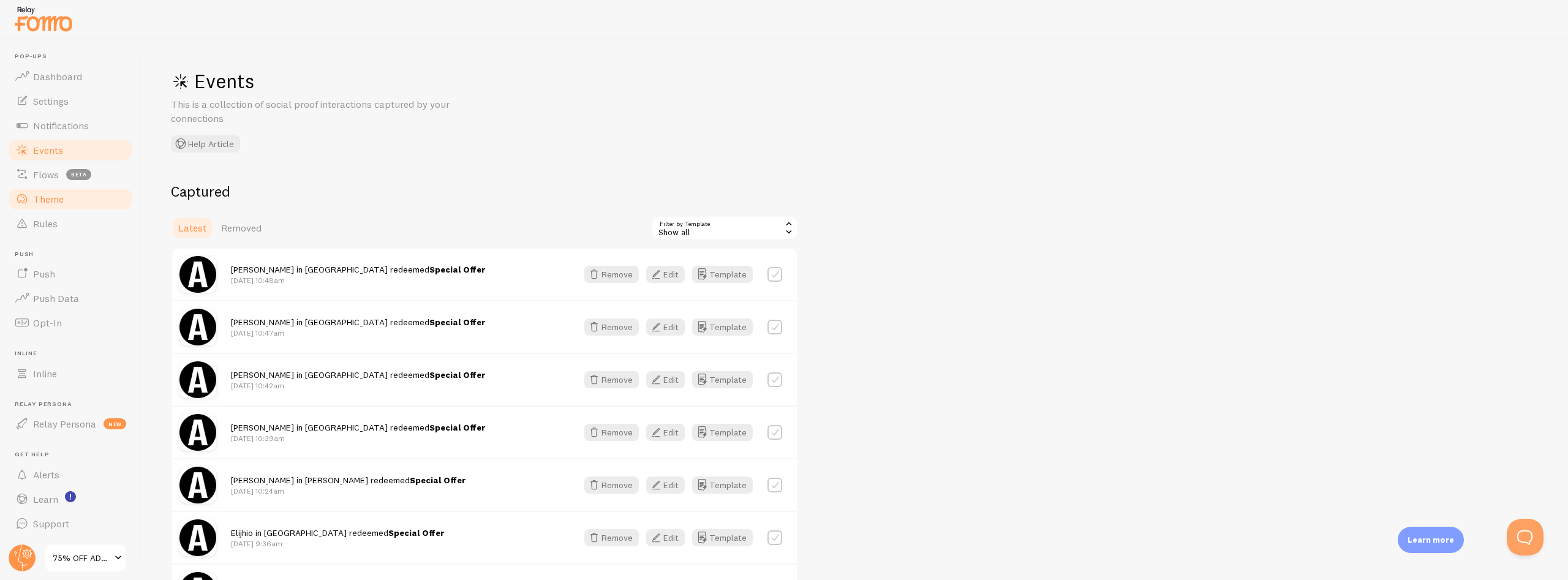
click at [35, 198] on span "Theme" at bounding box center [49, 199] width 31 height 13
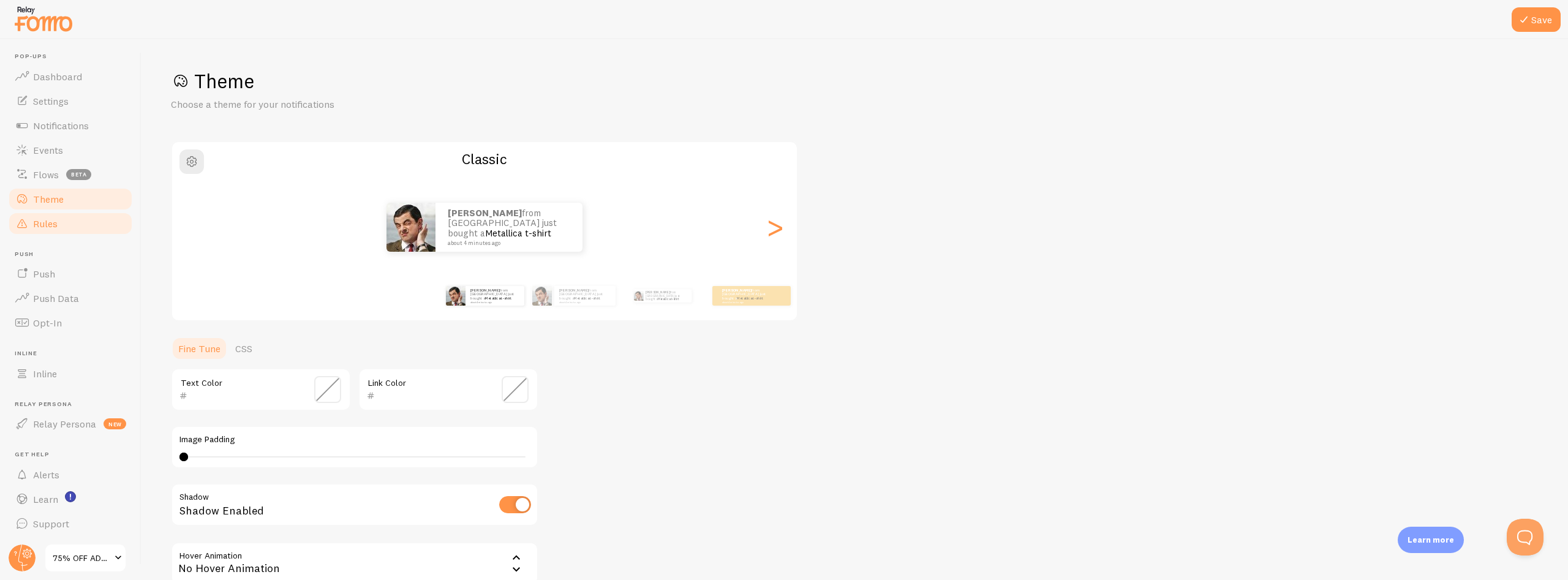
click at [32, 229] on link "Rules" at bounding box center [70, 223] width 126 height 24
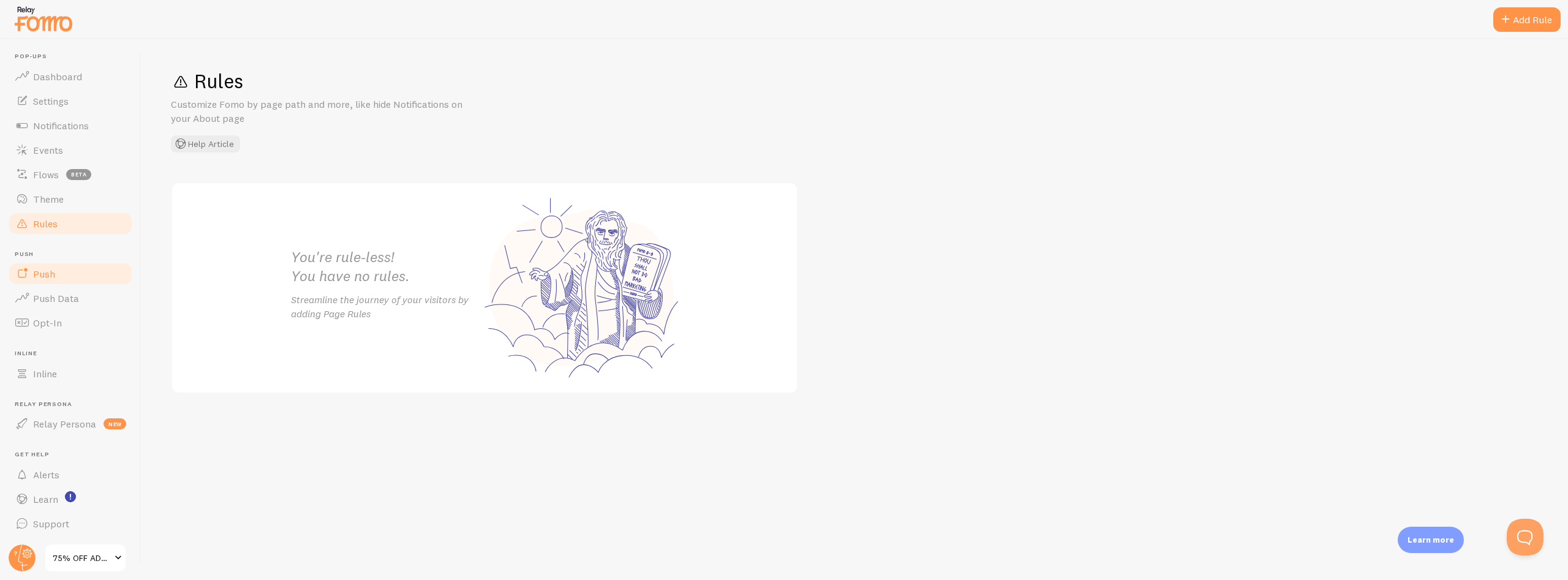
click at [41, 274] on span "Push" at bounding box center [44, 274] width 22 height 13
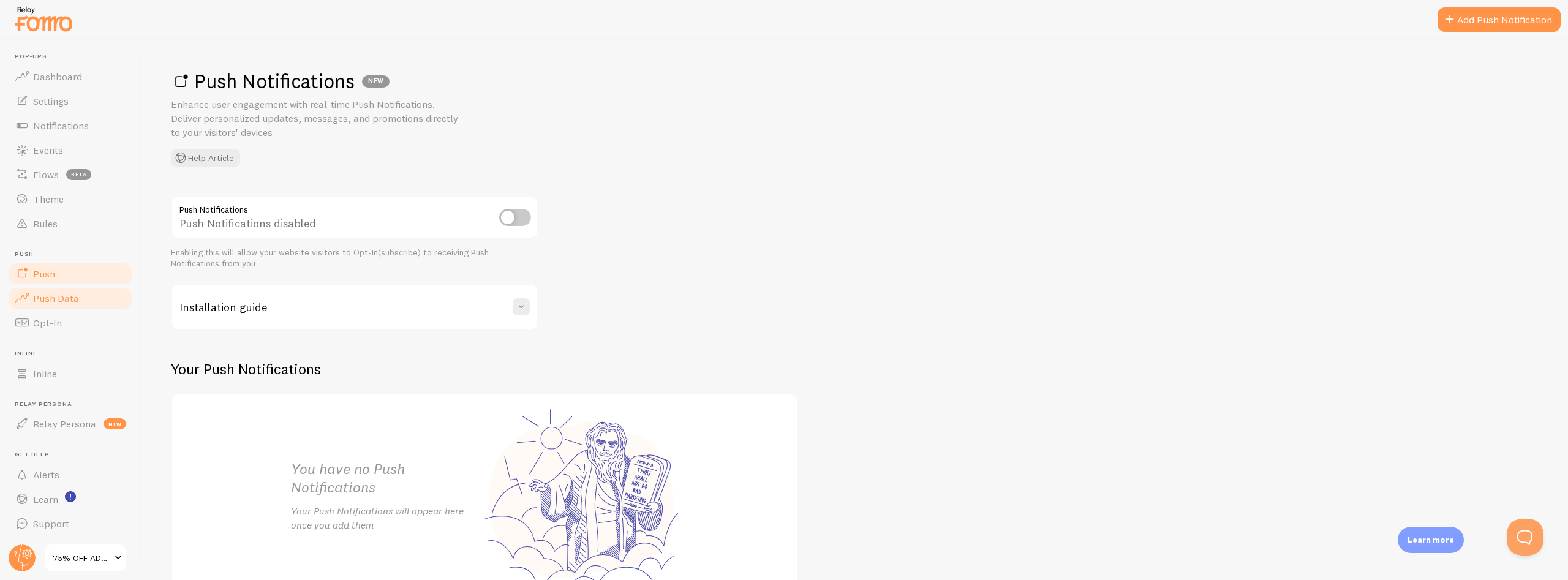
click at [46, 303] on span "Push Data" at bounding box center [56, 299] width 46 height 13
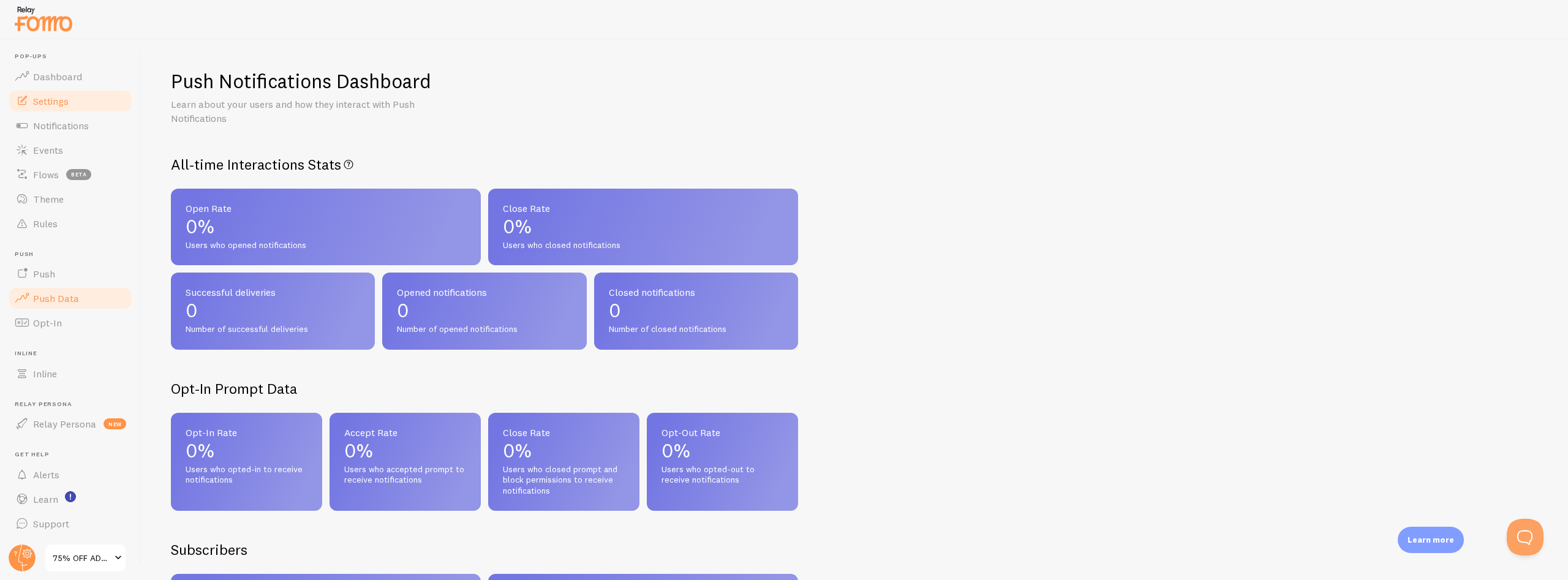
click at [47, 98] on span "Settings" at bounding box center [51, 101] width 35 height 13
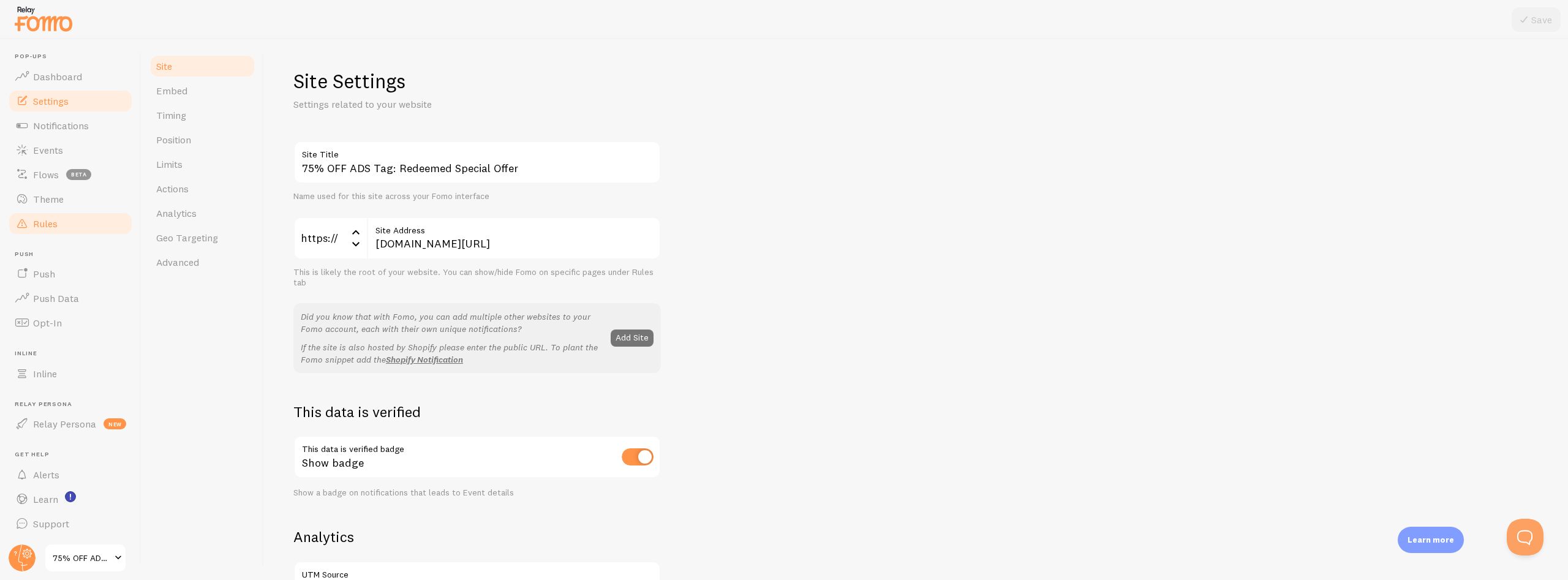
click at [34, 226] on span "Rules" at bounding box center [45, 223] width 24 height 13
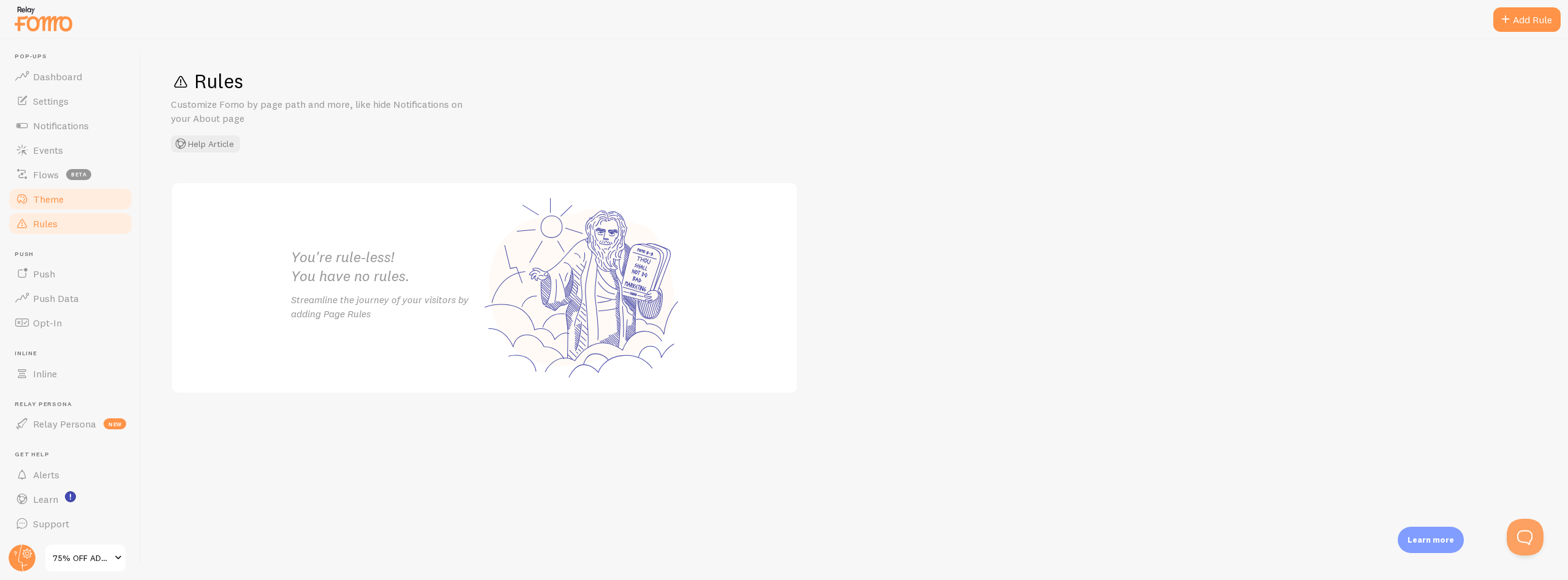
click at [38, 198] on span "Theme" at bounding box center [49, 199] width 31 height 13
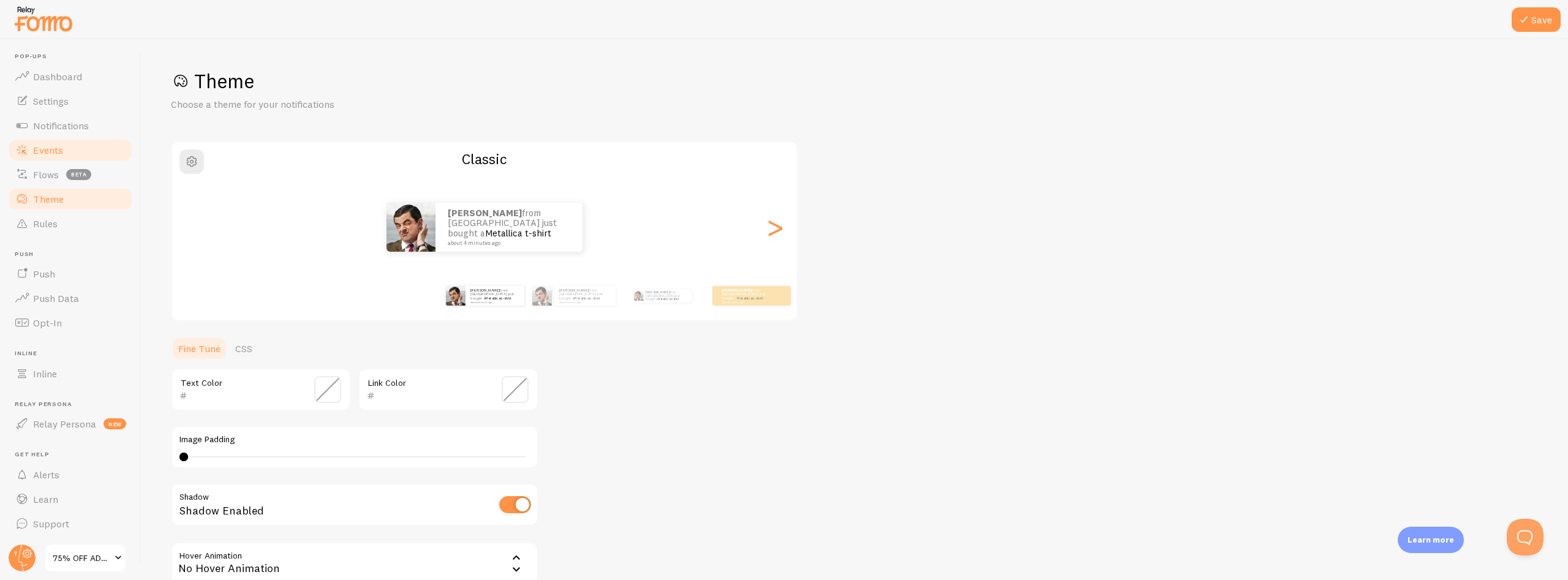
click at [40, 152] on span "Events" at bounding box center [48, 150] width 30 height 13
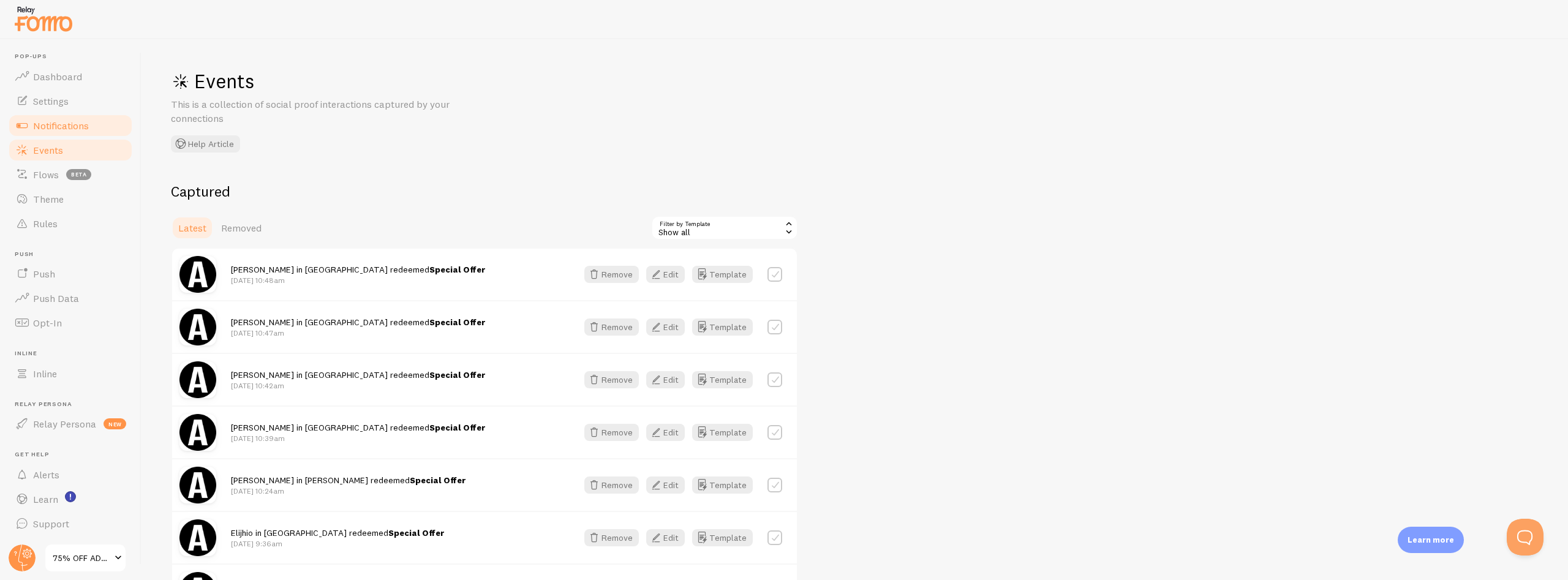
click at [41, 128] on span "Notifications" at bounding box center [62, 126] width 56 height 13
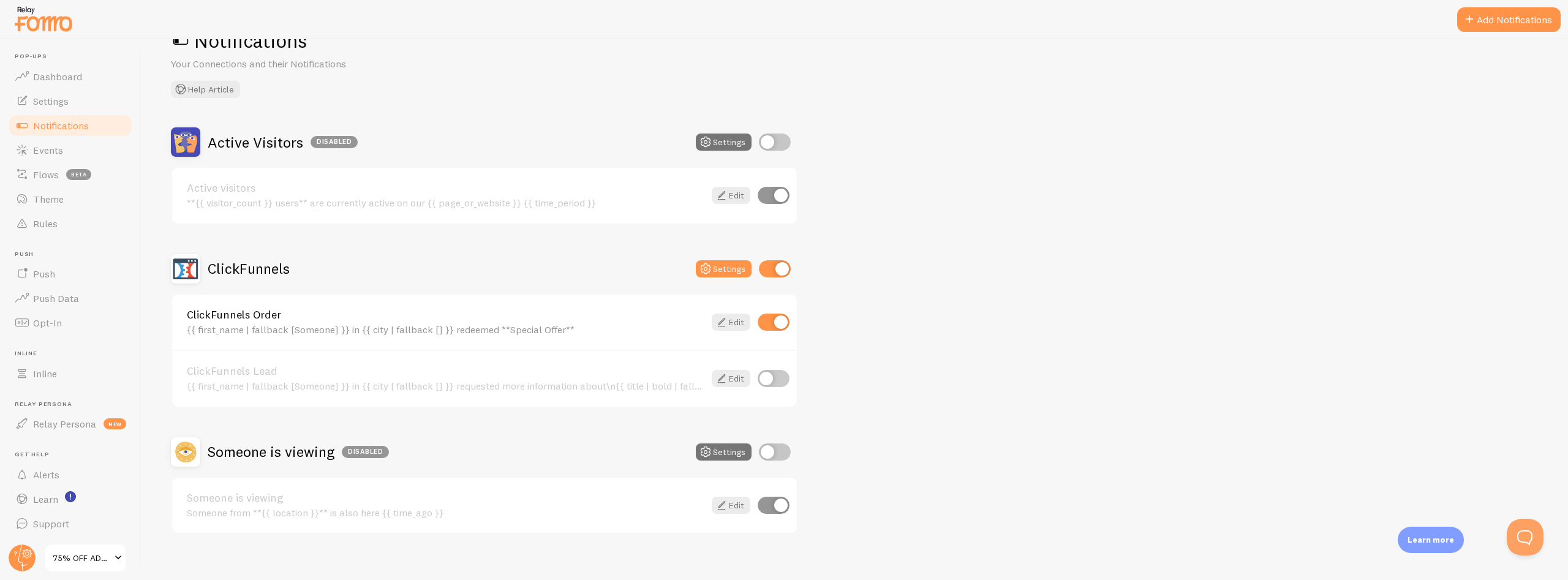
scroll to position [53, 0]
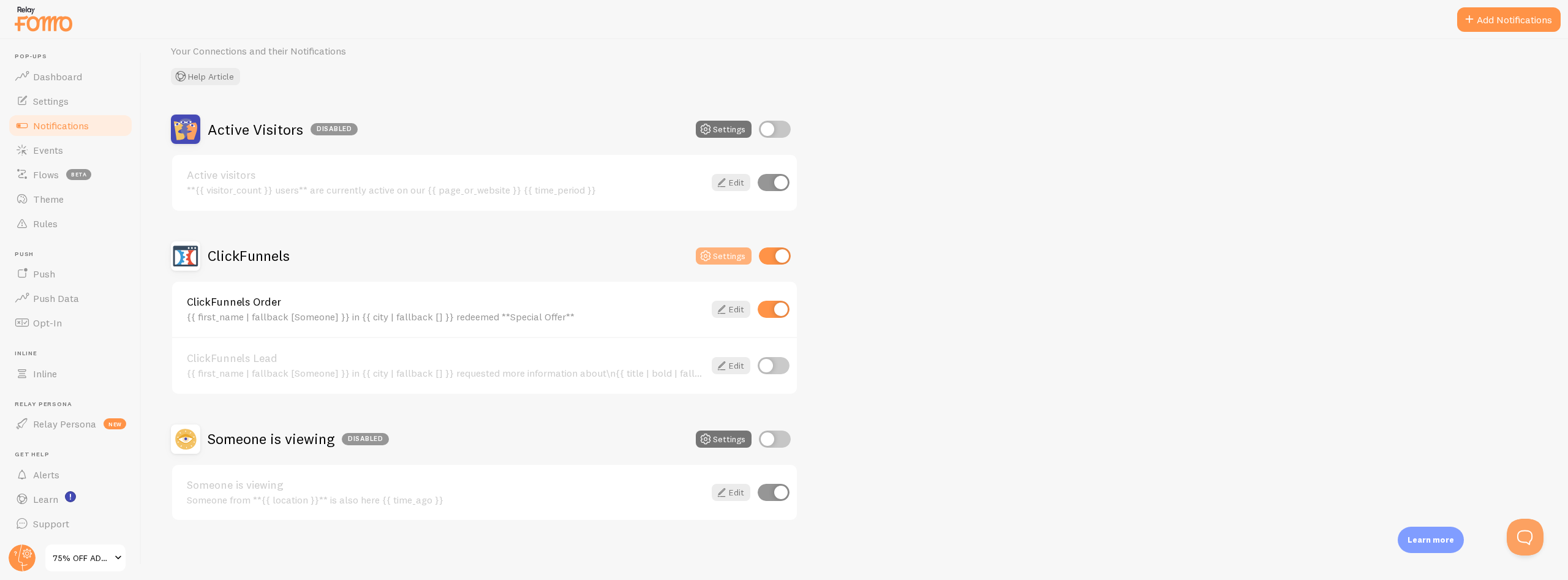
click at [713, 256] on icon at bounding box center [706, 256] width 14 height 14
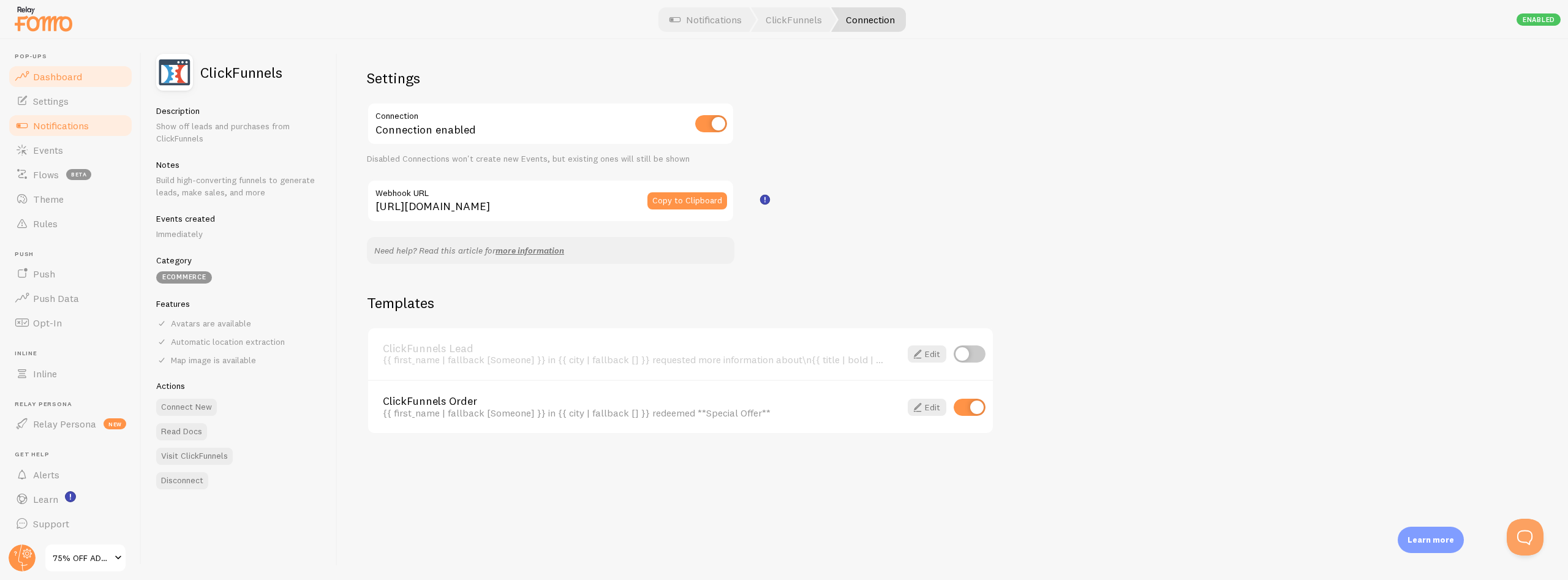
click at [63, 79] on span "Dashboard" at bounding box center [58, 77] width 49 height 13
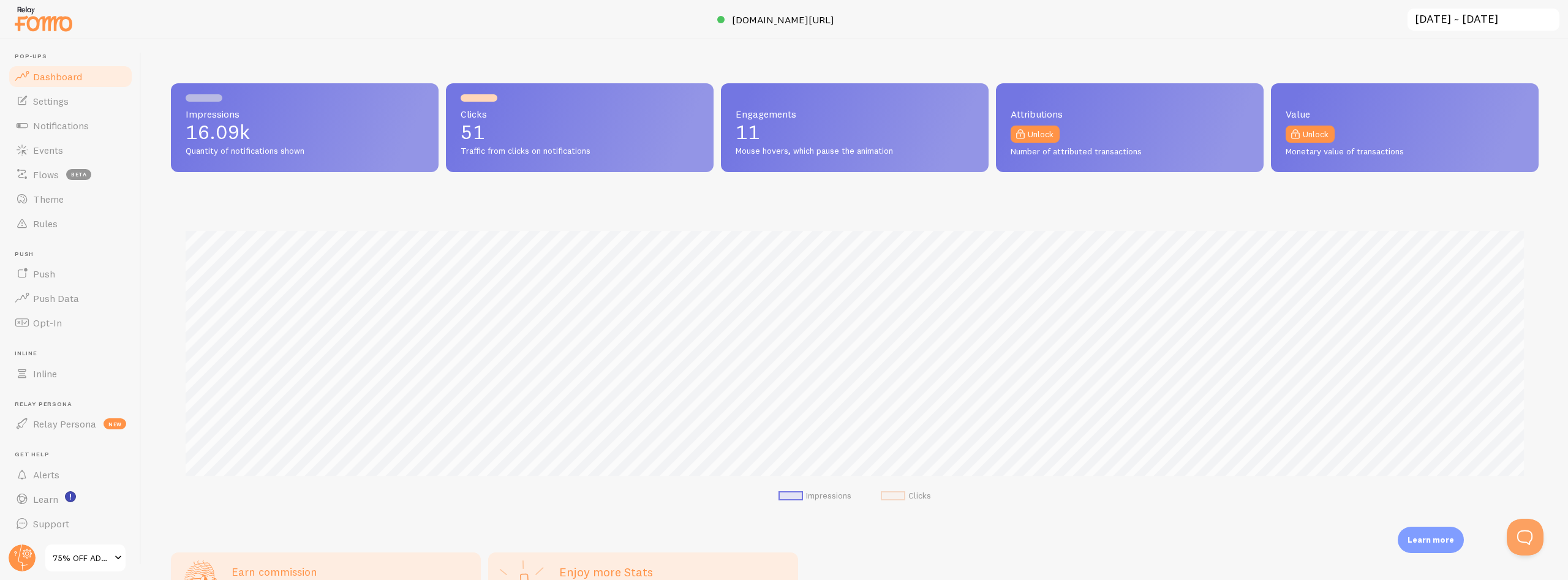
scroll to position [321, 1367]
click at [45, 103] on span "Settings" at bounding box center [51, 101] width 35 height 13
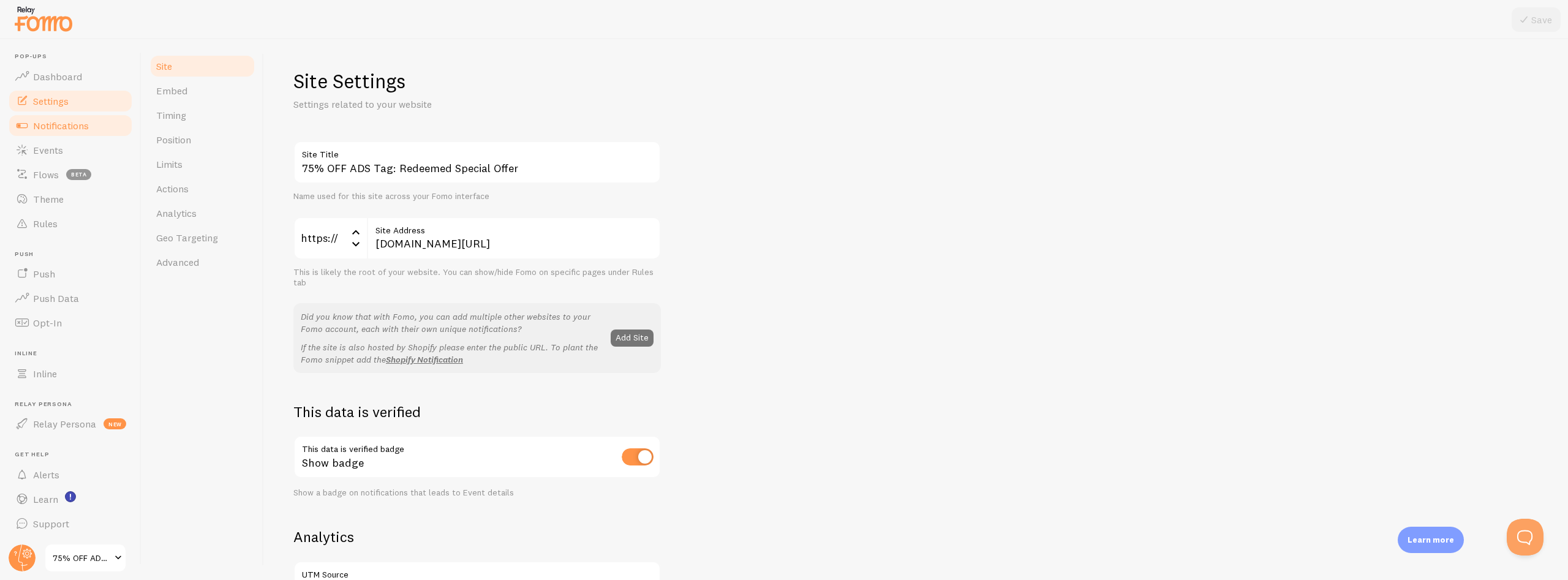
click at [44, 129] on span "Notifications" at bounding box center [62, 126] width 56 height 13
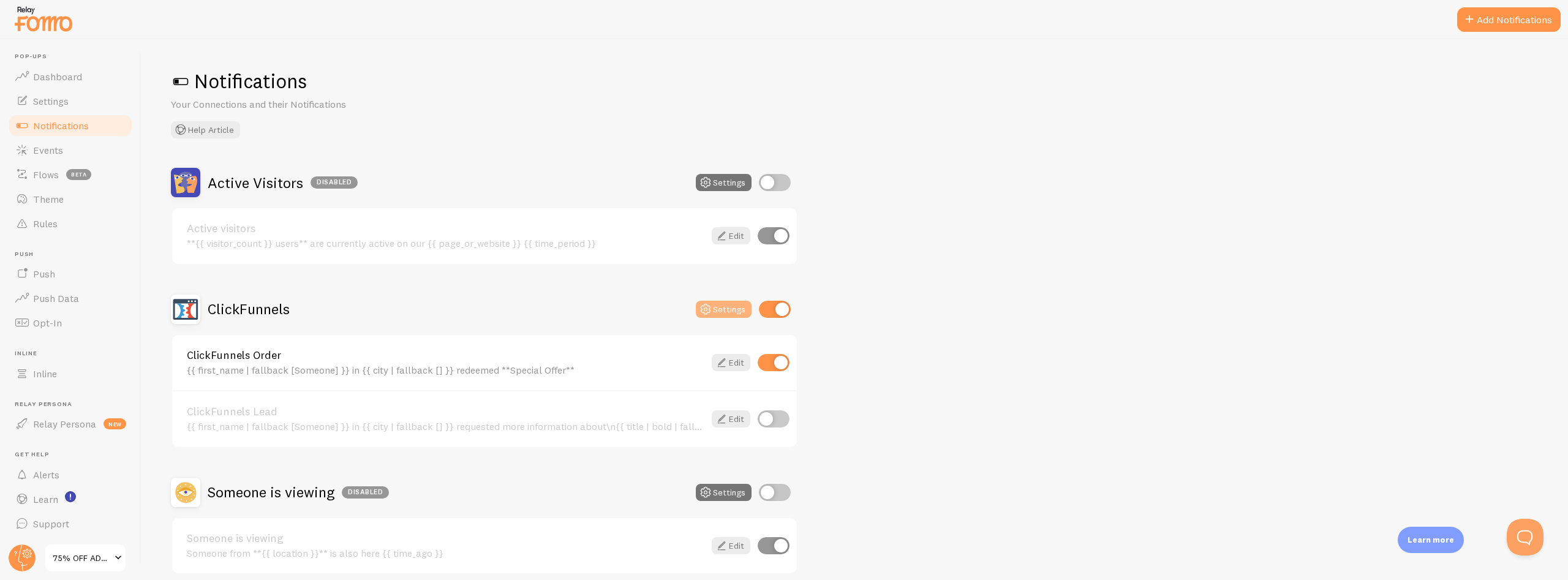
click at [712, 309] on icon at bounding box center [706, 309] width 14 height 14
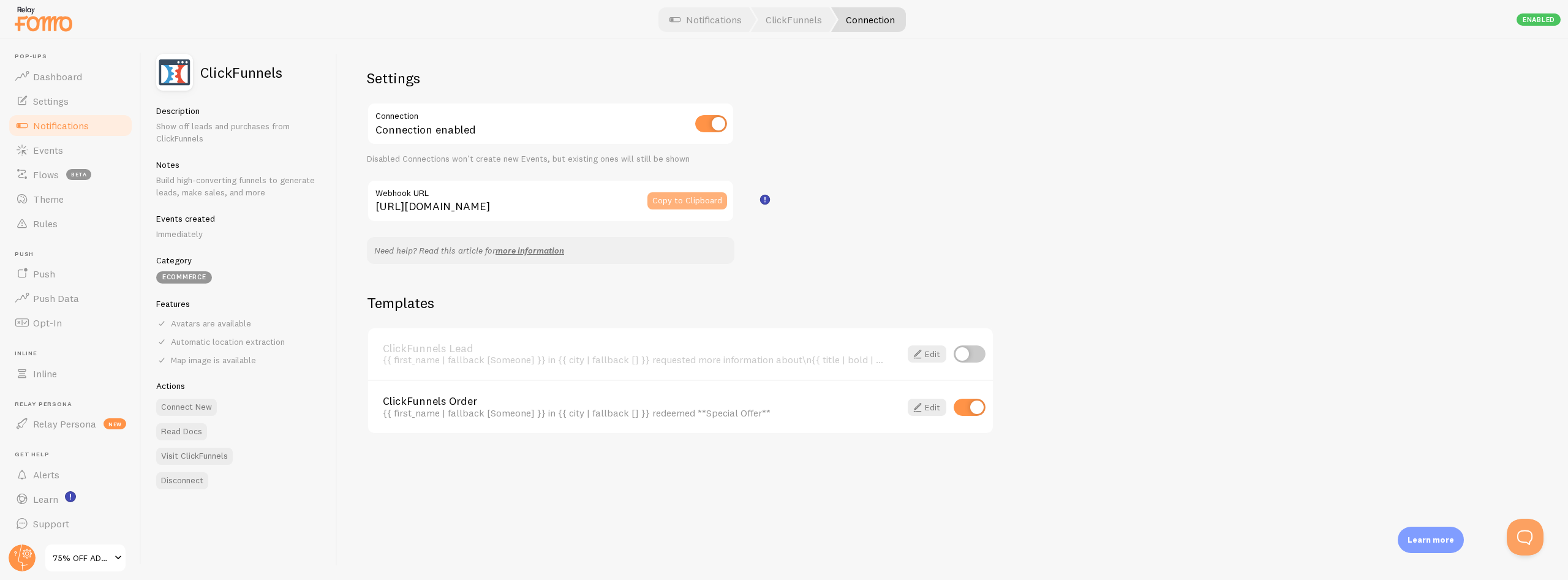
click at [680, 199] on button "Copy to Clipboard" at bounding box center [687, 201] width 80 height 17
click at [43, 202] on span "Theme" at bounding box center [49, 199] width 31 height 13
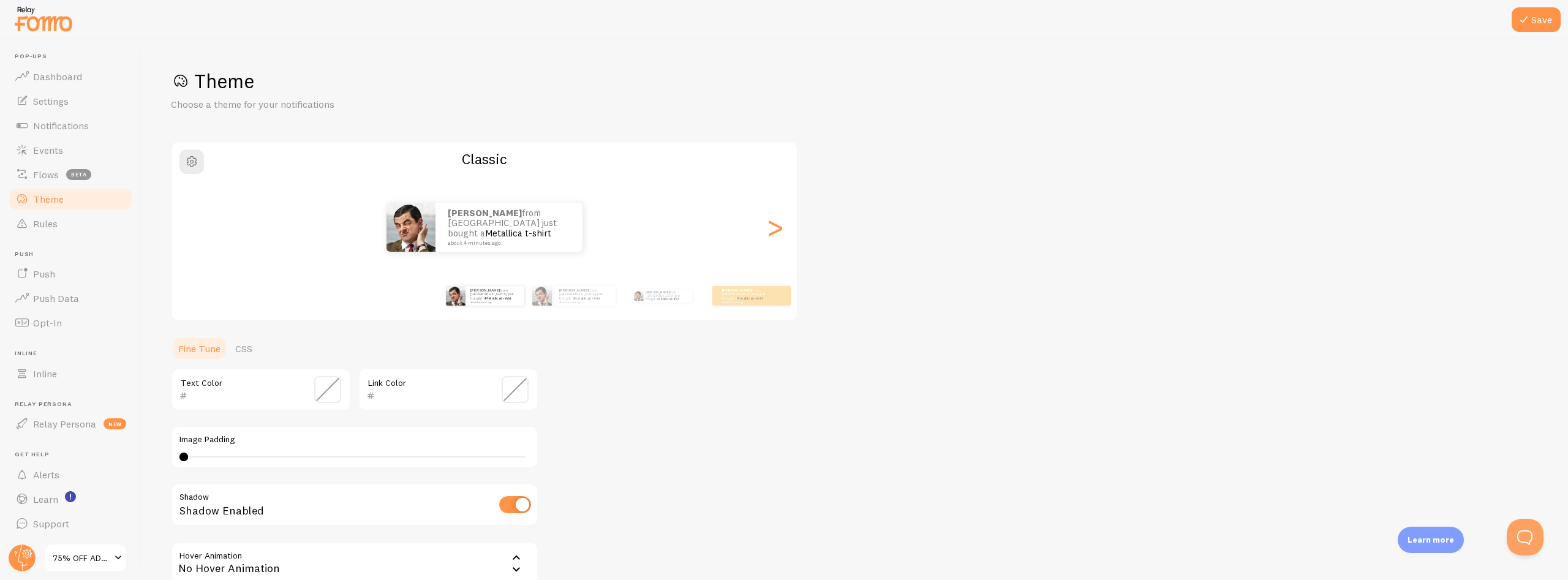
scroll to position [128, 0]
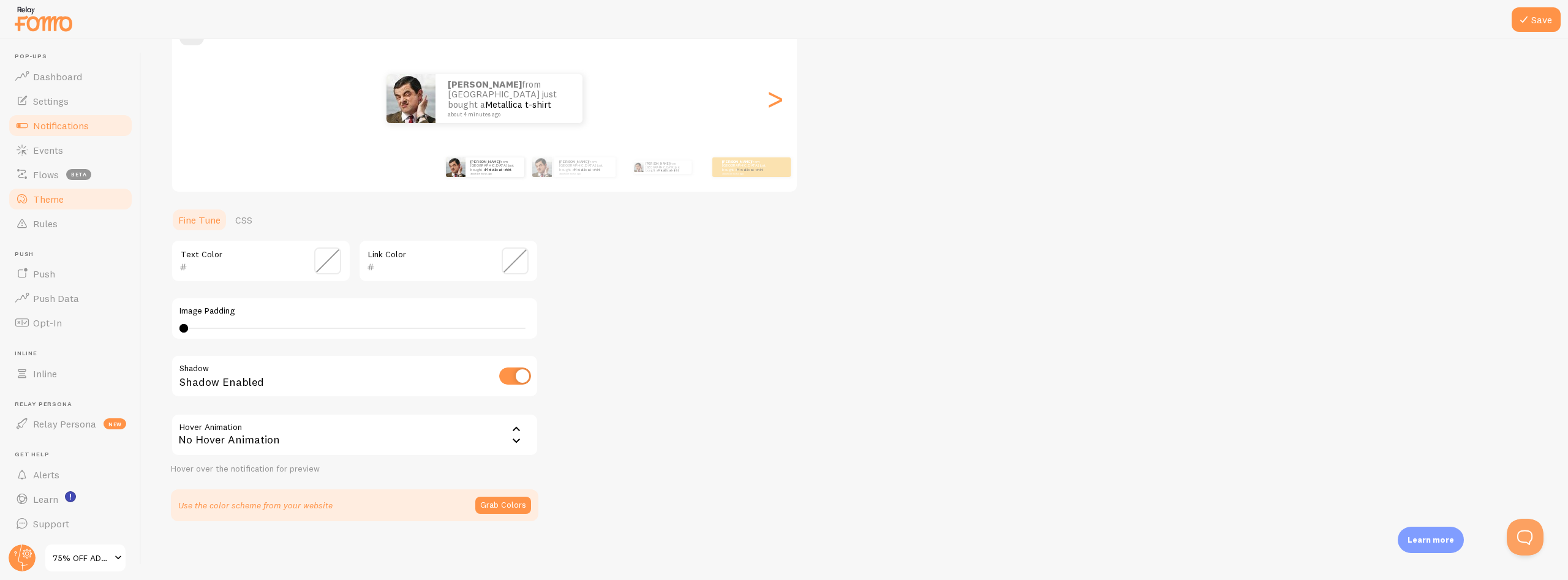
click at [50, 126] on span "Notifications" at bounding box center [62, 126] width 56 height 13
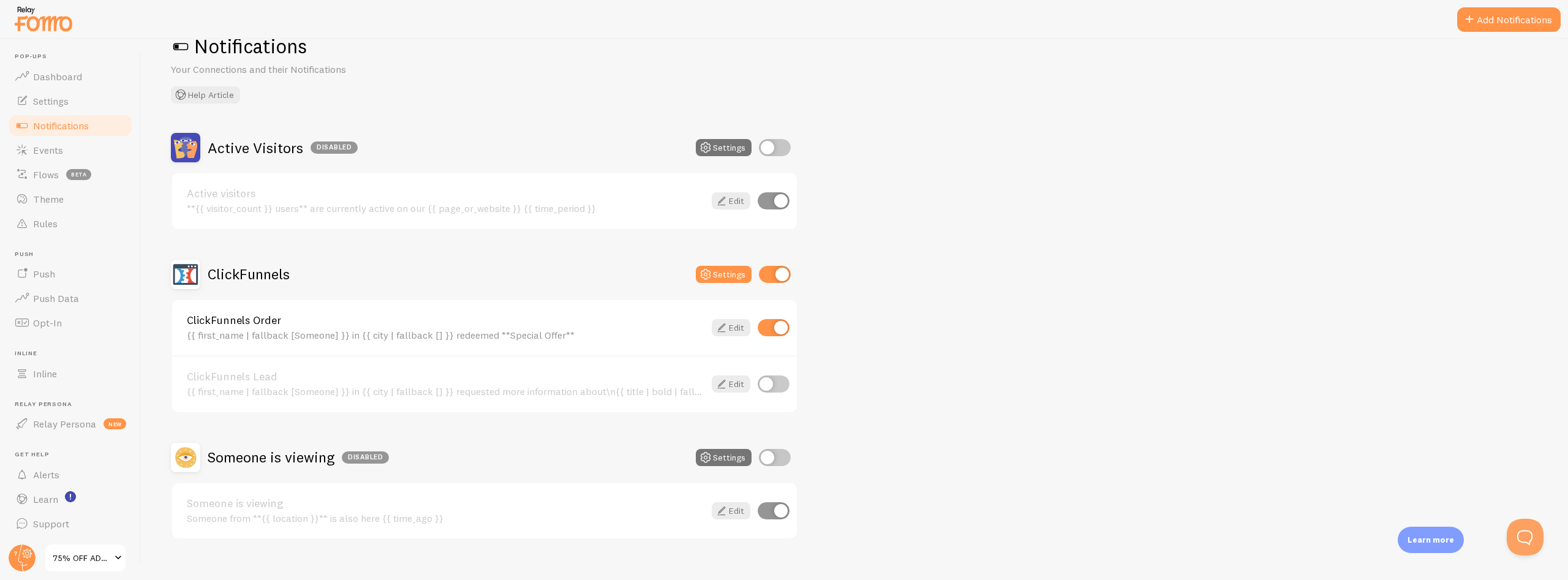
scroll to position [53, 0]
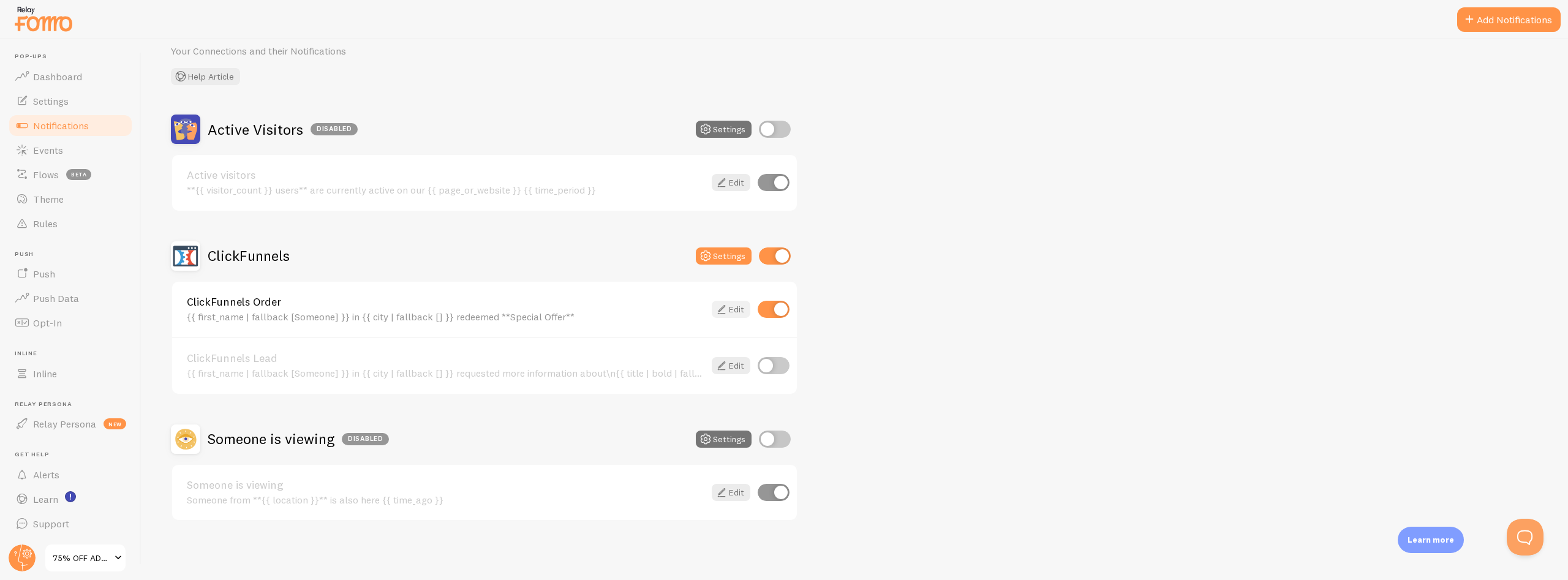
click at [722, 310] on icon at bounding box center [721, 309] width 14 height 14
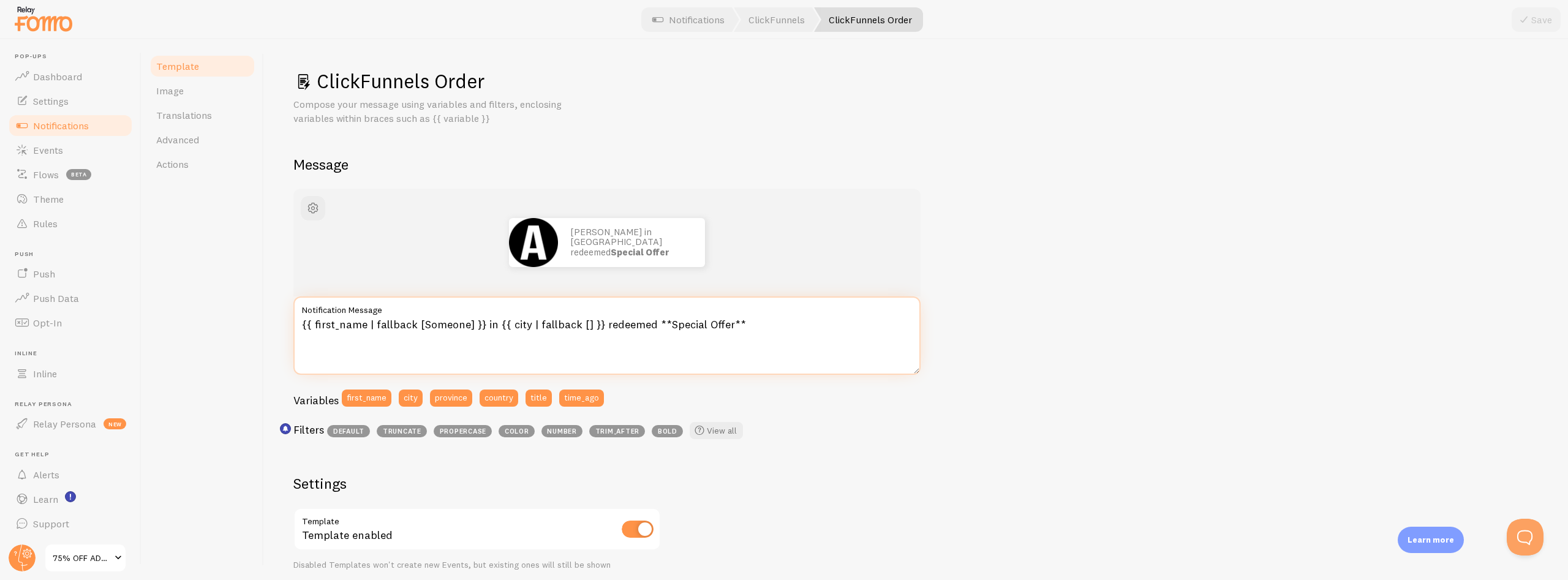
drag, startPoint x: 650, startPoint y: 321, endPoint x: 660, endPoint y: 323, distance: 10.2
click at [660, 323] on textarea "{{ first_name | fallback [Someone] }} in {{ city | fallback [] }} redeemed **Sp…" at bounding box center [606, 336] width 627 height 79
drag, startPoint x: 723, startPoint y: 321, endPoint x: 734, endPoint y: 322, distance: 11.0
click at [734, 322] on textarea "{{ first_name | fallback [Someone] }} in {{ city | fallback [] }} redeemed **Sp…" at bounding box center [606, 336] width 627 height 79
click at [1073, 378] on div "[PERSON_NAME] in [GEOGRAPHIC_DATA] redeemed Special Offer {{ first_name | fallb…" at bounding box center [916, 526] width 1245 height 676
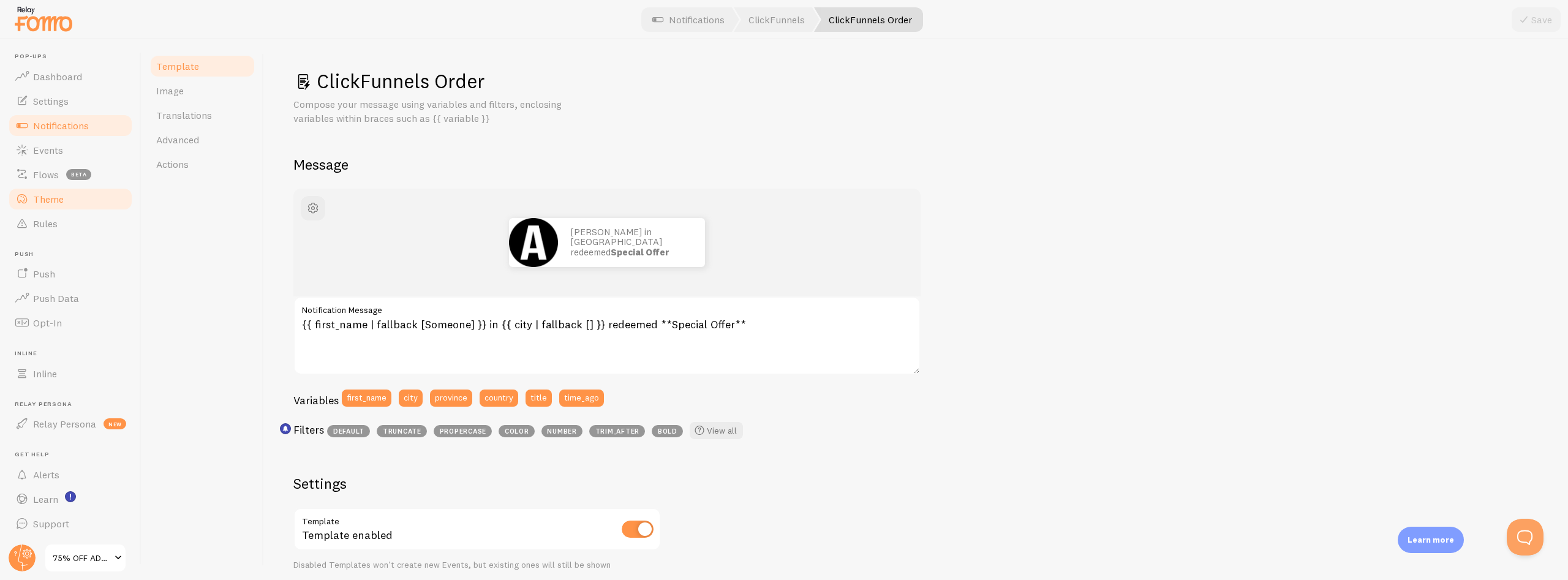
click at [47, 202] on span "Theme" at bounding box center [49, 199] width 31 height 13
